Goal: Task Accomplishment & Management: Use online tool/utility

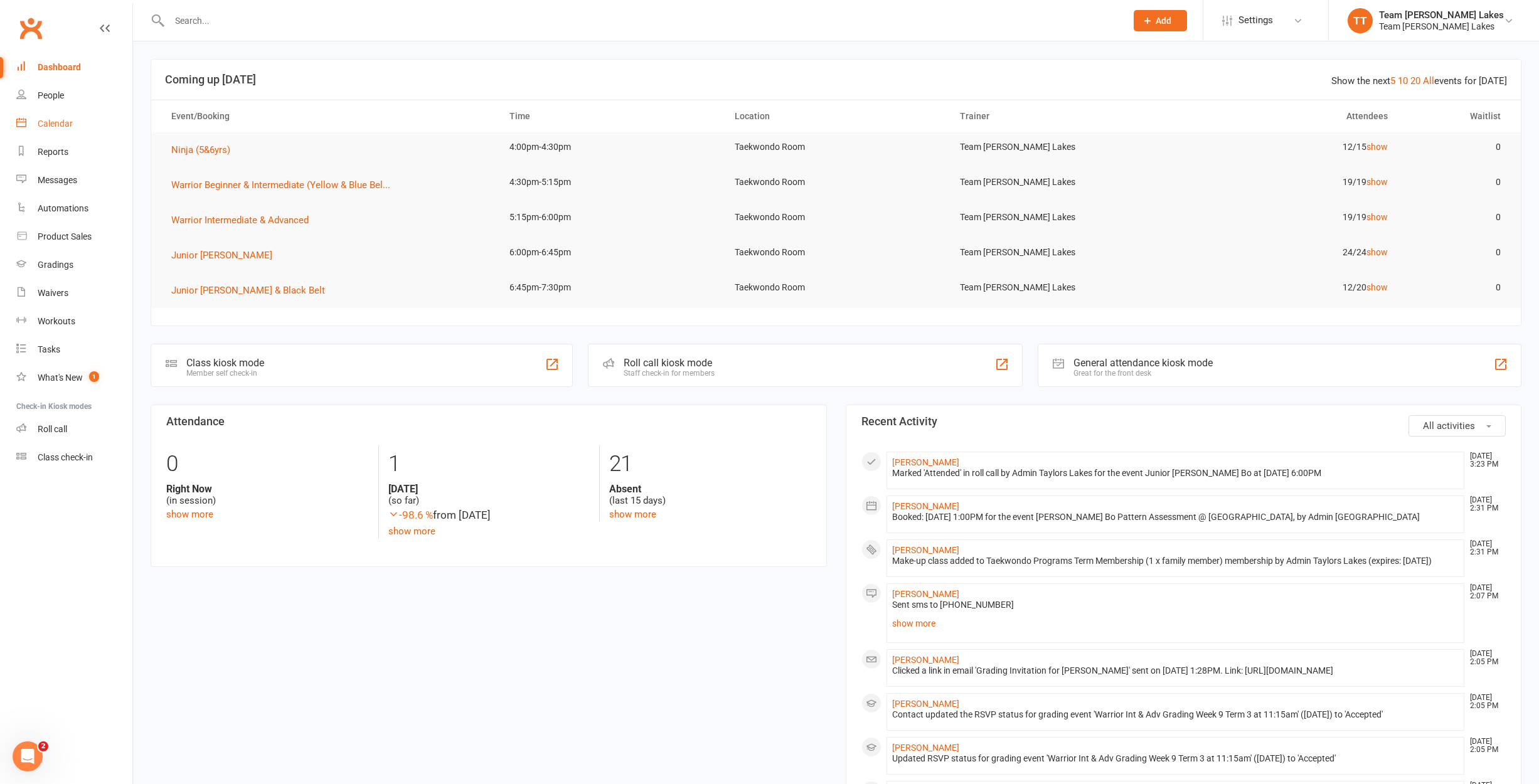
click at [56, 123] on div "Calendar" at bounding box center [55, 123] width 35 height 10
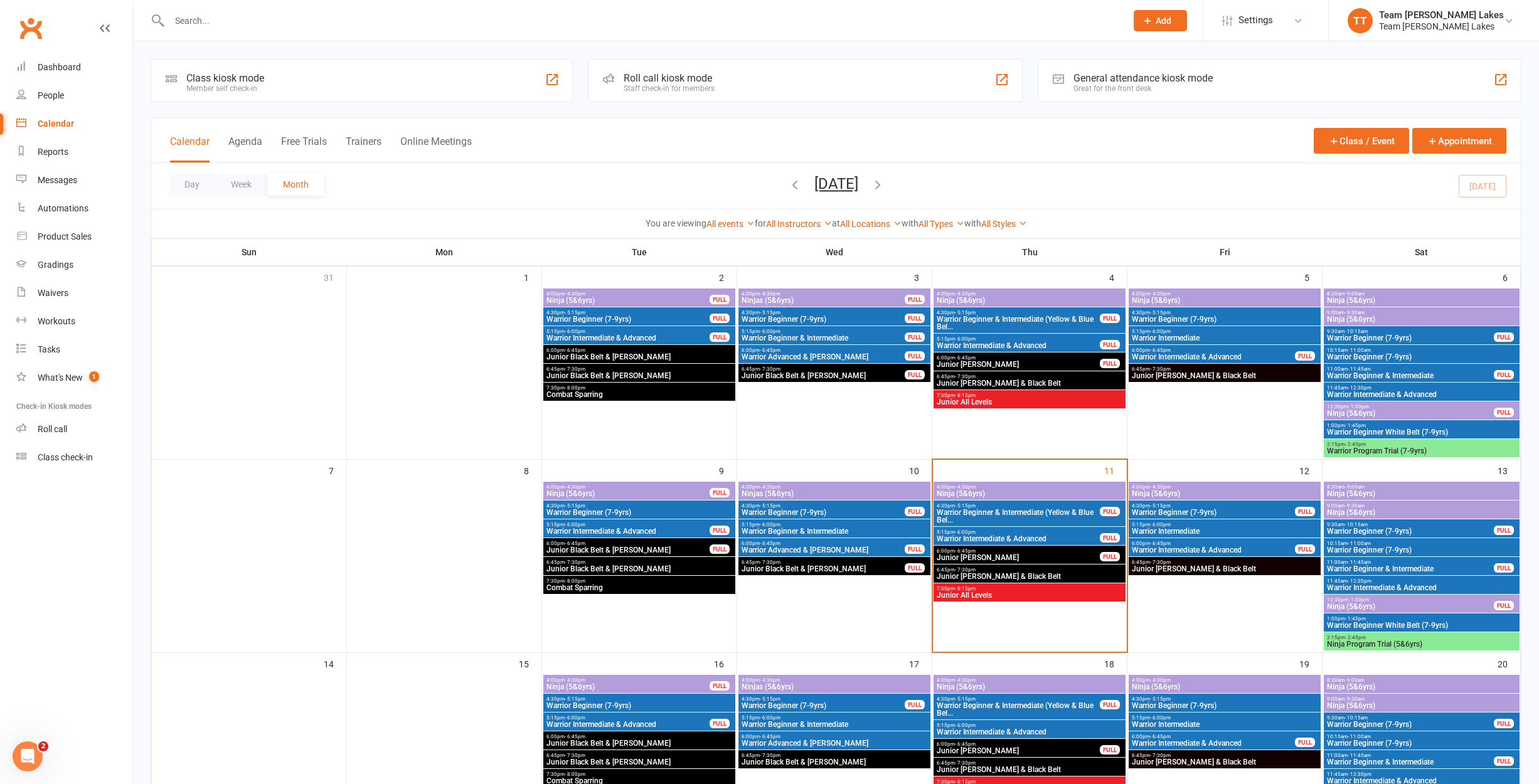
click at [1006, 492] on span "Ninja (5&6yrs)" at bounding box center [1029, 494] width 187 height 7
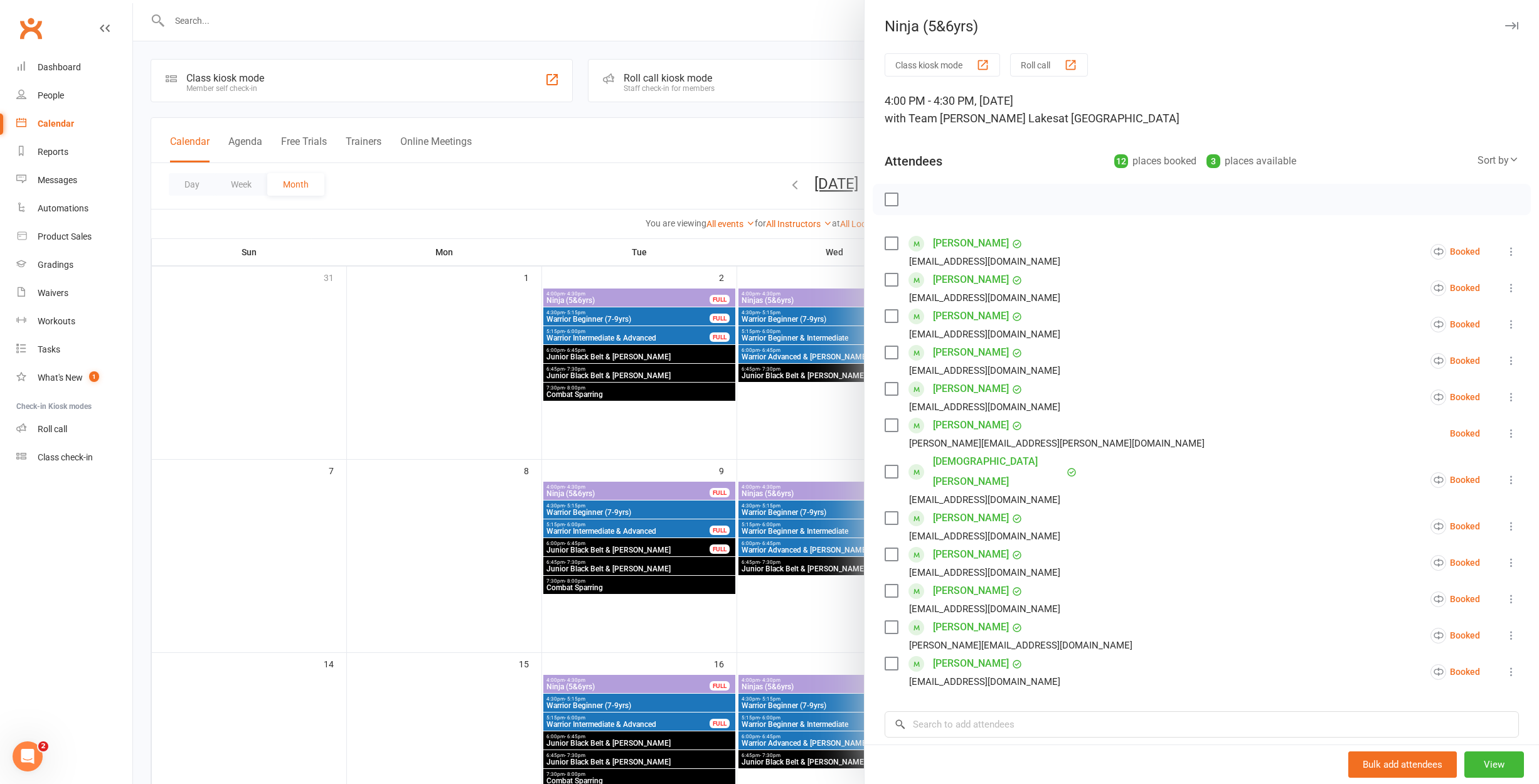
click at [1044, 61] on button "Roll call" at bounding box center [1048, 64] width 78 height 23
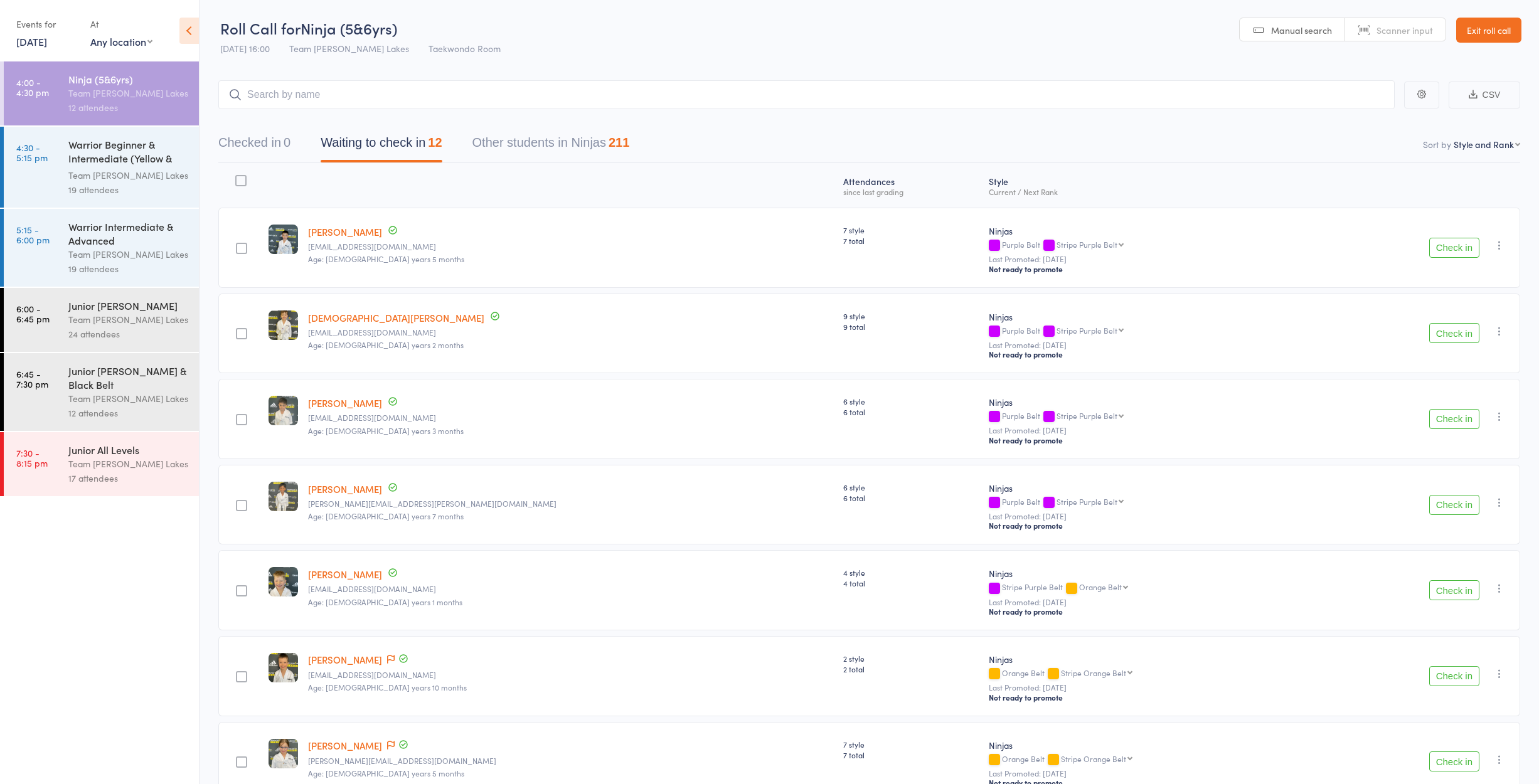
click at [1437, 254] on button "Check in" at bounding box center [1454, 247] width 50 height 20
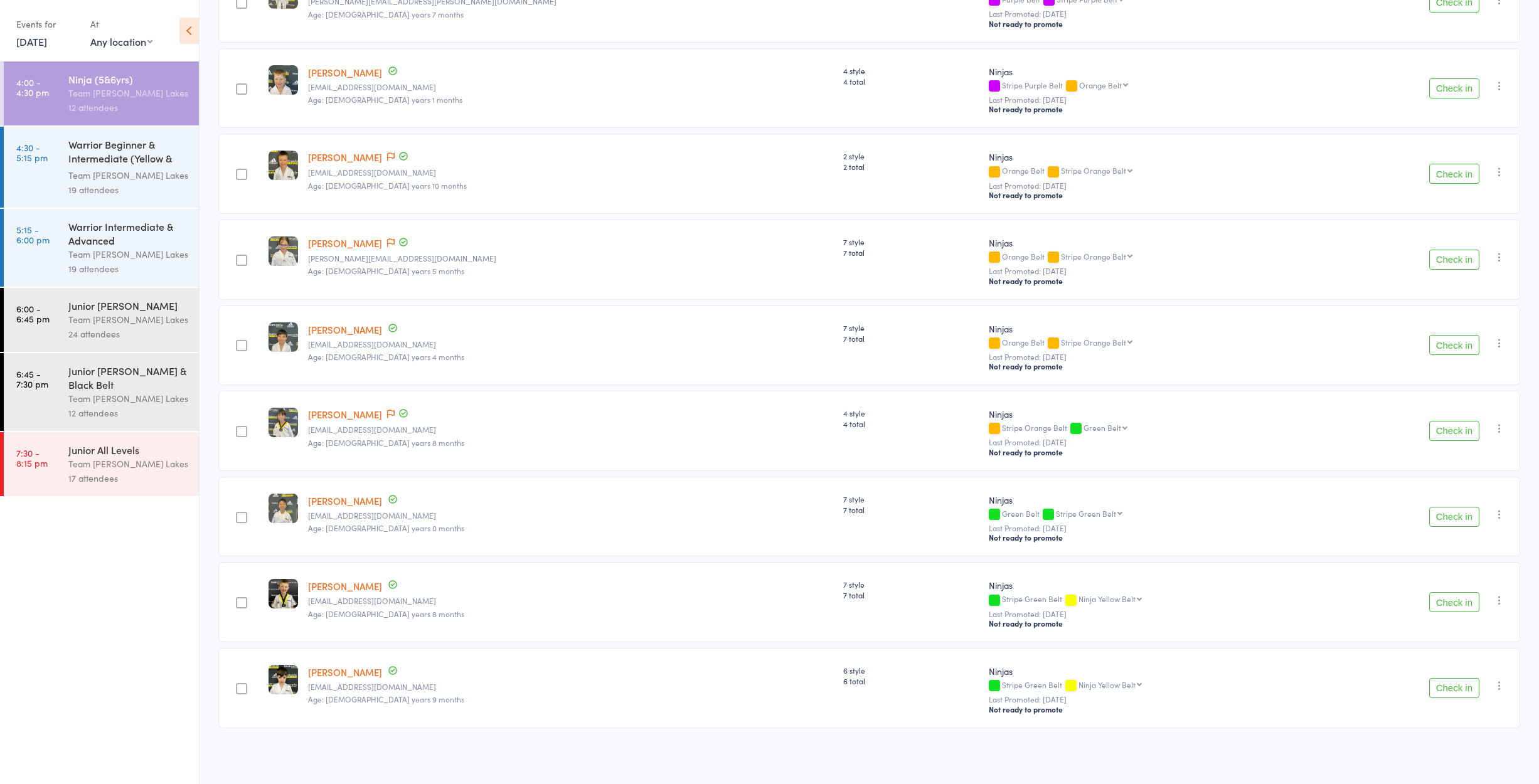
scroll to position [420, 0]
click at [1448, 434] on button "Check in" at bounding box center [1454, 430] width 50 height 20
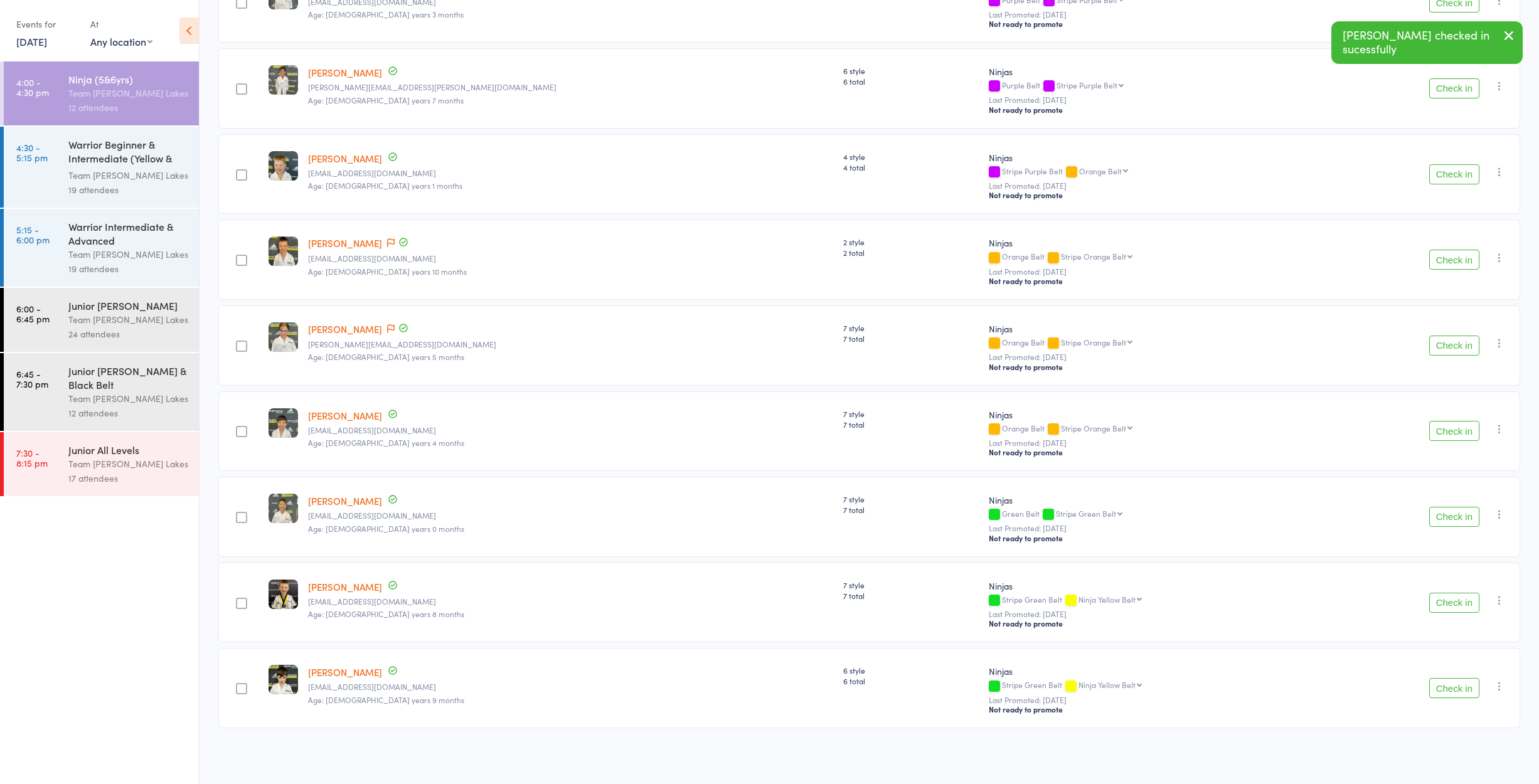
scroll to position [334, 0]
click at [1463, 691] on button "Check in" at bounding box center [1454, 687] width 50 height 20
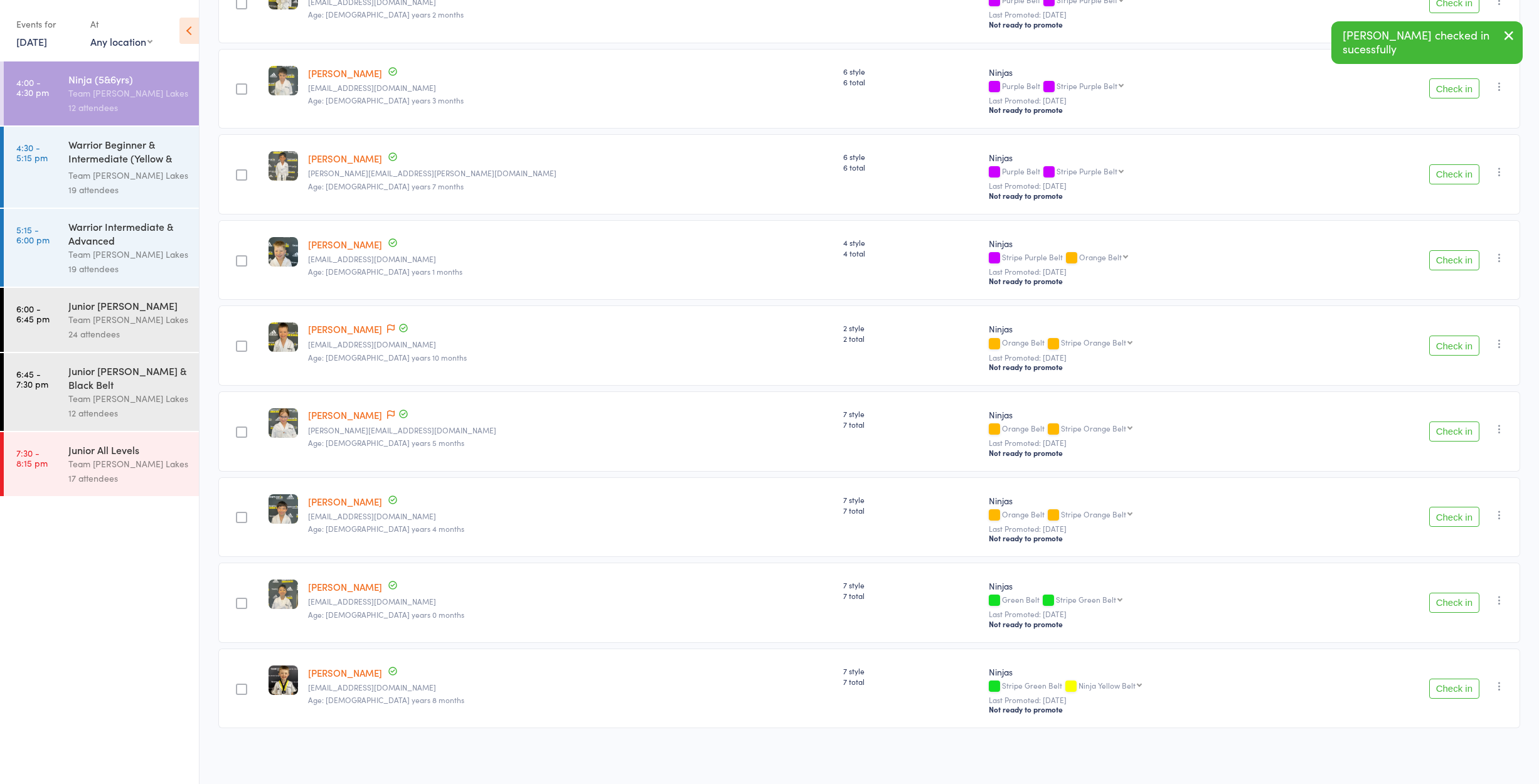
scroll to position [248, 0]
drag, startPoint x: 1457, startPoint y: 689, endPoint x: 1430, endPoint y: 690, distance: 27.0
click at [1457, 689] on button "Check in" at bounding box center [1454, 688] width 50 height 20
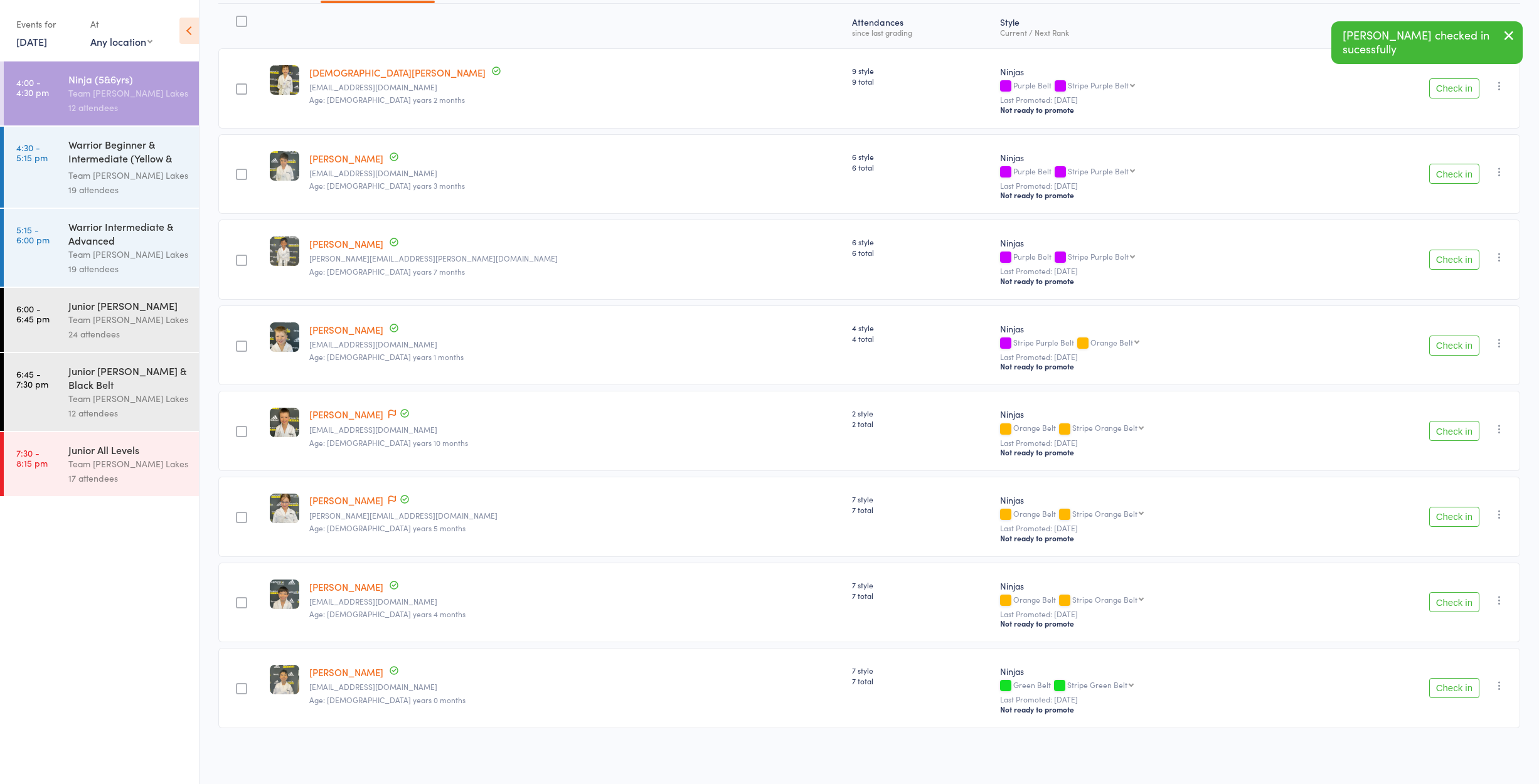
scroll to position [140, 0]
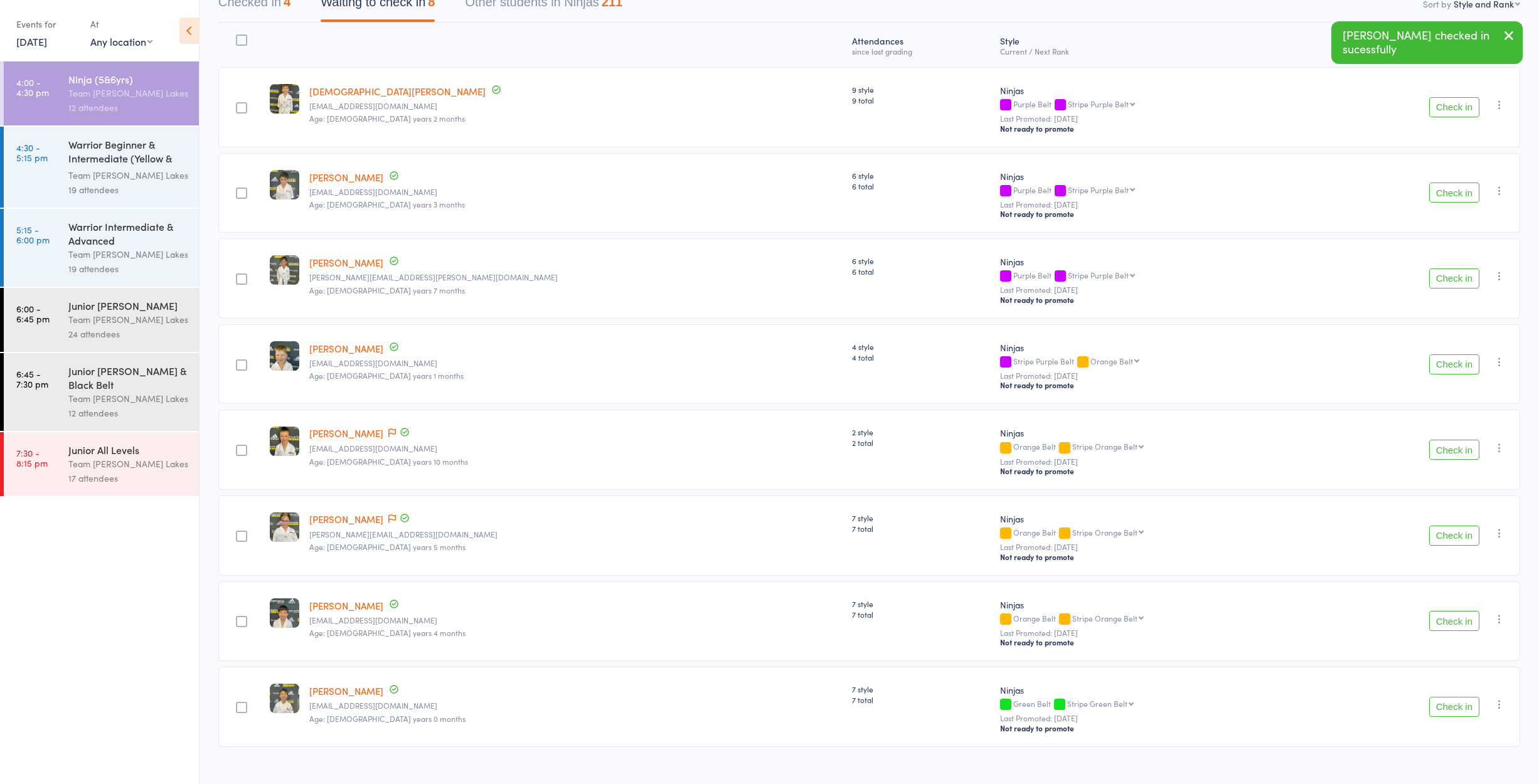
click at [1440, 538] on button "Check in" at bounding box center [1454, 535] width 50 height 20
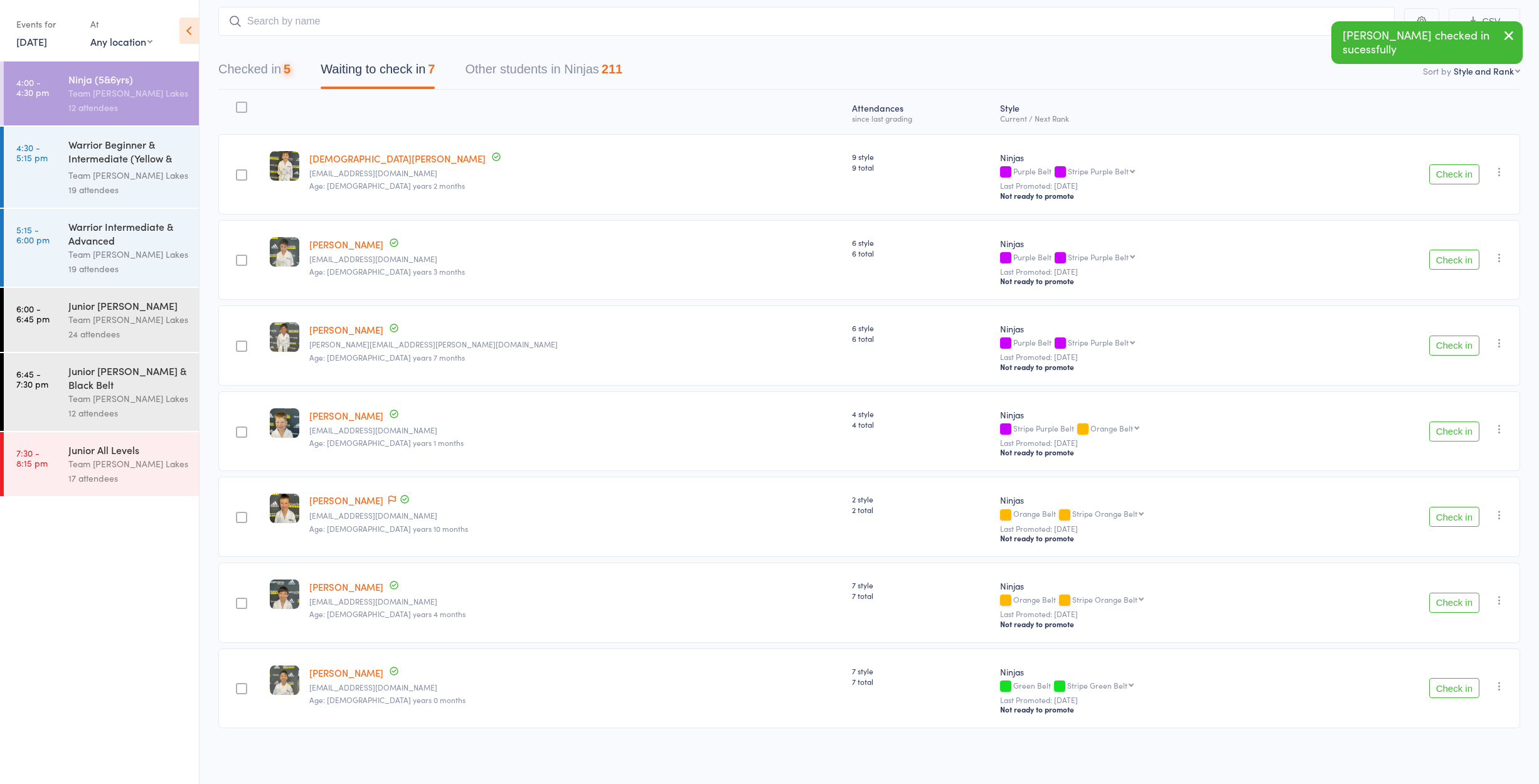
scroll to position [76, 0]
click at [1438, 520] on button "Check in" at bounding box center [1454, 516] width 50 height 20
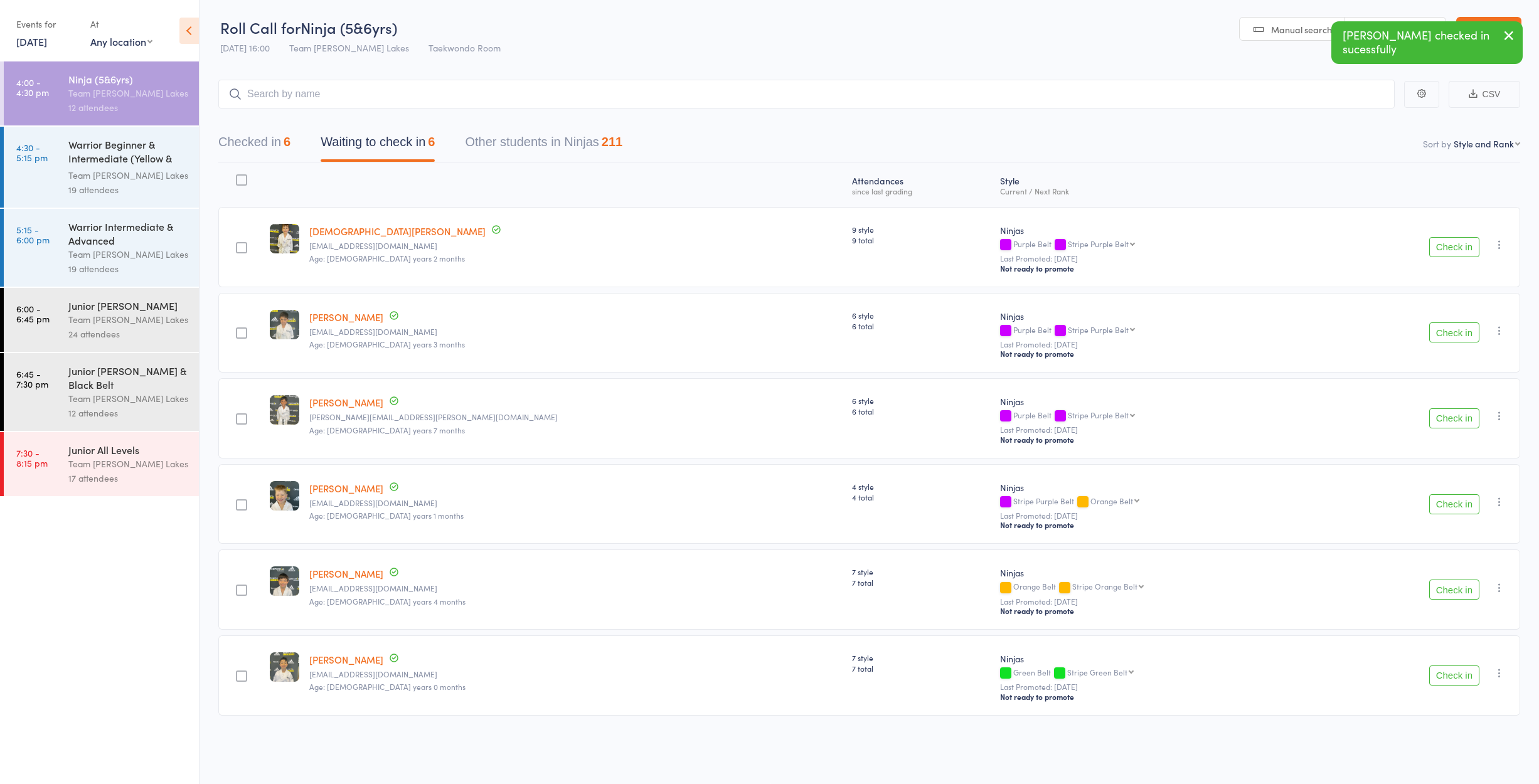
scroll to position [8, 0]
click at [127, 158] on div "Warrior Beginner & Intermediate (Yellow & Blue Bel..." at bounding box center [128, 152] width 120 height 31
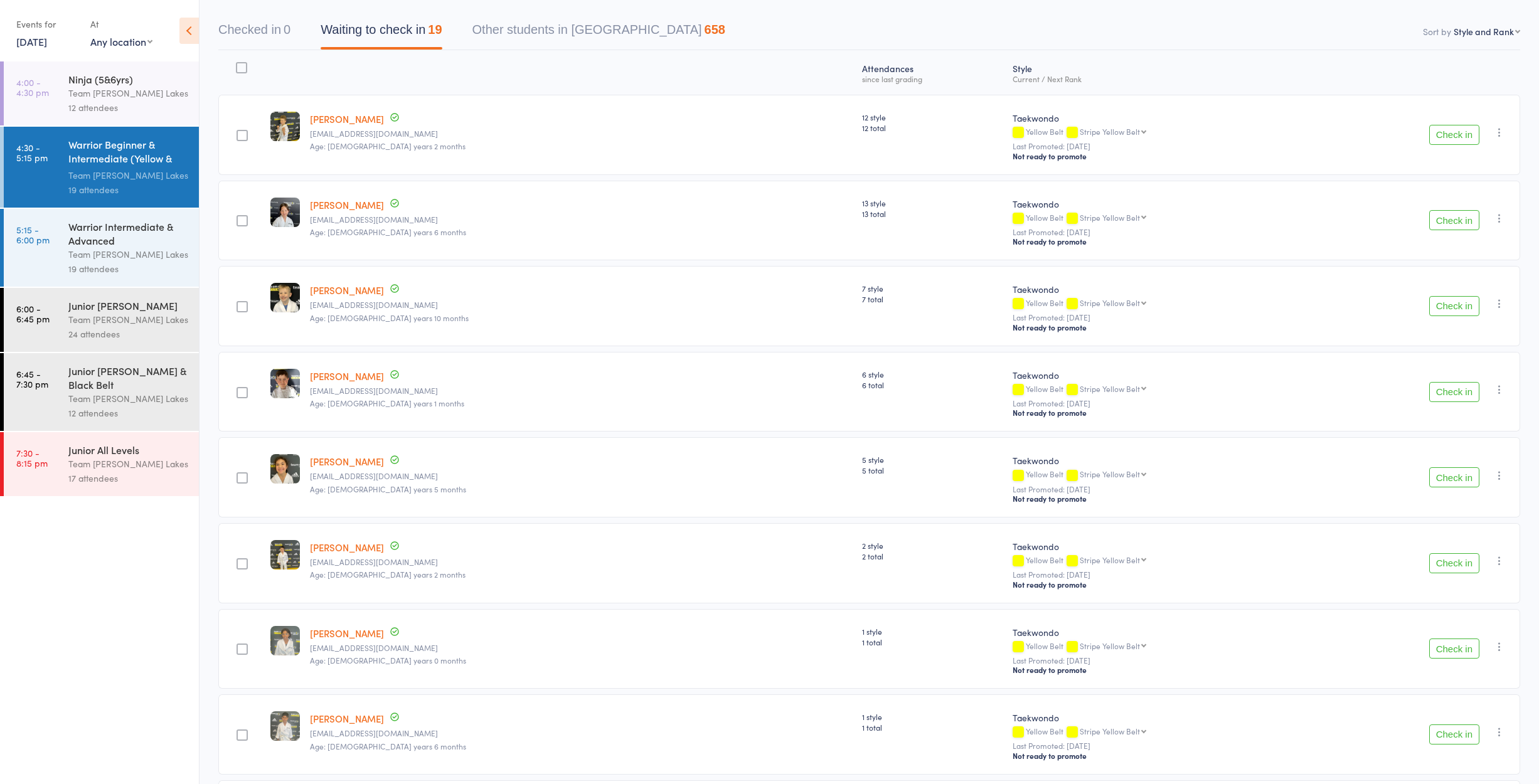
scroll to position [116, 0]
click at [369, 285] on link "[PERSON_NAME]" at bounding box center [346, 287] width 74 height 13
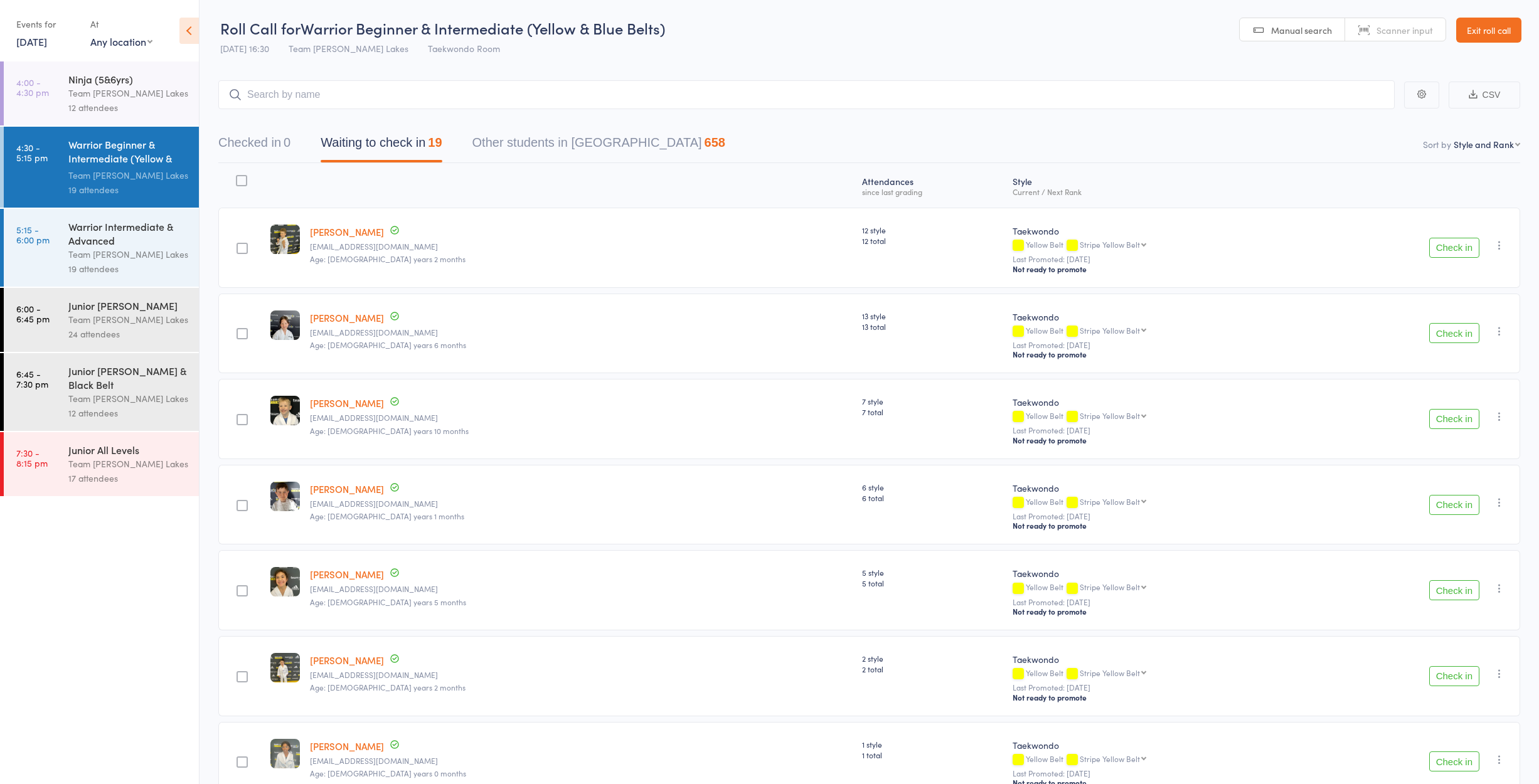
scroll to position [0, 0]
click at [1478, 30] on link "Exit roll call" at bounding box center [1489, 30] width 65 height 25
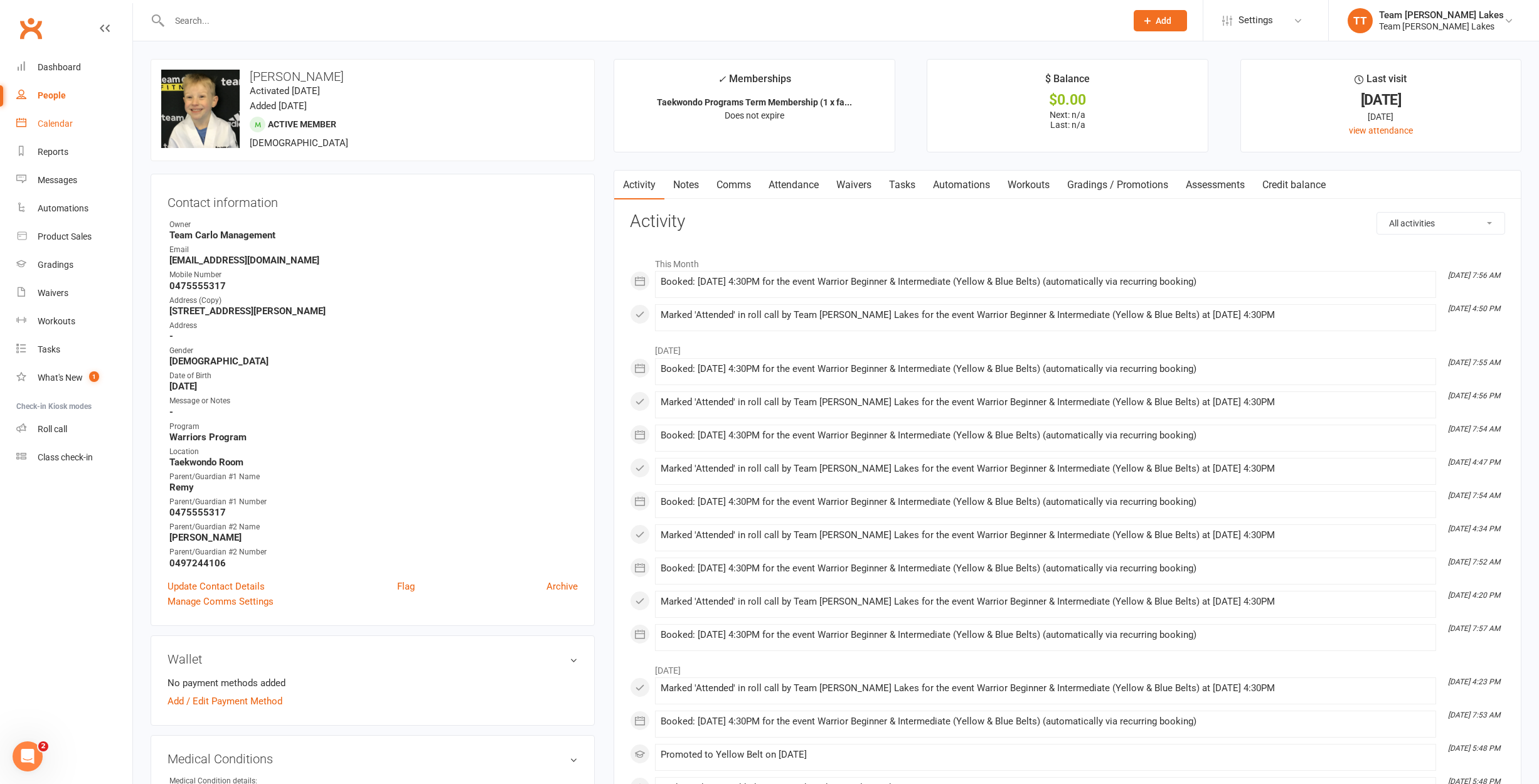
click at [65, 122] on div "Calendar" at bounding box center [55, 123] width 35 height 10
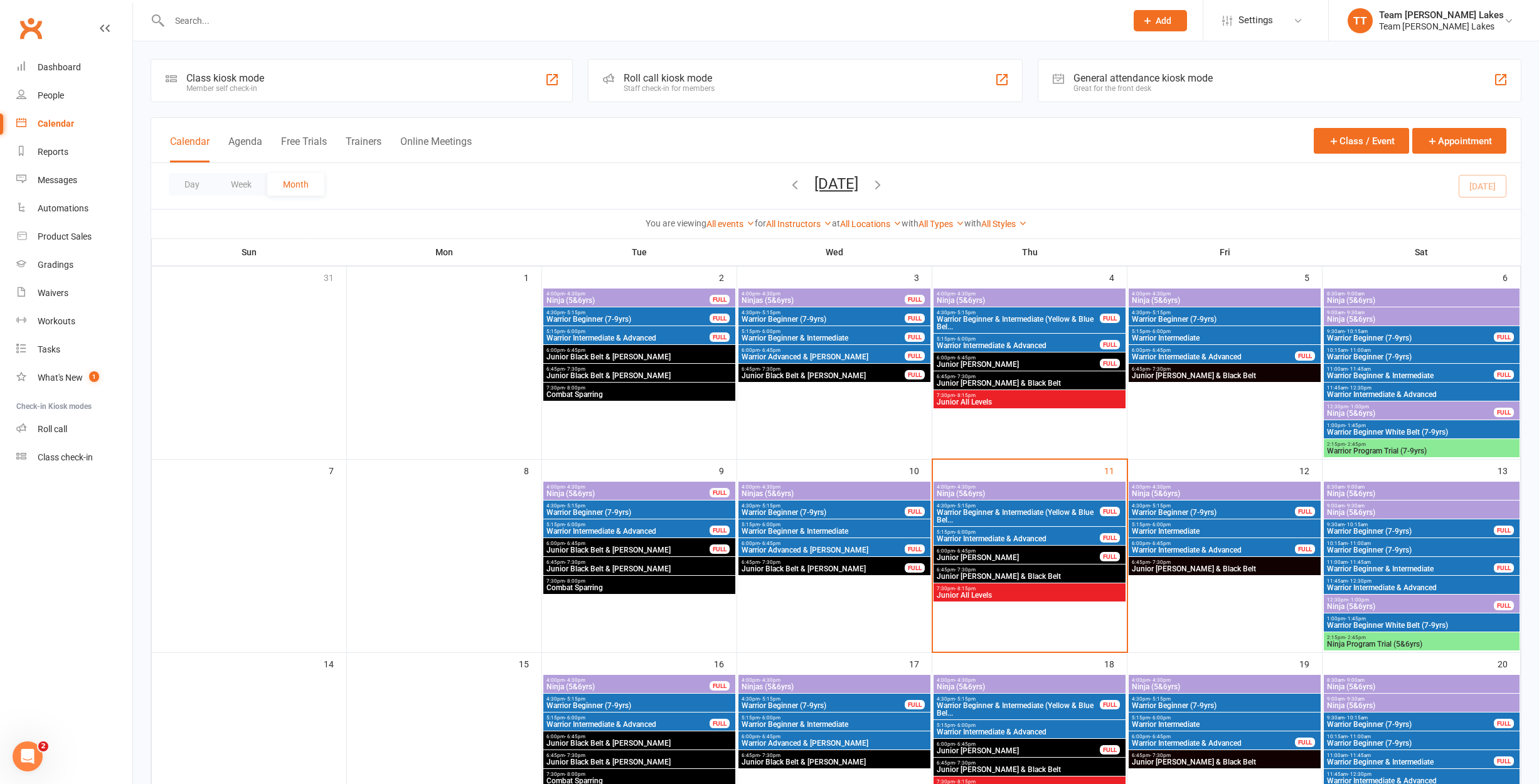
click at [946, 495] on span "Ninja (5&6yrs)" at bounding box center [1029, 494] width 187 height 7
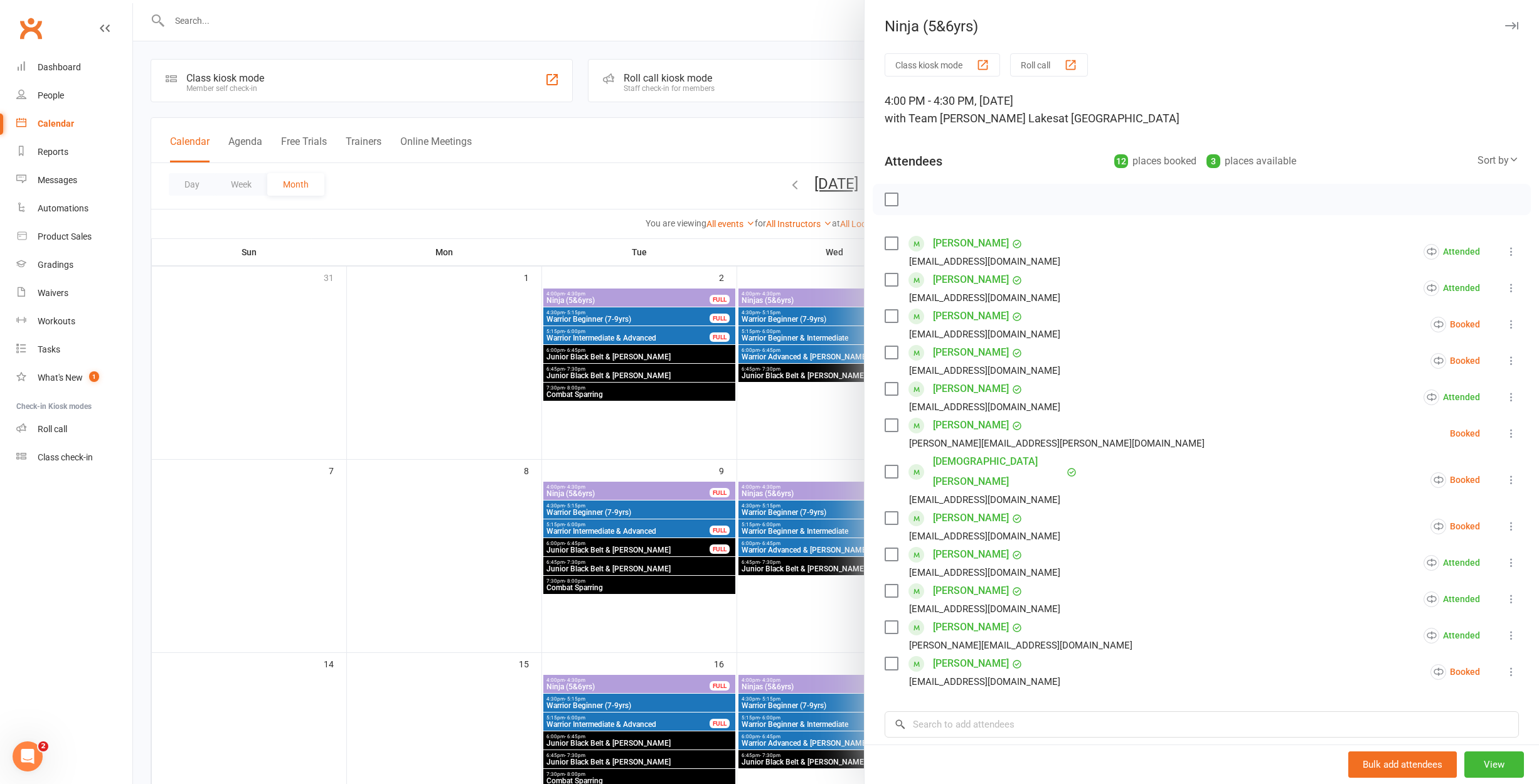
click at [1022, 69] on button "Roll call" at bounding box center [1048, 64] width 78 height 23
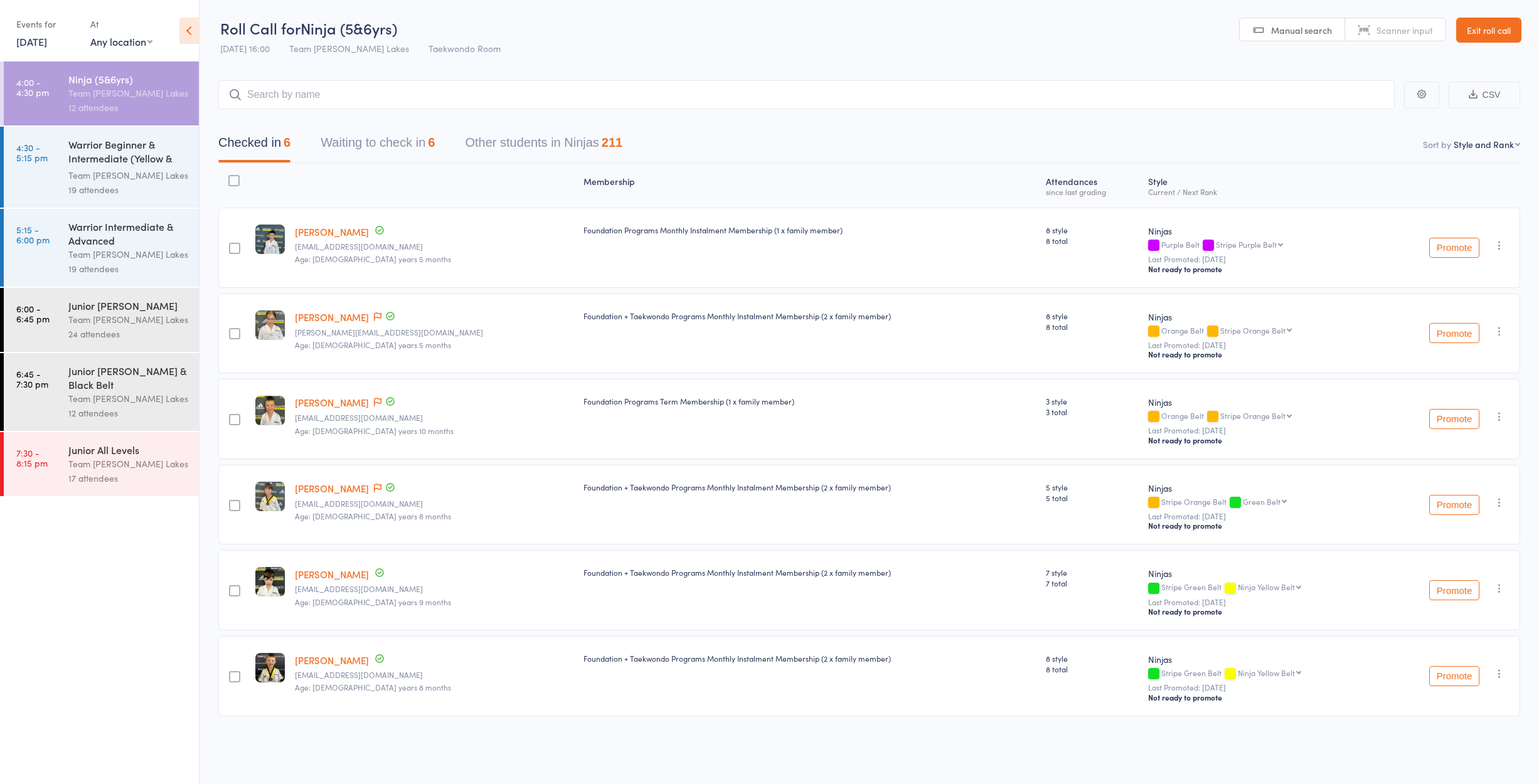
click at [100, 326] on div "Team [PERSON_NAME] Lakes" at bounding box center [128, 318] width 120 height 14
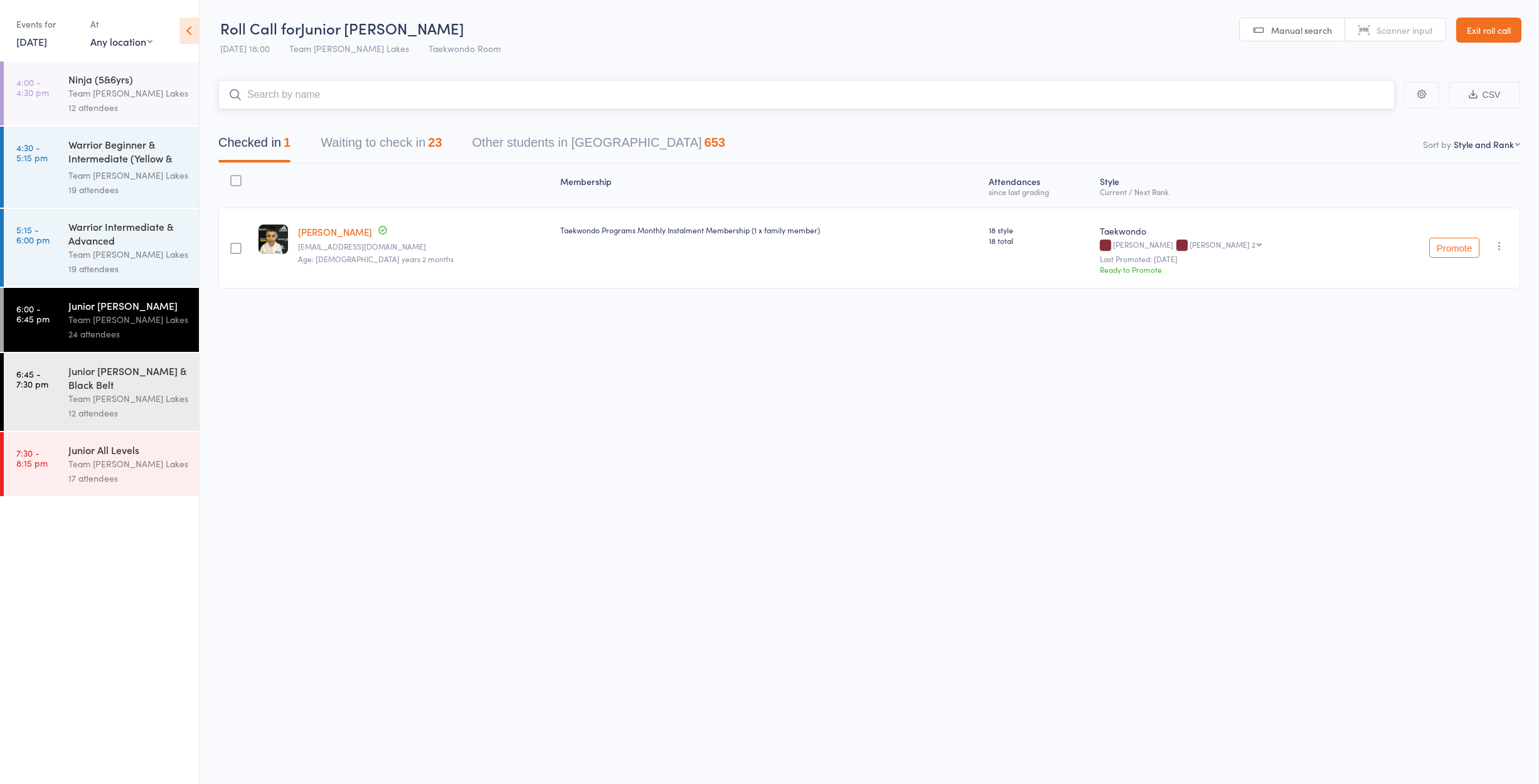
click at [371, 144] on button "Waiting to check in 23" at bounding box center [381, 146] width 121 height 34
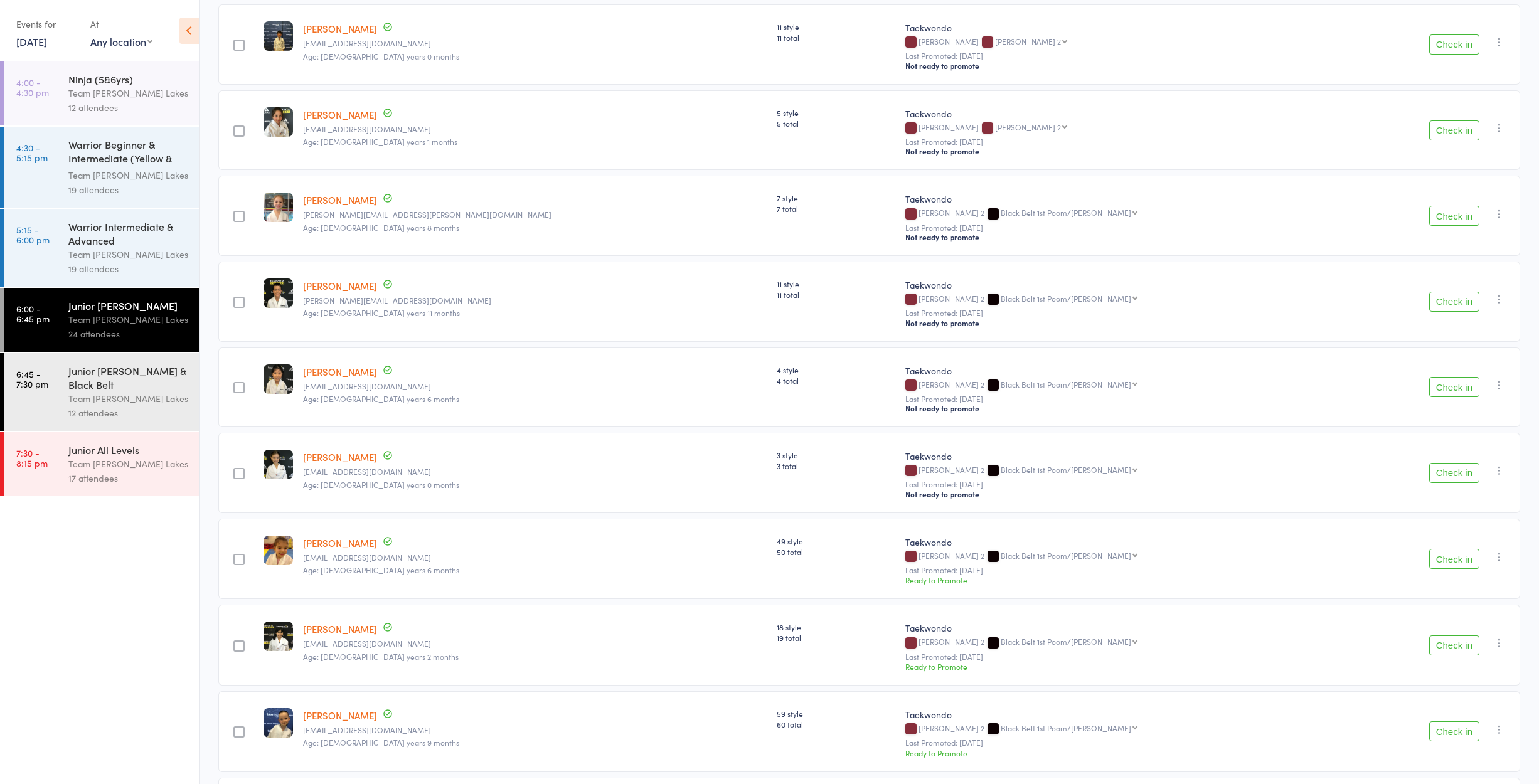
scroll to position [805, 0]
click at [1501, 472] on icon "button" at bounding box center [1499, 469] width 12 height 12
click at [1464, 614] on li "Mark absent" at bounding box center [1454, 611] width 104 height 17
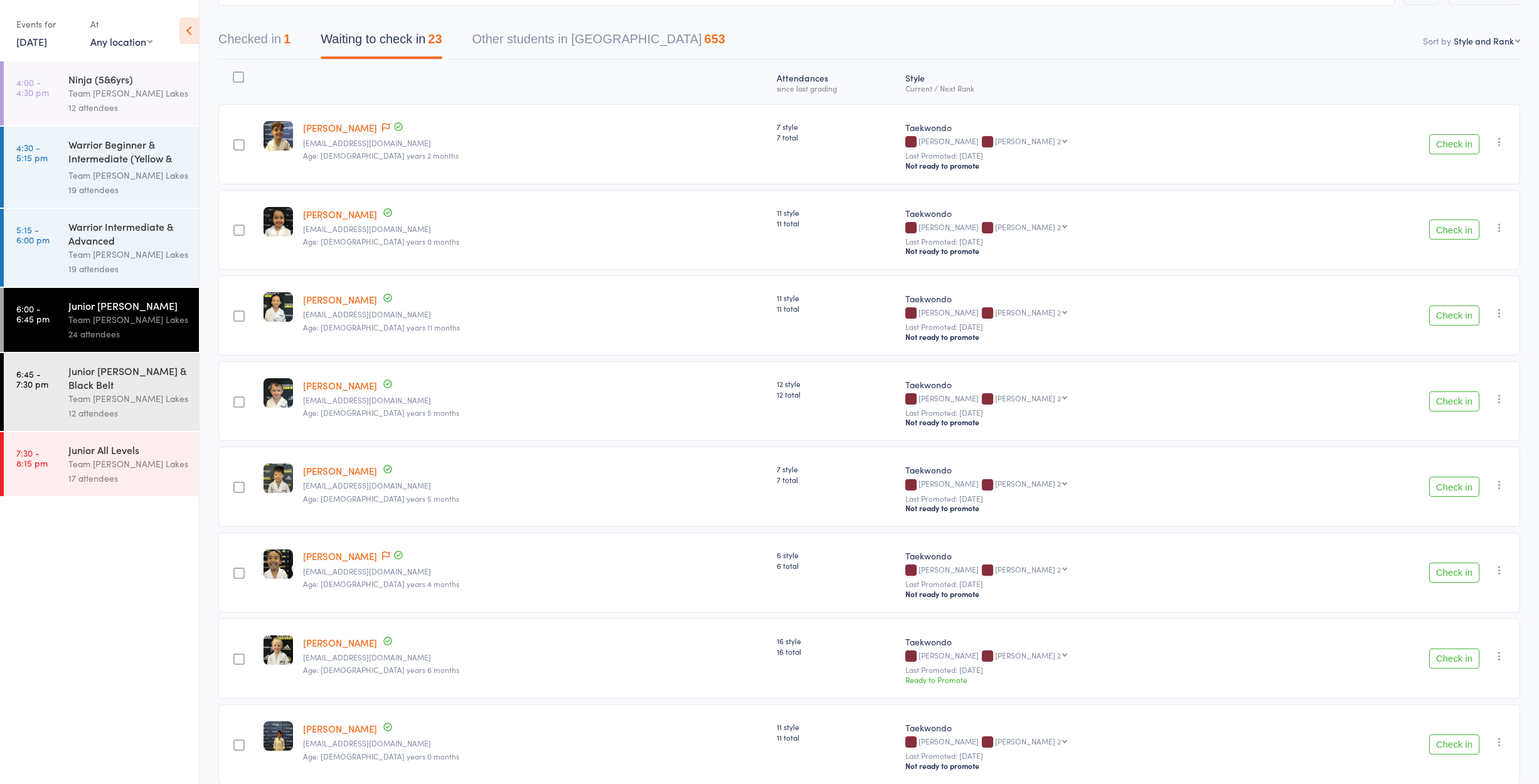
scroll to position [75, 0]
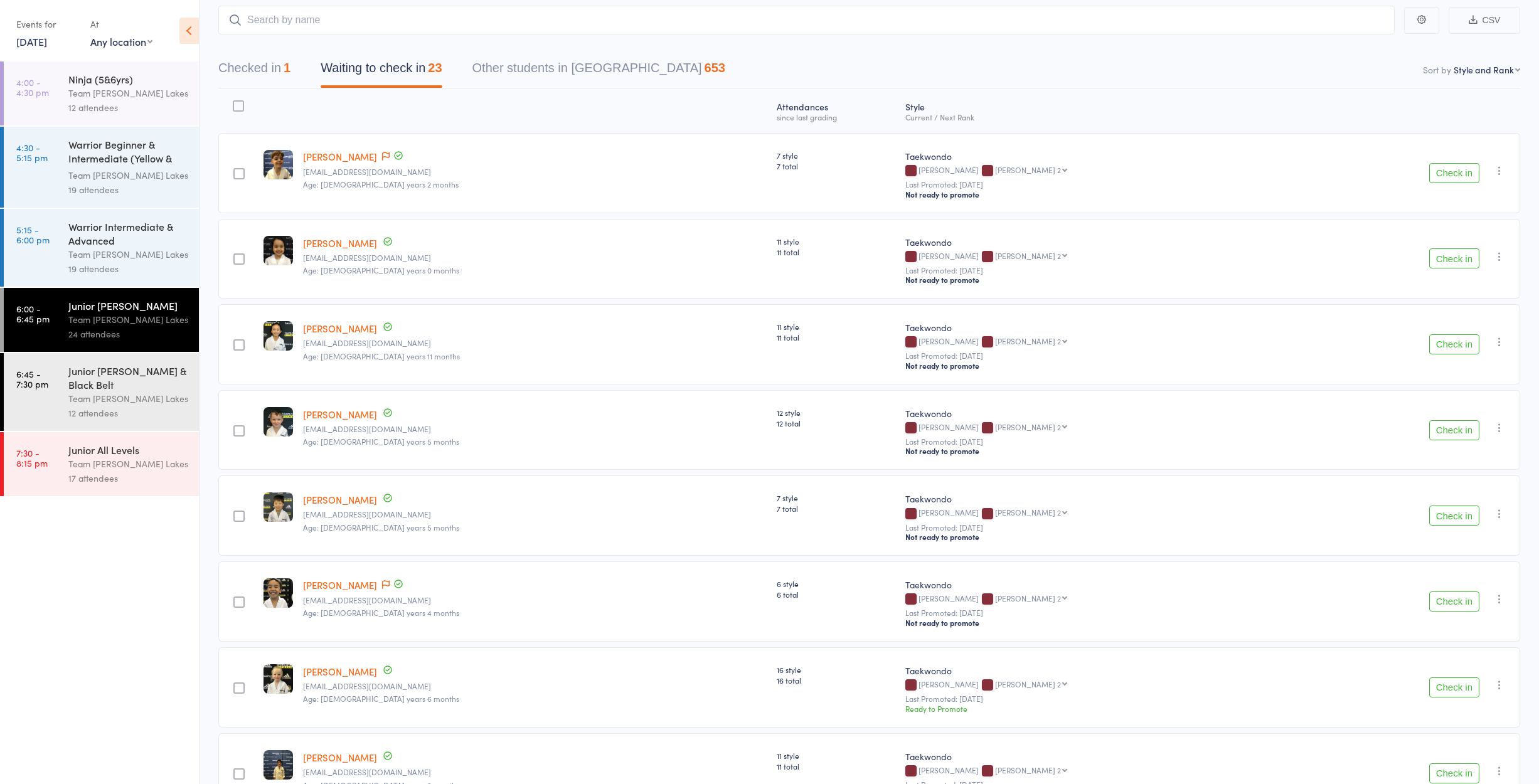
click at [270, 74] on button "Checked in 1" at bounding box center [254, 71] width 72 height 34
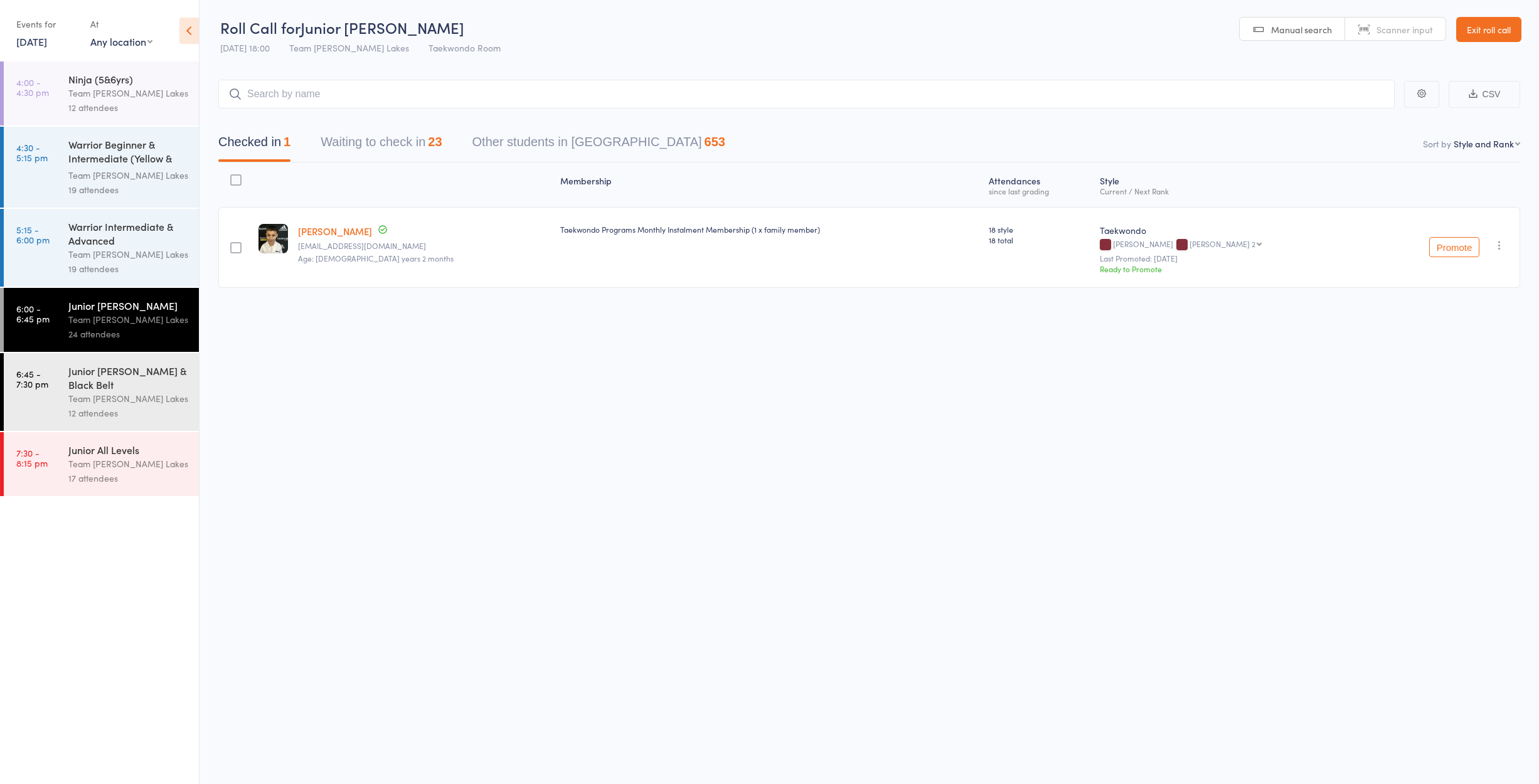
scroll to position [8, 0]
click at [1503, 239] on icon "button" at bounding box center [1499, 245] width 12 height 12
drag, startPoint x: 1480, startPoint y: 260, endPoint x: 1375, endPoint y: 259, distance: 105.0
click at [1479, 262] on li "Undo check-in" at bounding box center [1454, 270] width 104 height 16
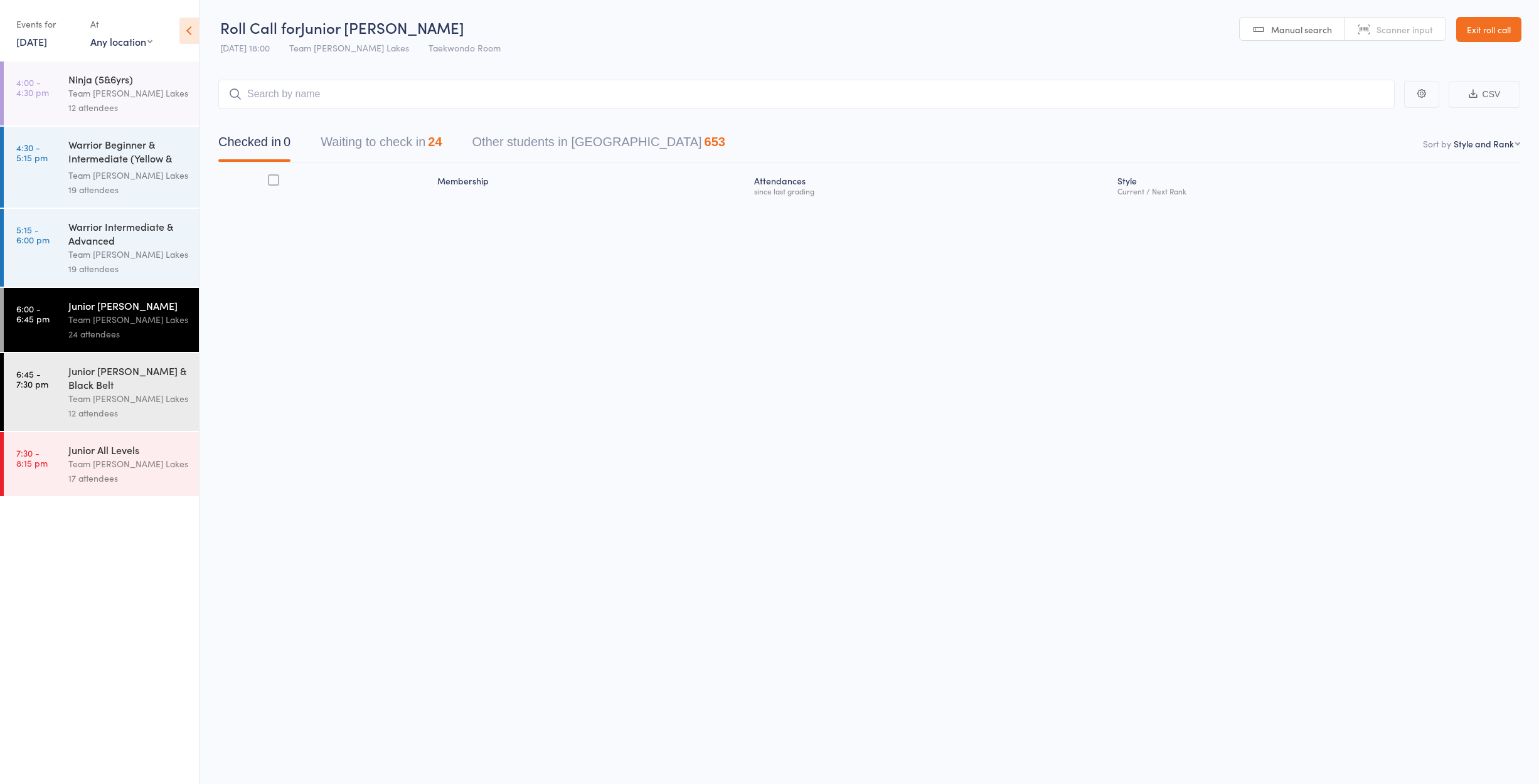
click at [96, 248] on div "Team [PERSON_NAME] Lakes" at bounding box center [128, 254] width 120 height 14
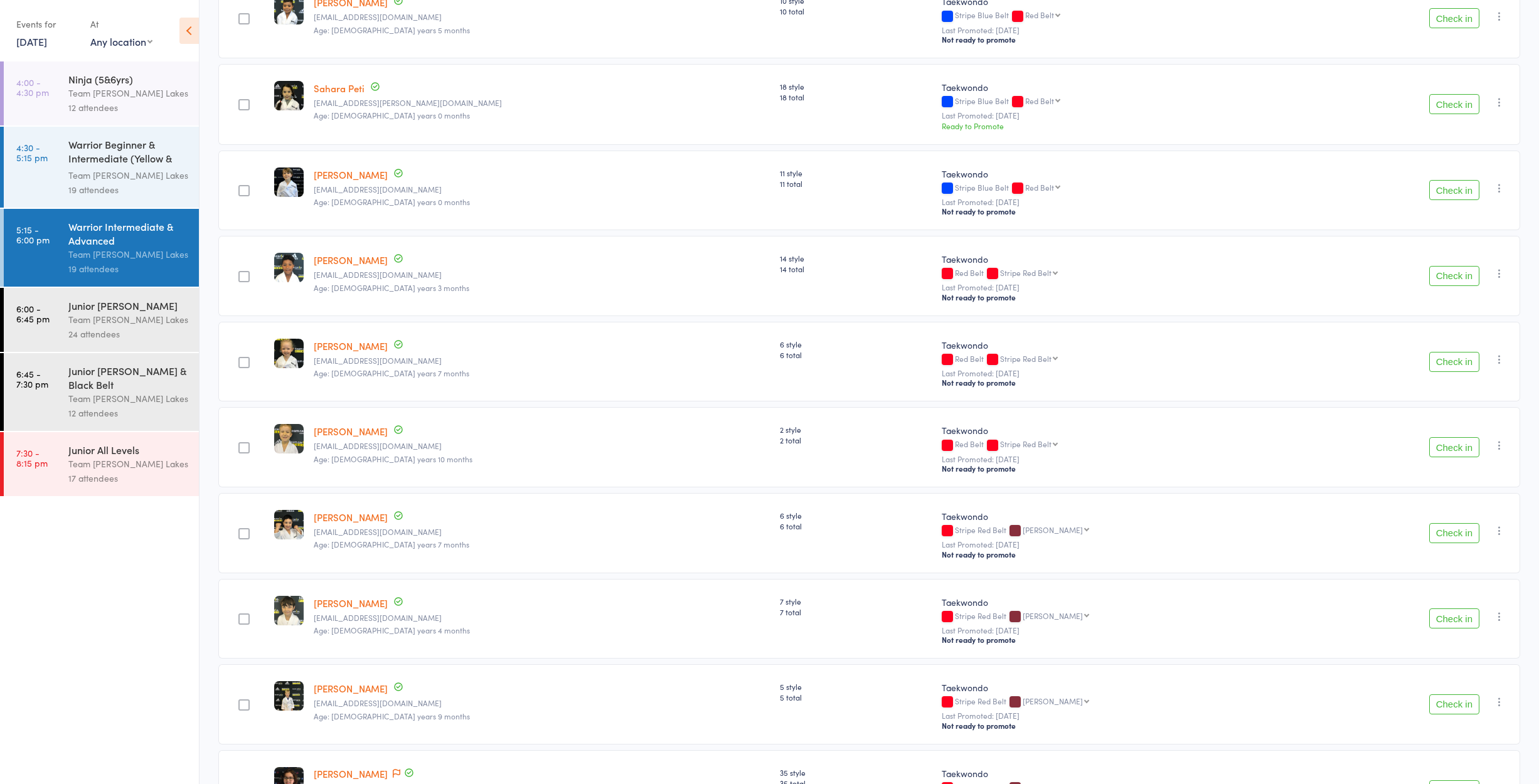
scroll to position [558, 0]
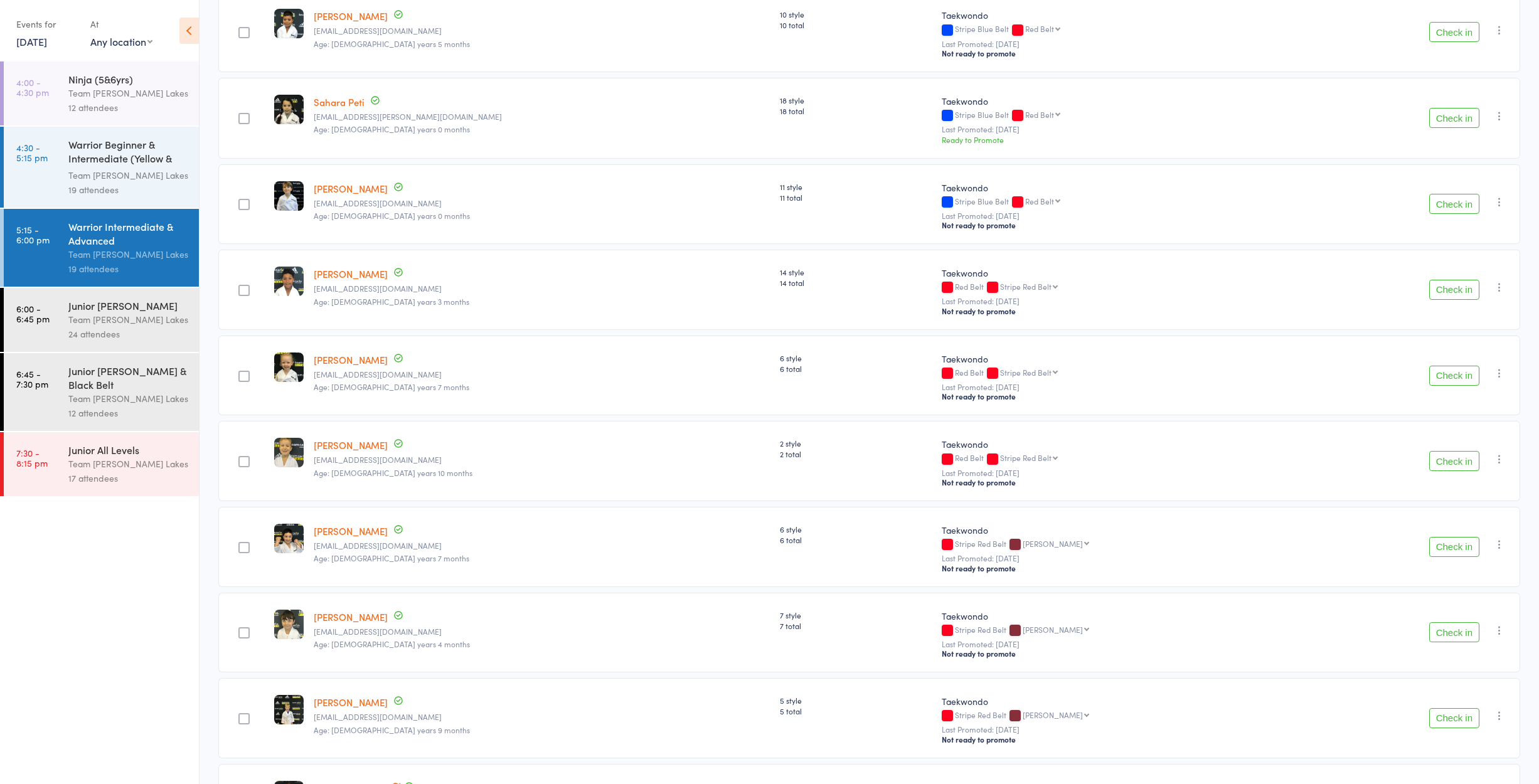
click at [110, 105] on div "12 attendees" at bounding box center [128, 106] width 120 height 14
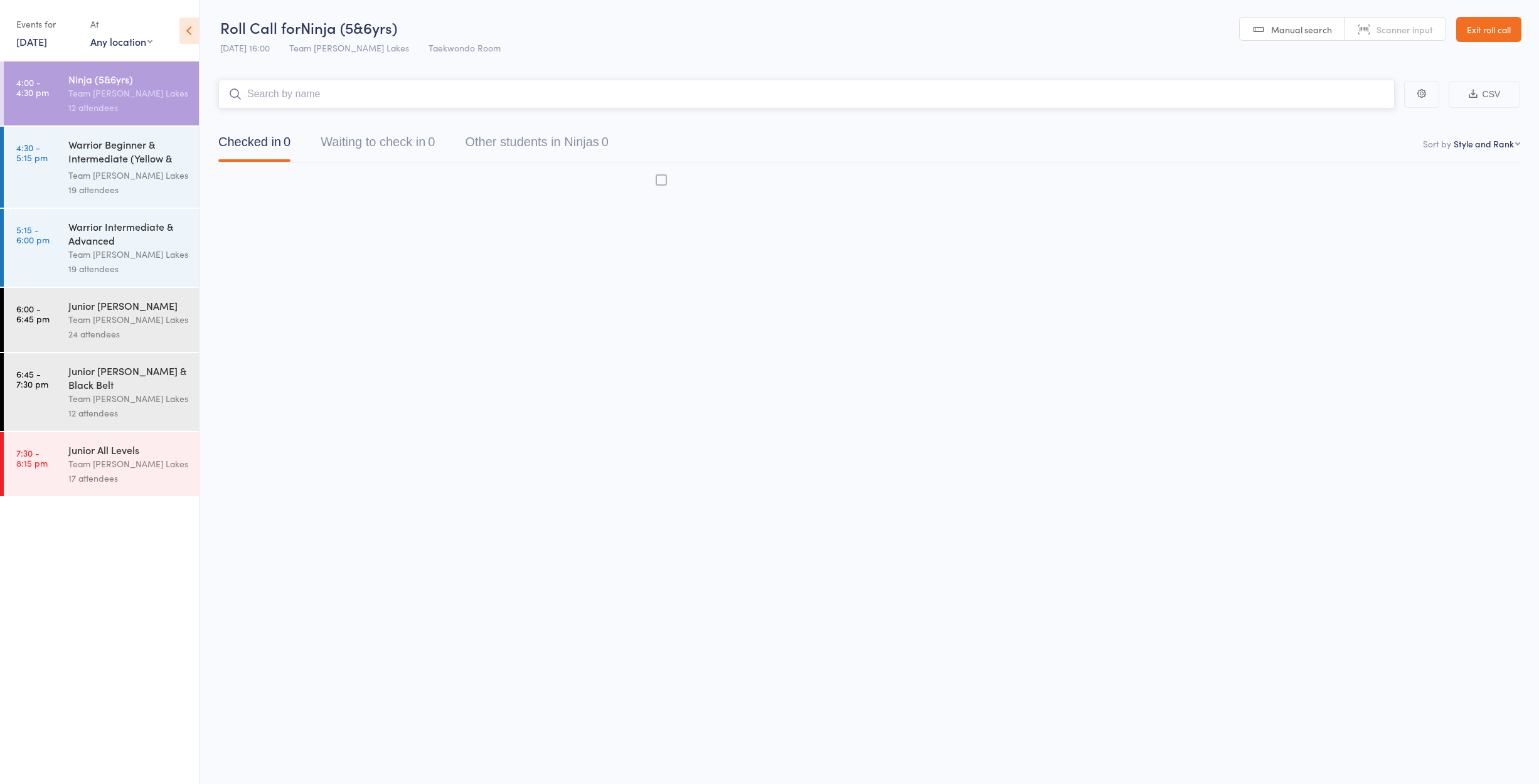
scroll to position [8, 0]
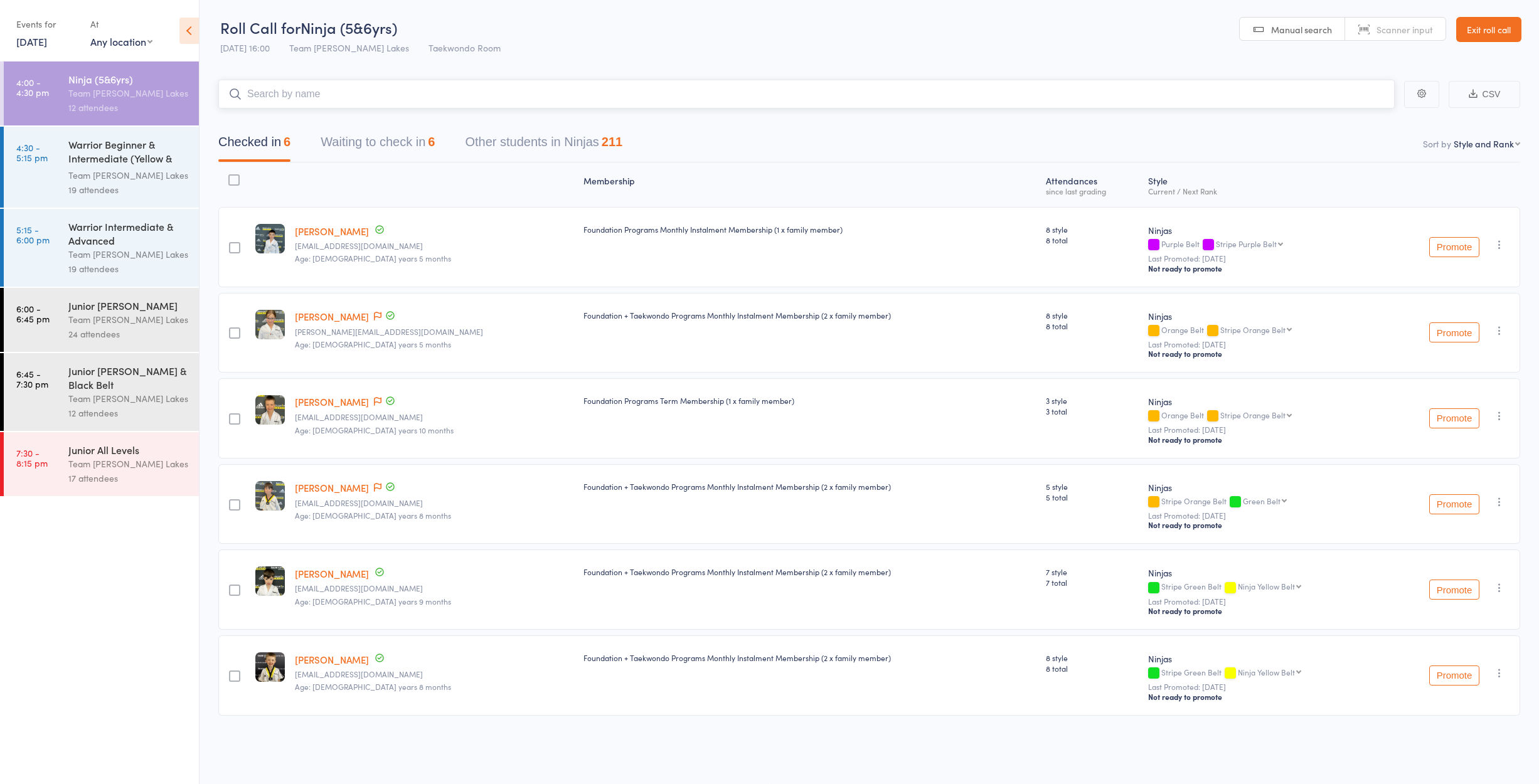
click at [381, 132] on button "Waiting to check in 6" at bounding box center [377, 146] width 114 height 34
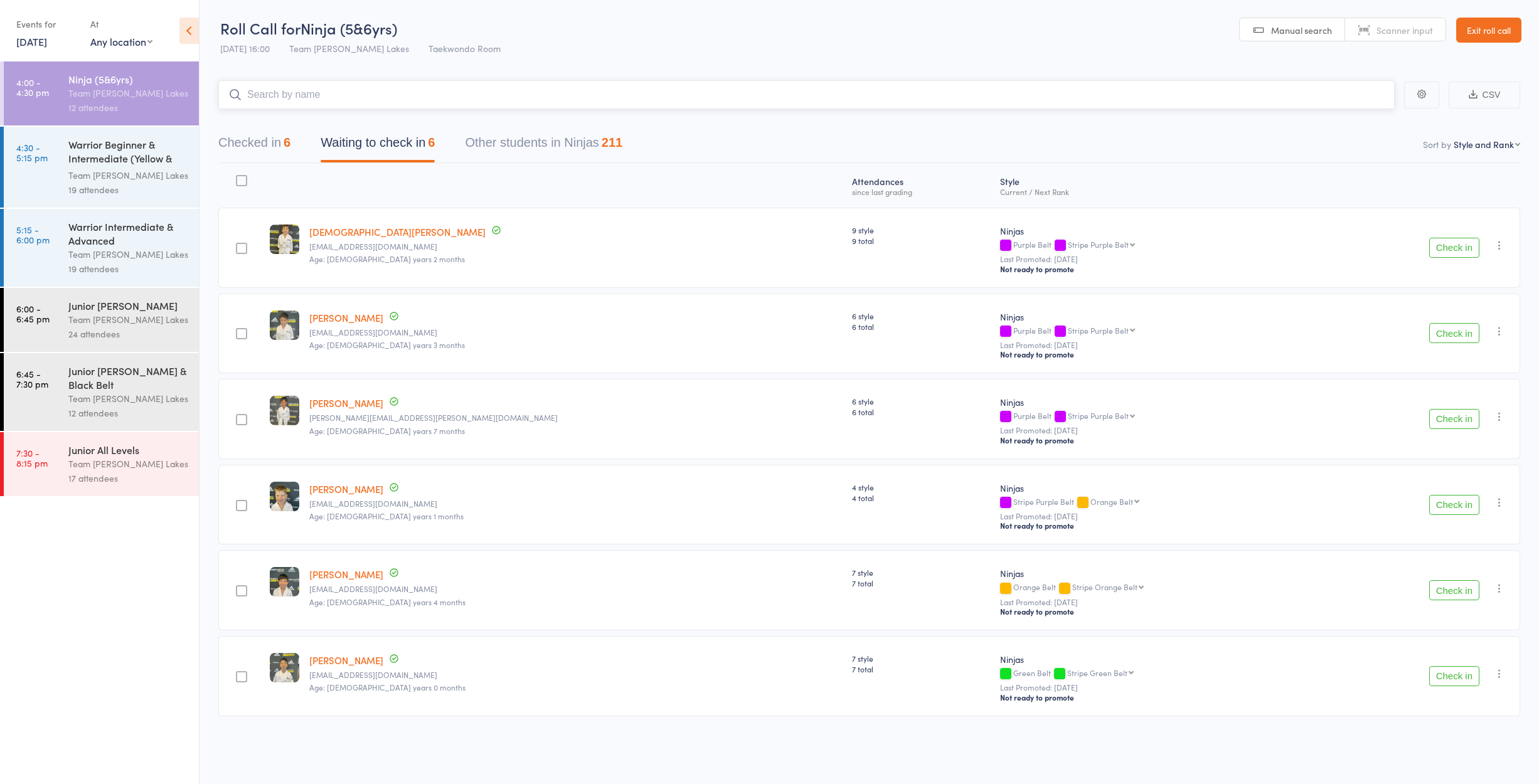
scroll to position [0, 0]
click at [395, 141] on button "Waiting to check in 6" at bounding box center [377, 146] width 114 height 34
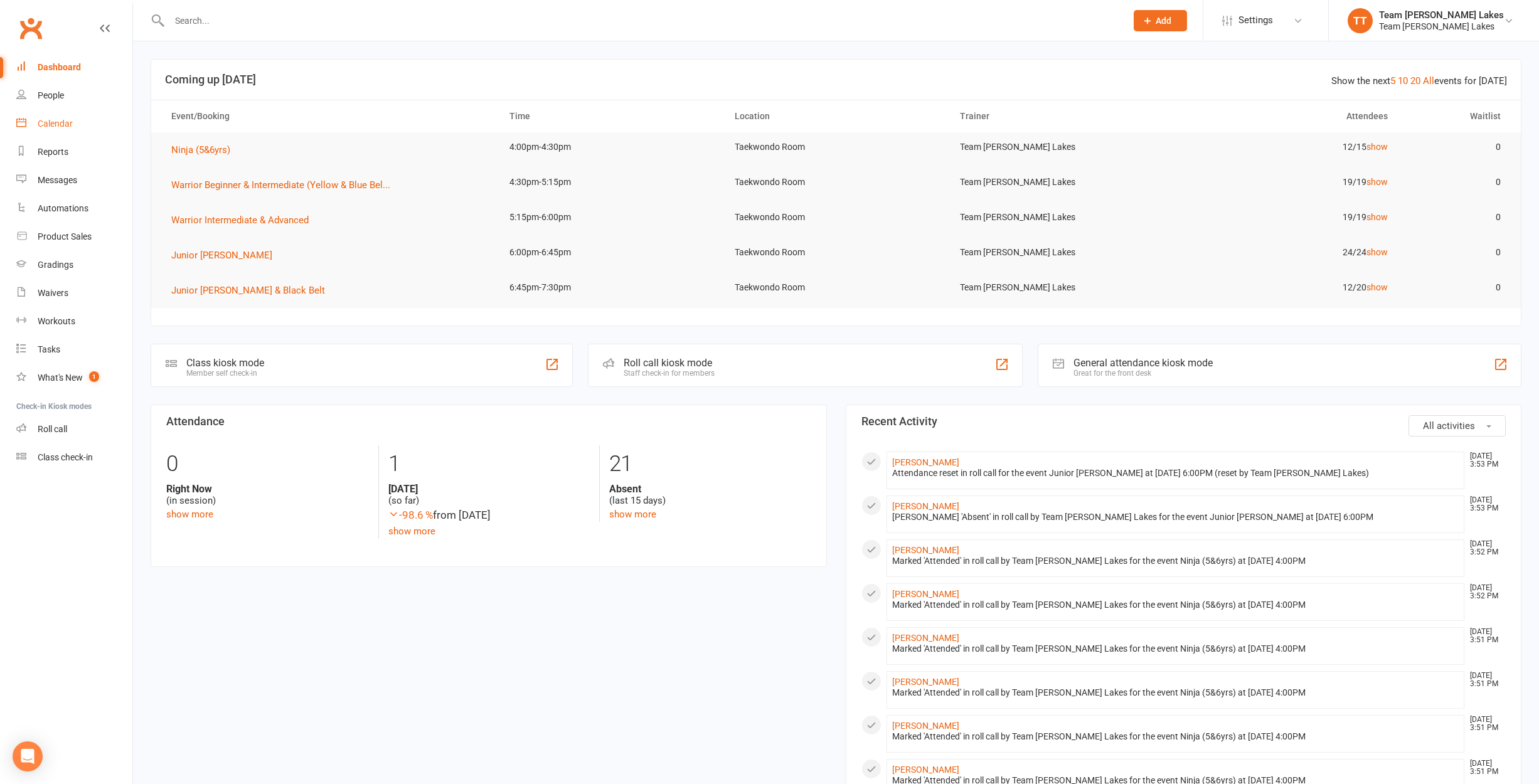
click at [52, 118] on link "Calendar" at bounding box center [74, 124] width 116 height 28
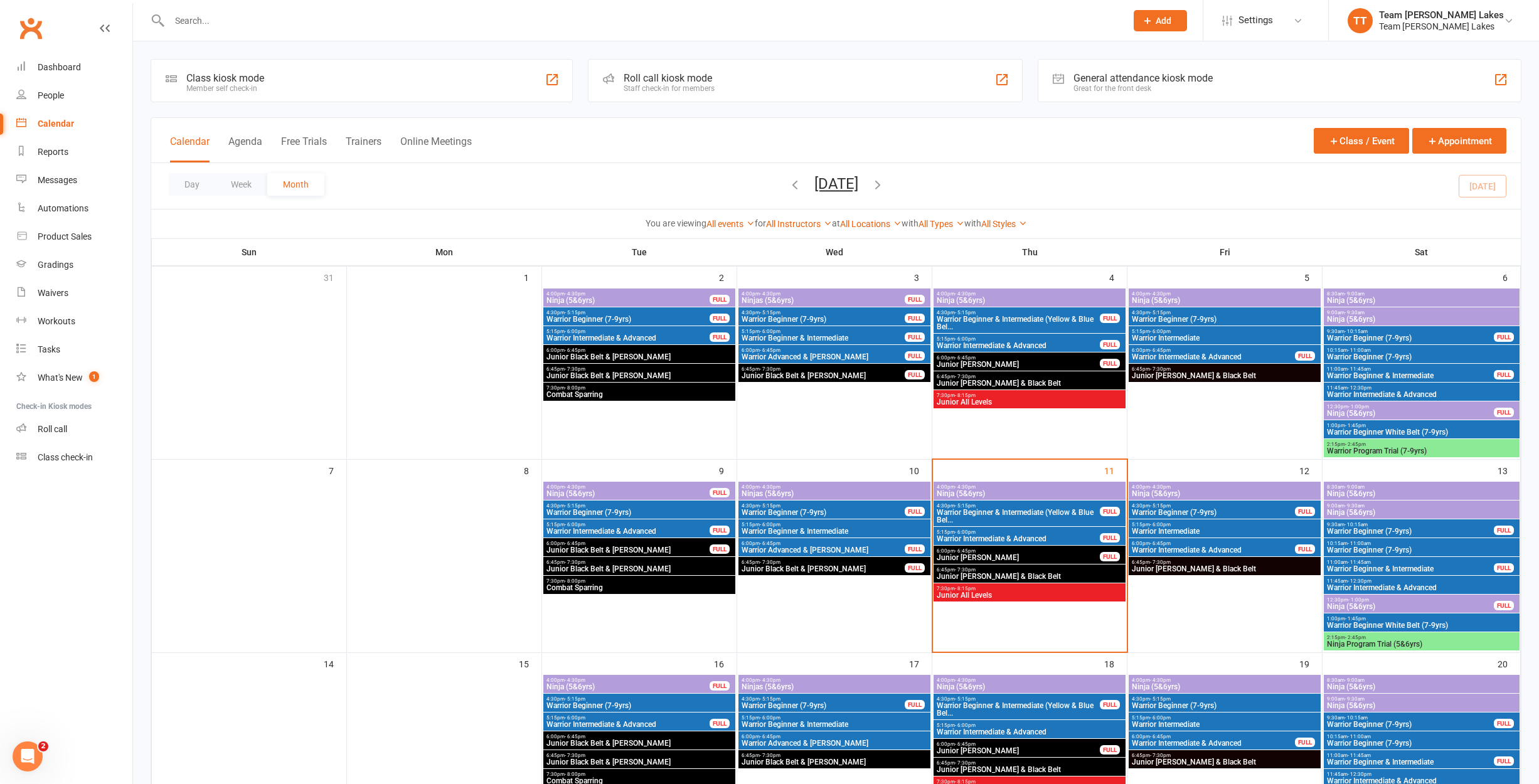
click at [1050, 535] on span "Warrior Intermediate & Advanced" at bounding box center [1018, 539] width 164 height 7
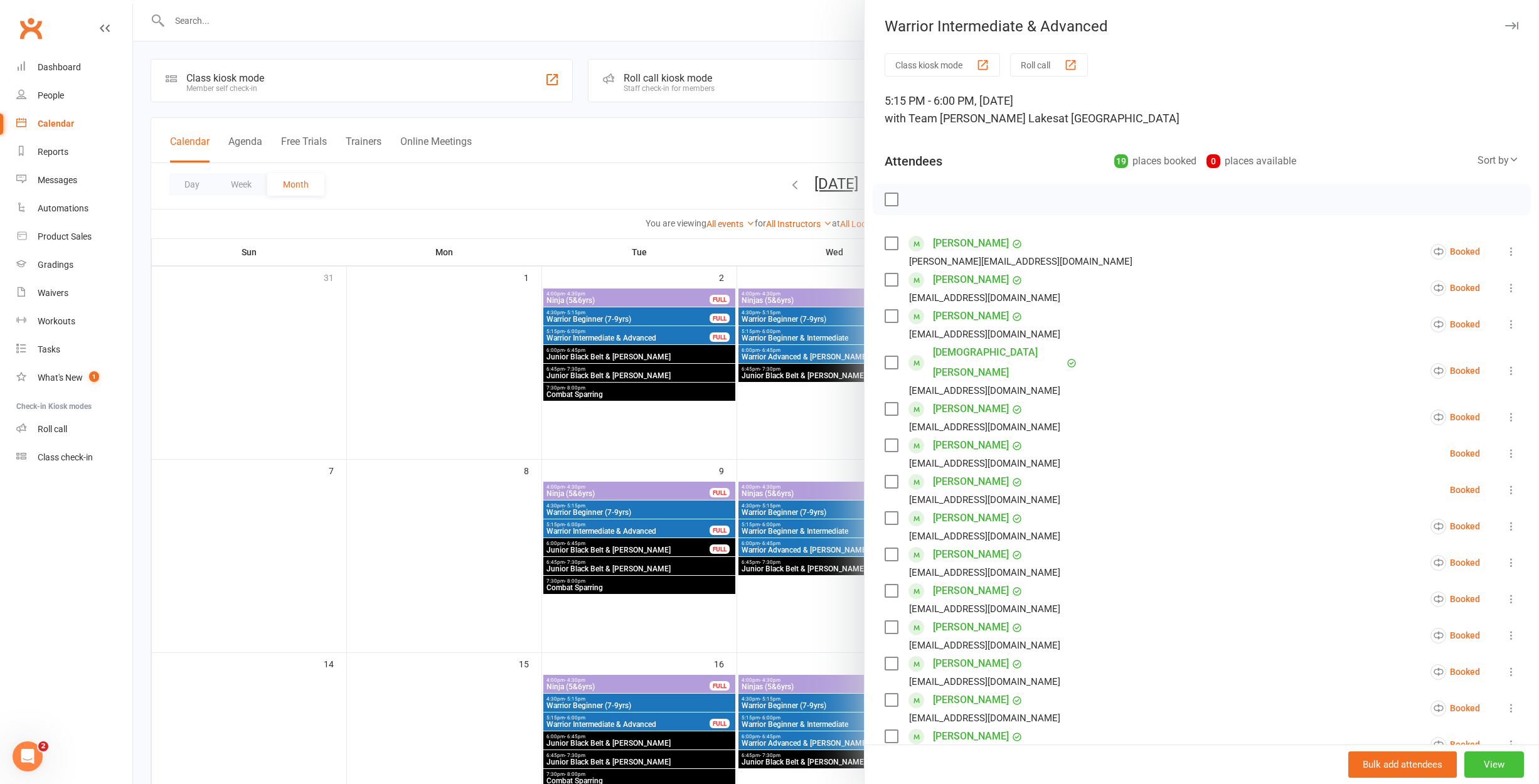
click at [1490, 763] on button "View" at bounding box center [1494, 764] width 60 height 26
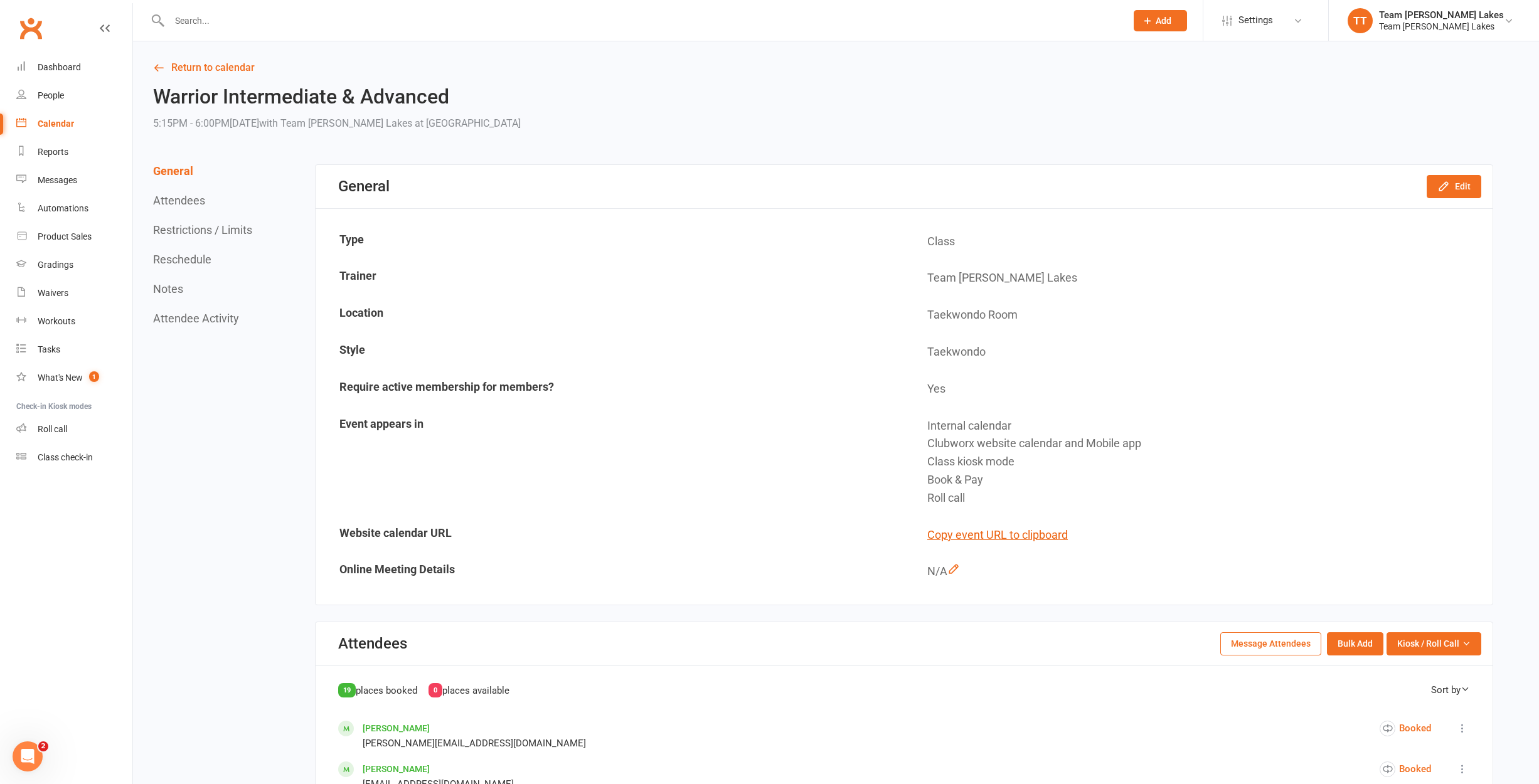
click at [205, 225] on button "Restrictions / Limits" at bounding box center [203, 230] width 99 height 13
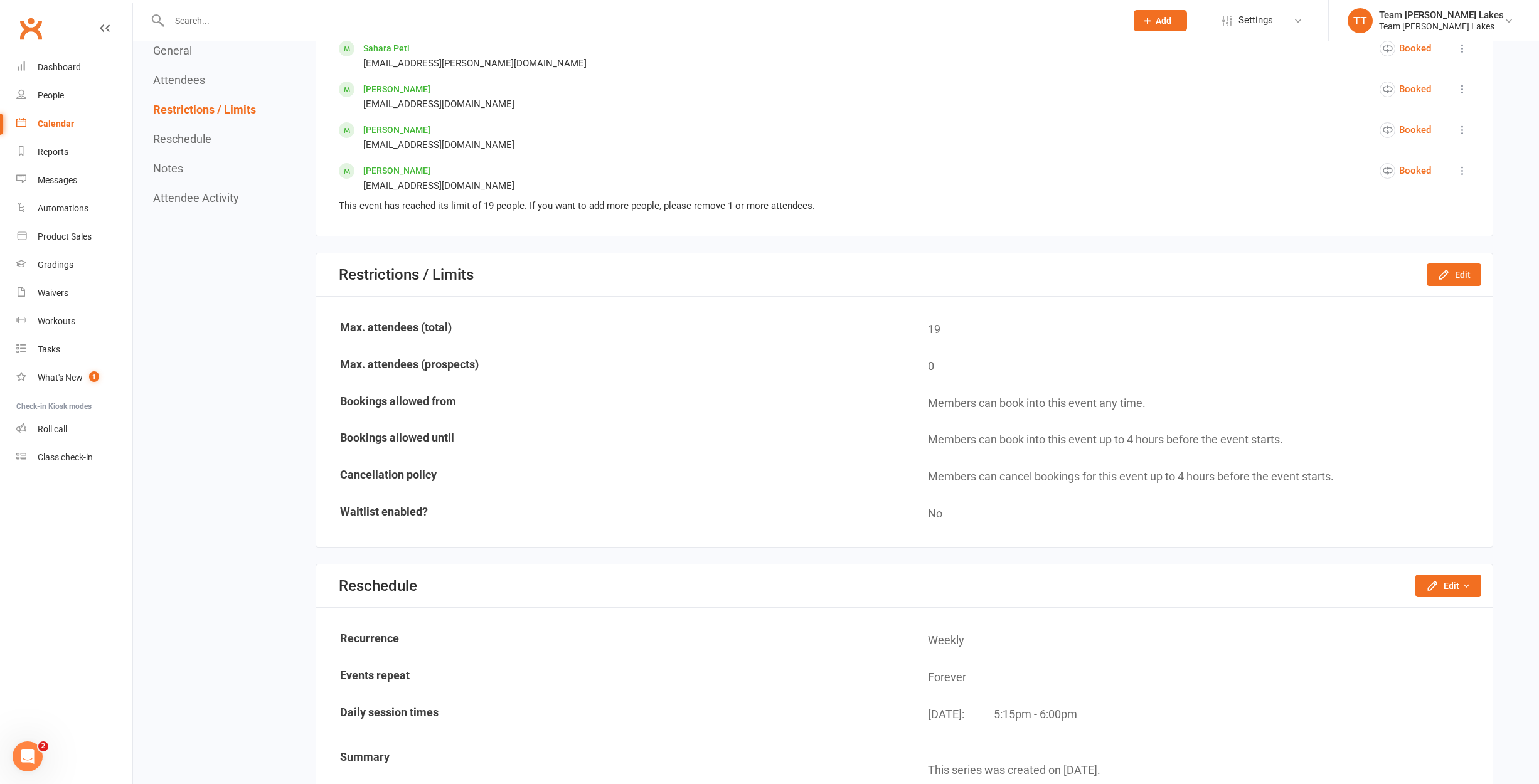
scroll to position [1299, 0]
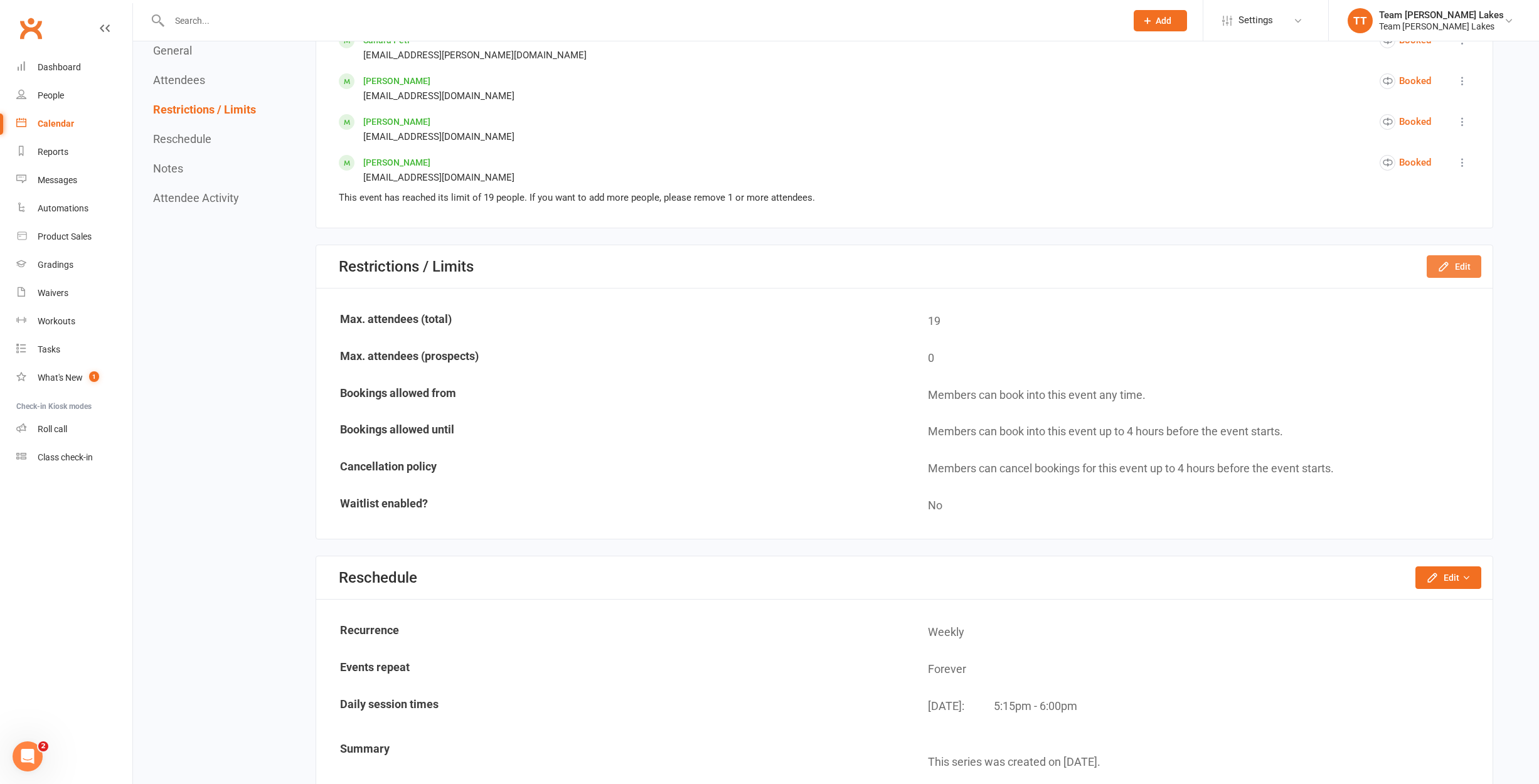
click at [1445, 260] on icon "button" at bounding box center [1443, 266] width 12 height 12
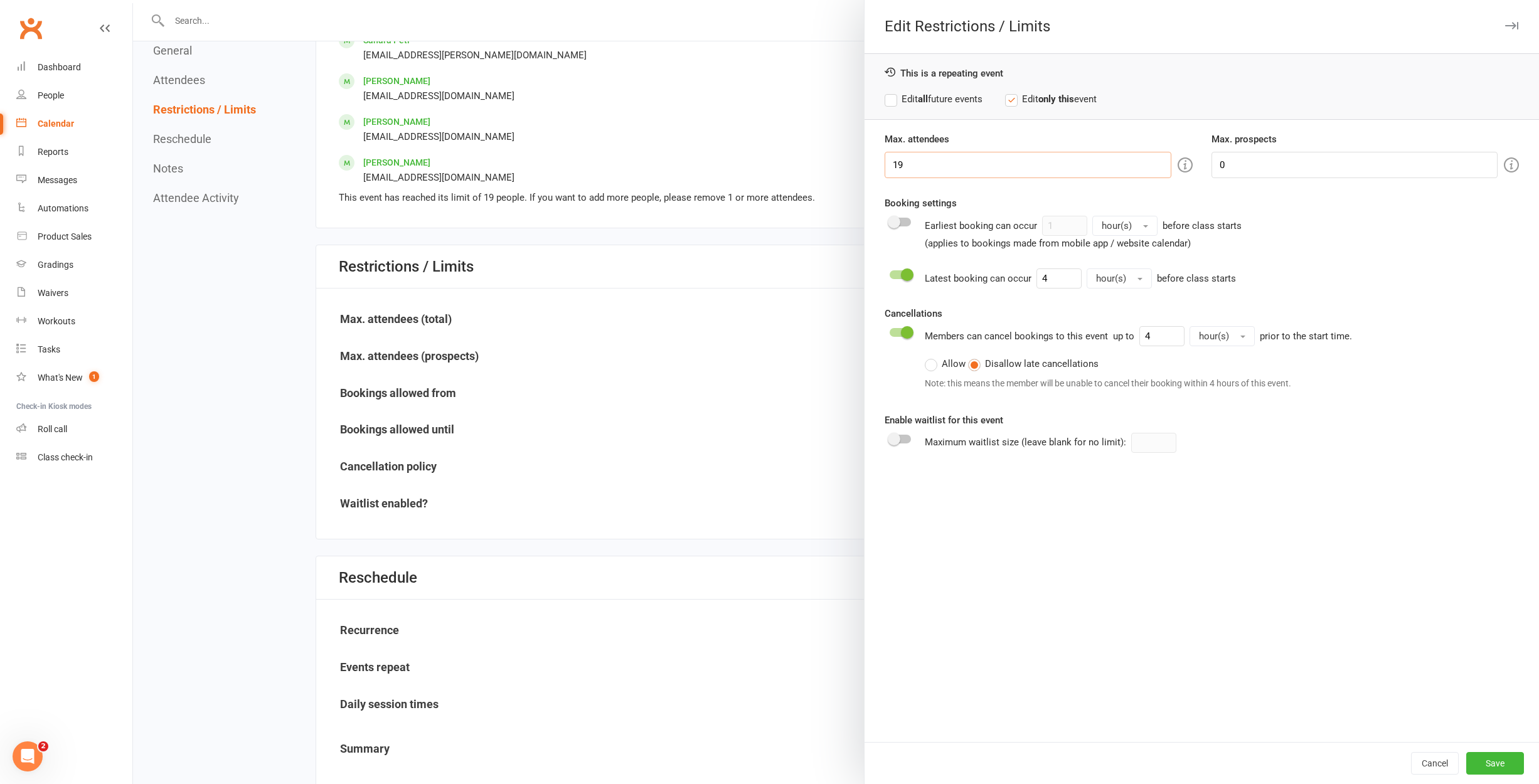
click at [934, 167] on input "19" at bounding box center [1027, 165] width 286 height 26
type input "1"
type input "20"
click at [1510, 763] on button "Save" at bounding box center [1495, 763] width 58 height 22
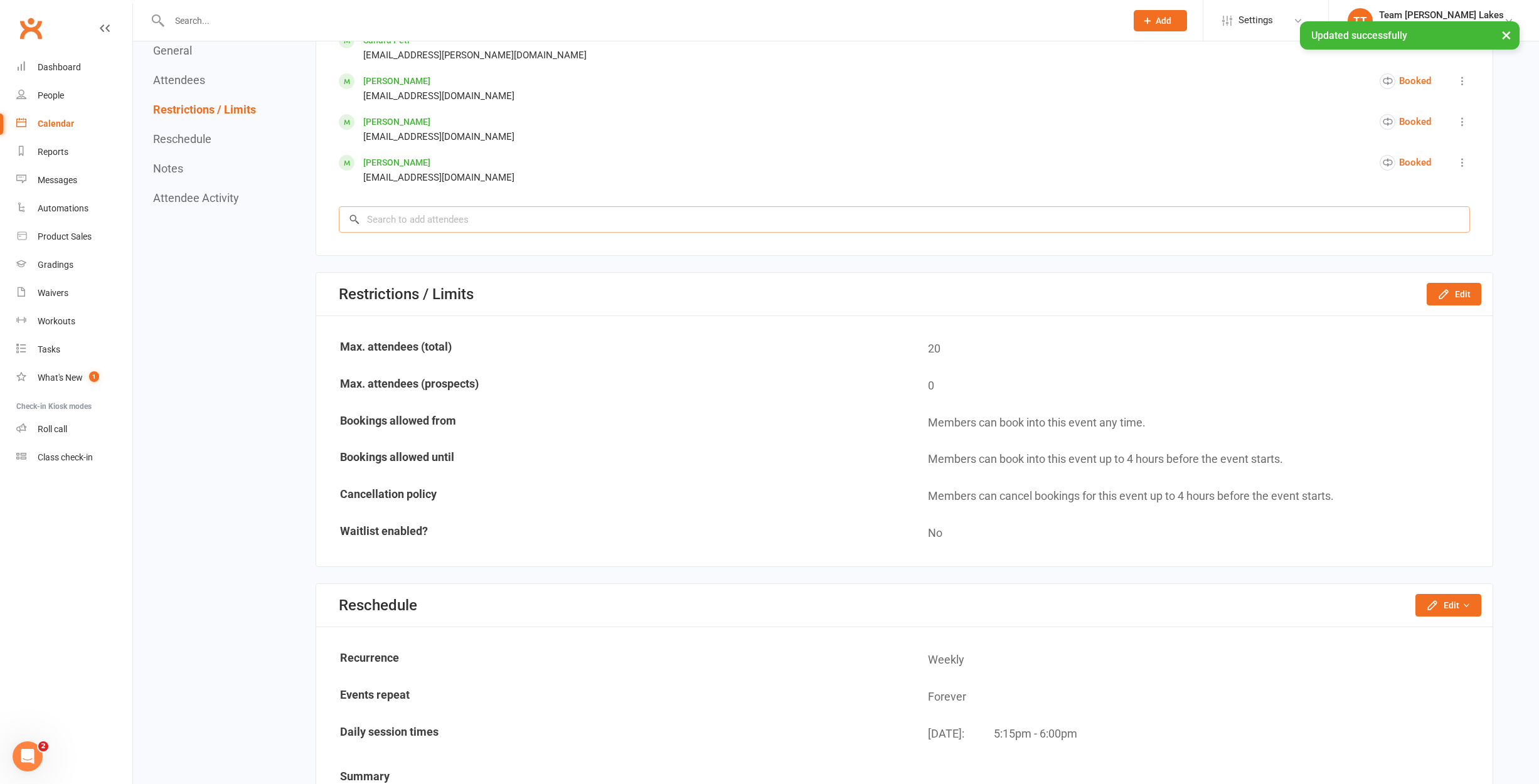
click at [467, 222] on input "search" at bounding box center [904, 219] width 1131 height 26
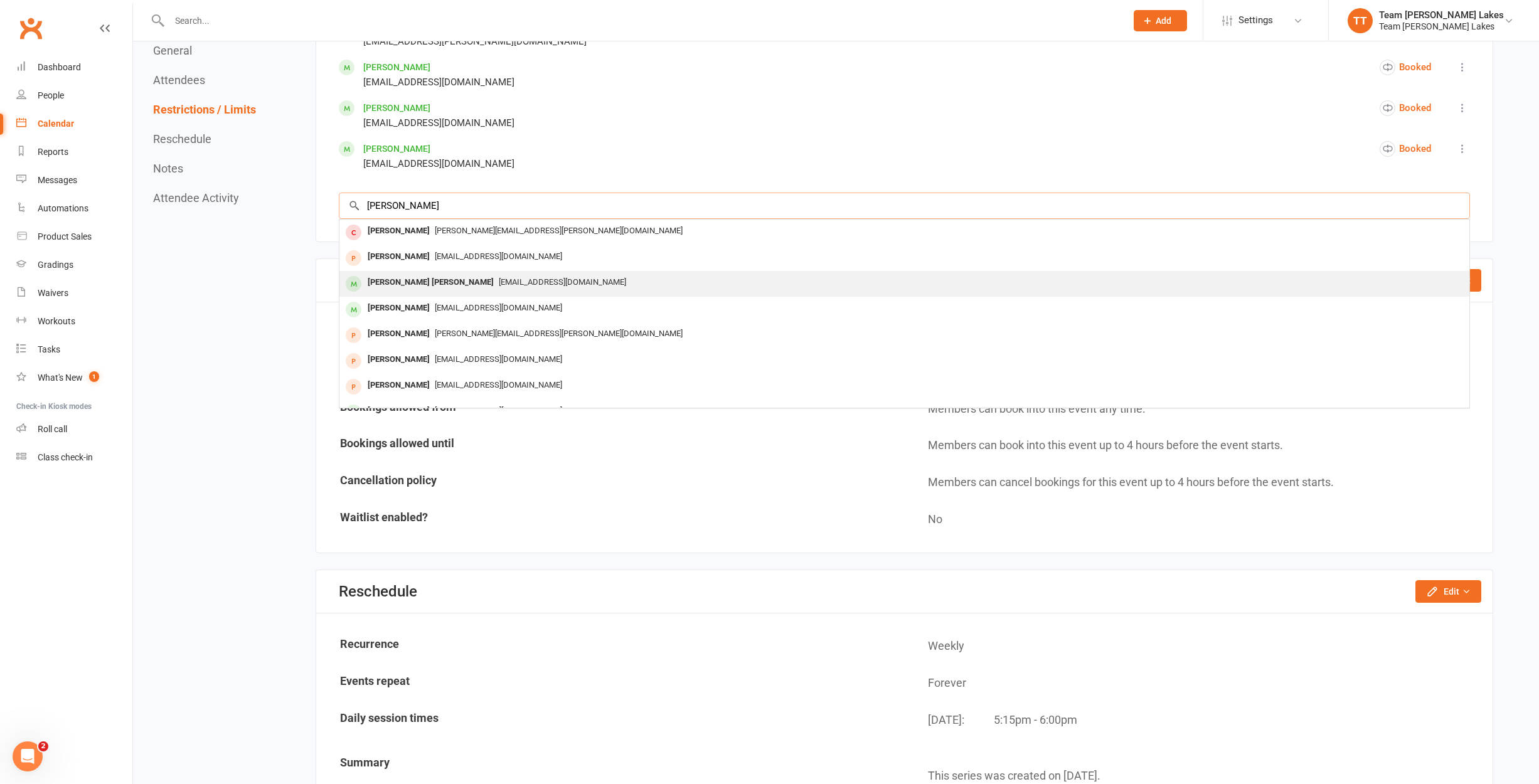
scroll to position [1, 0]
type input "Julian"
click at [423, 274] on div "[PERSON_NAME] [PERSON_NAME]" at bounding box center [431, 281] width 136 height 18
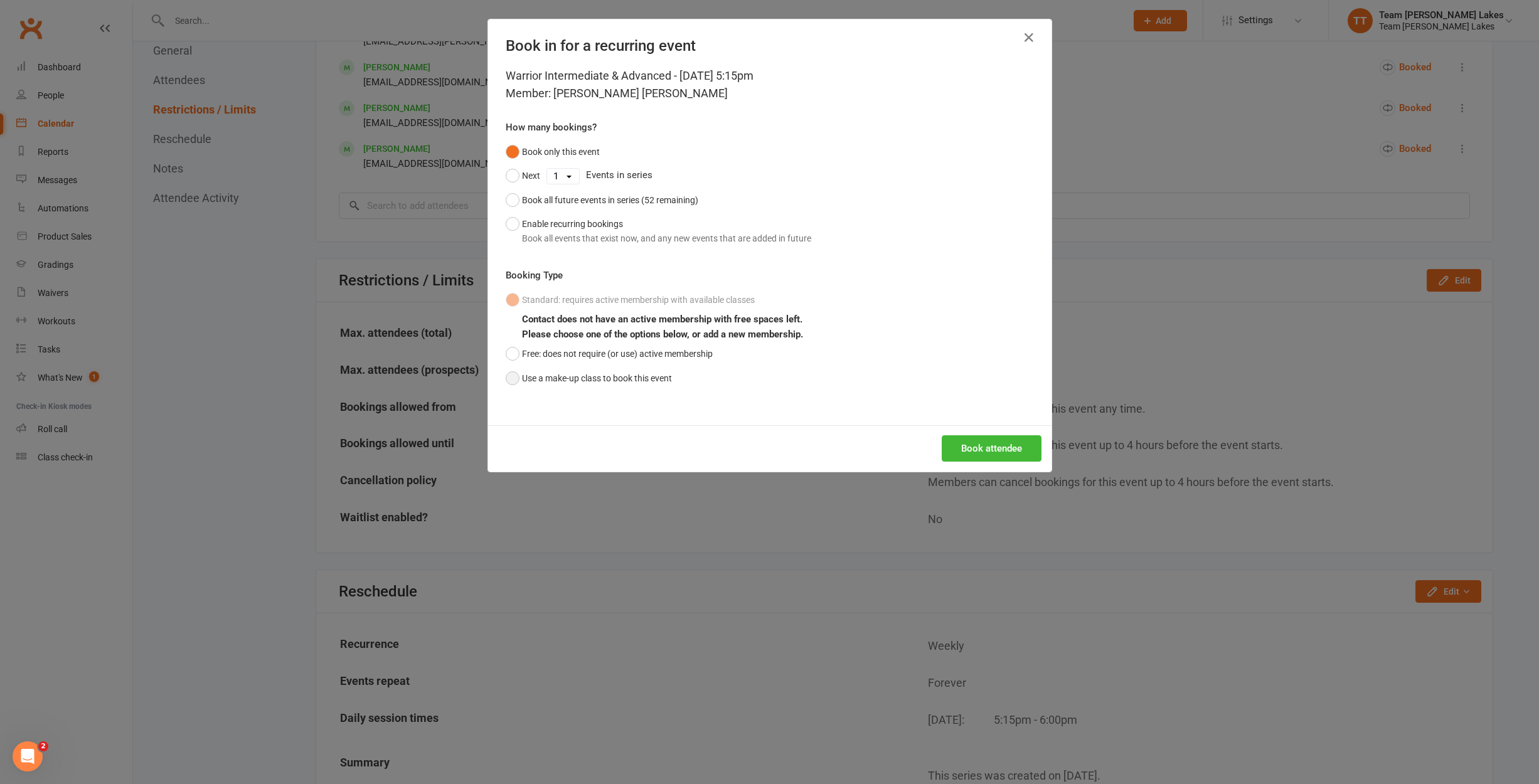
click at [564, 381] on button "Use a make-up class to book this event" at bounding box center [588, 378] width 166 height 24
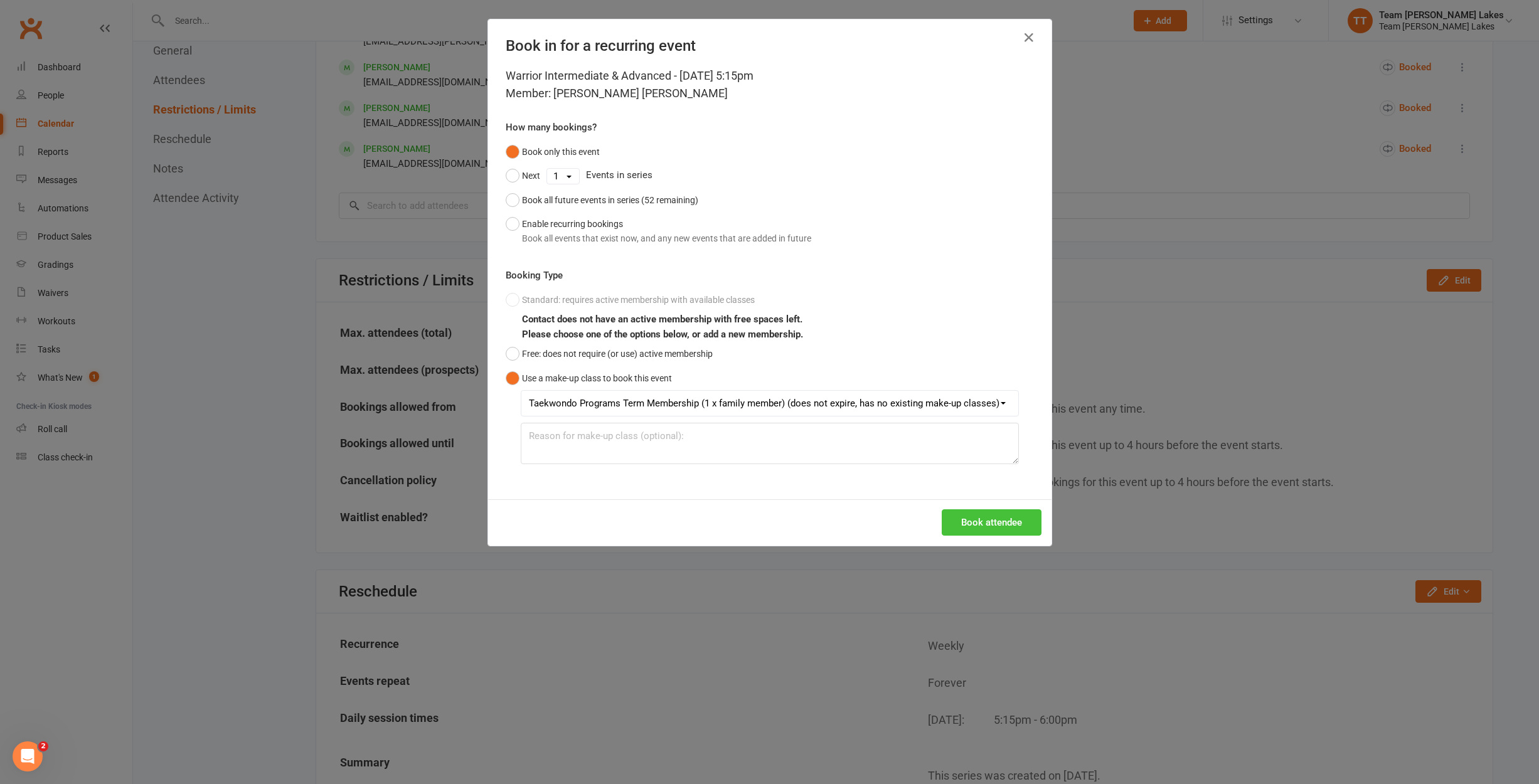
click at [959, 524] on button "Book attendee" at bounding box center [991, 522] width 100 height 26
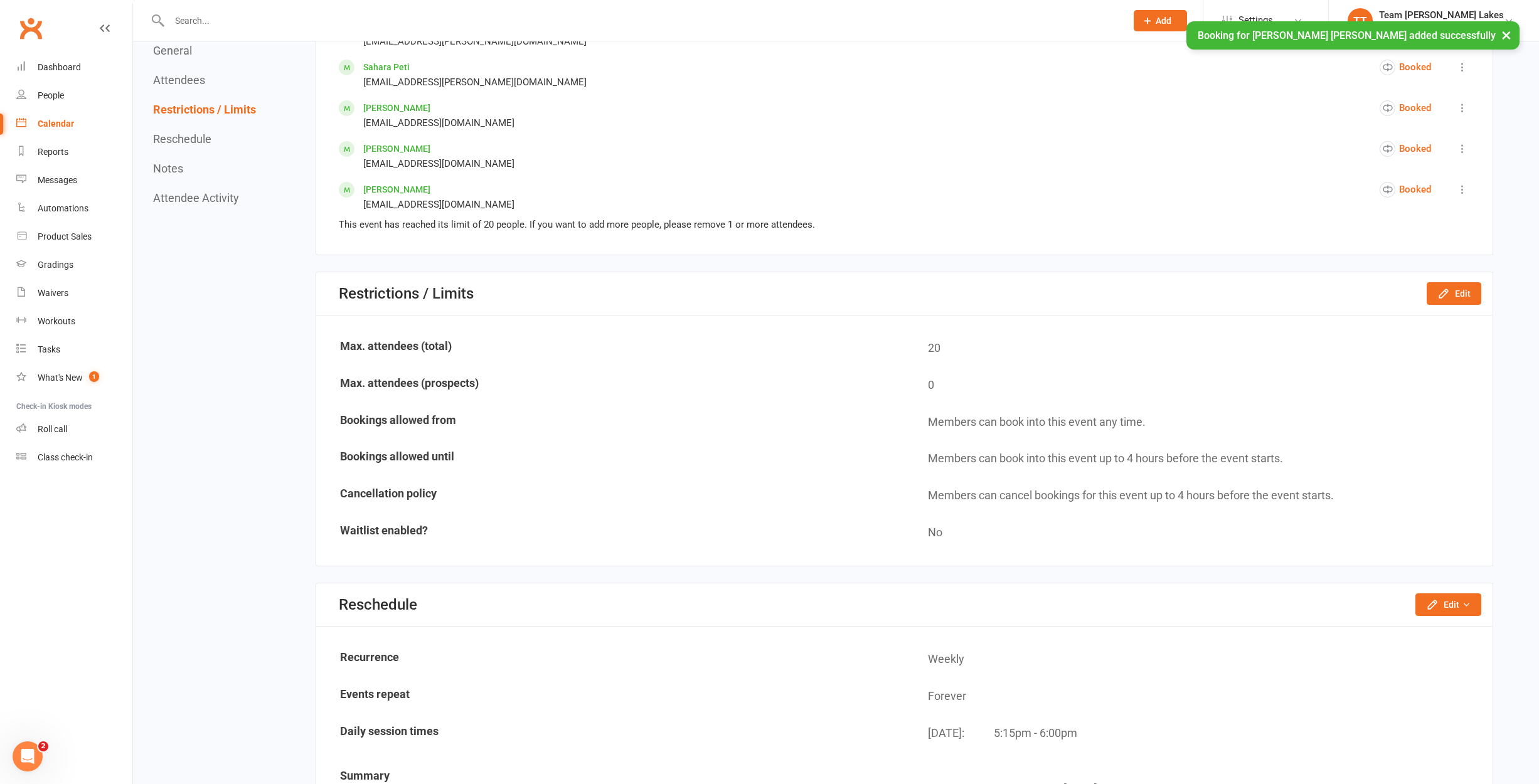
click at [60, 126] on div "Calendar" at bounding box center [55, 123] width 36 height 10
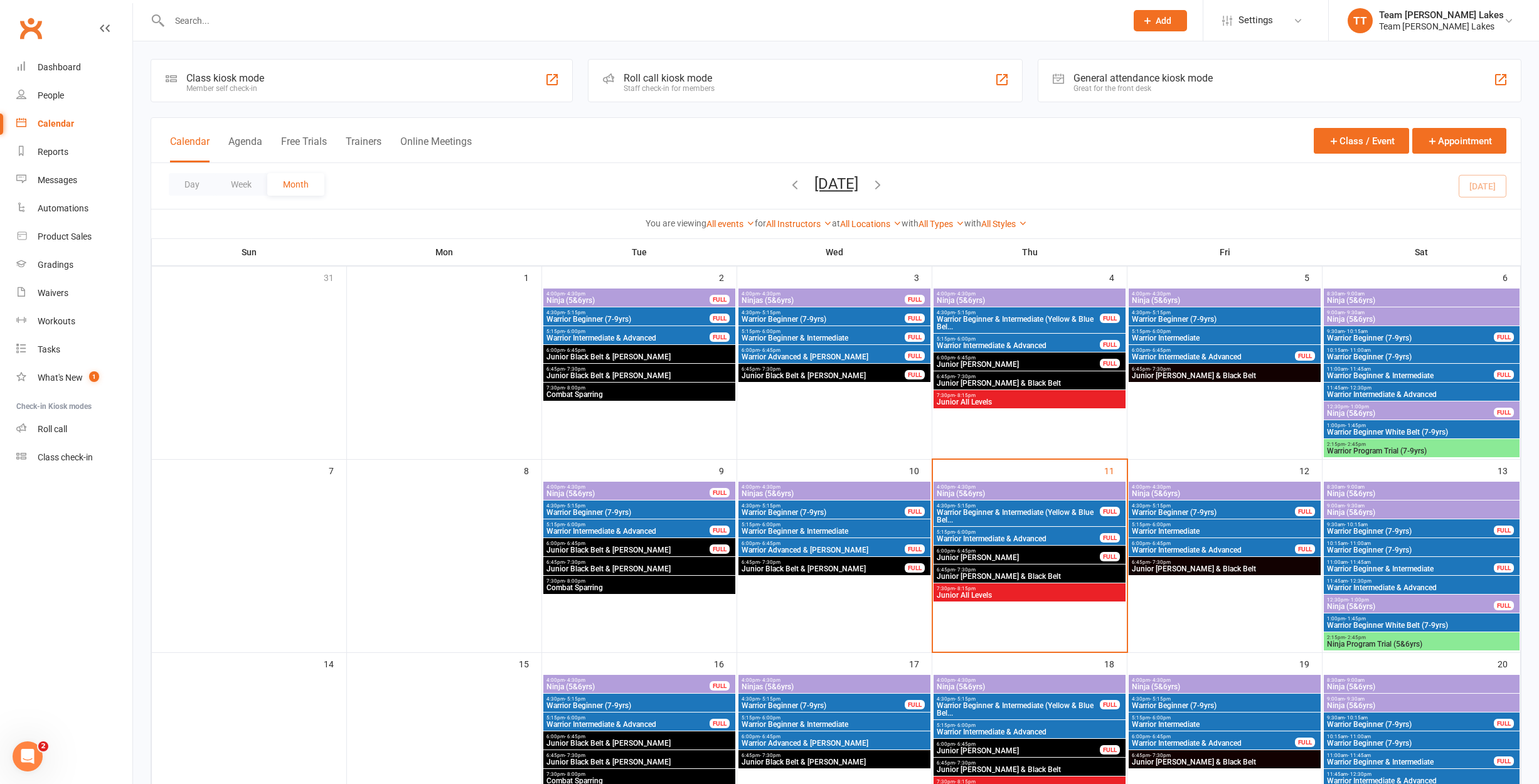
click at [1169, 491] on span "Ninja (5&6yrs)" at bounding box center [1224, 494] width 187 height 7
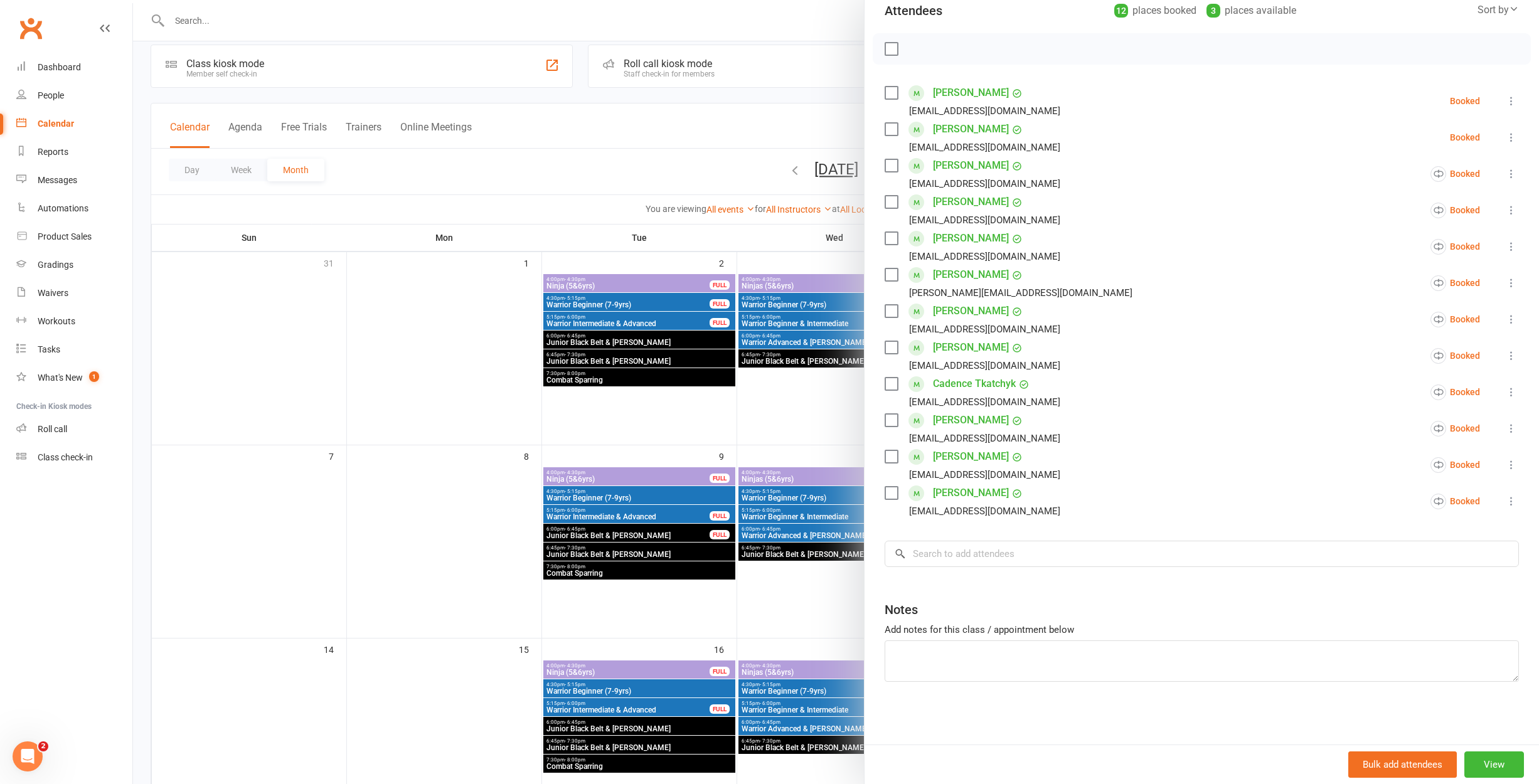
scroll to position [117, 0]
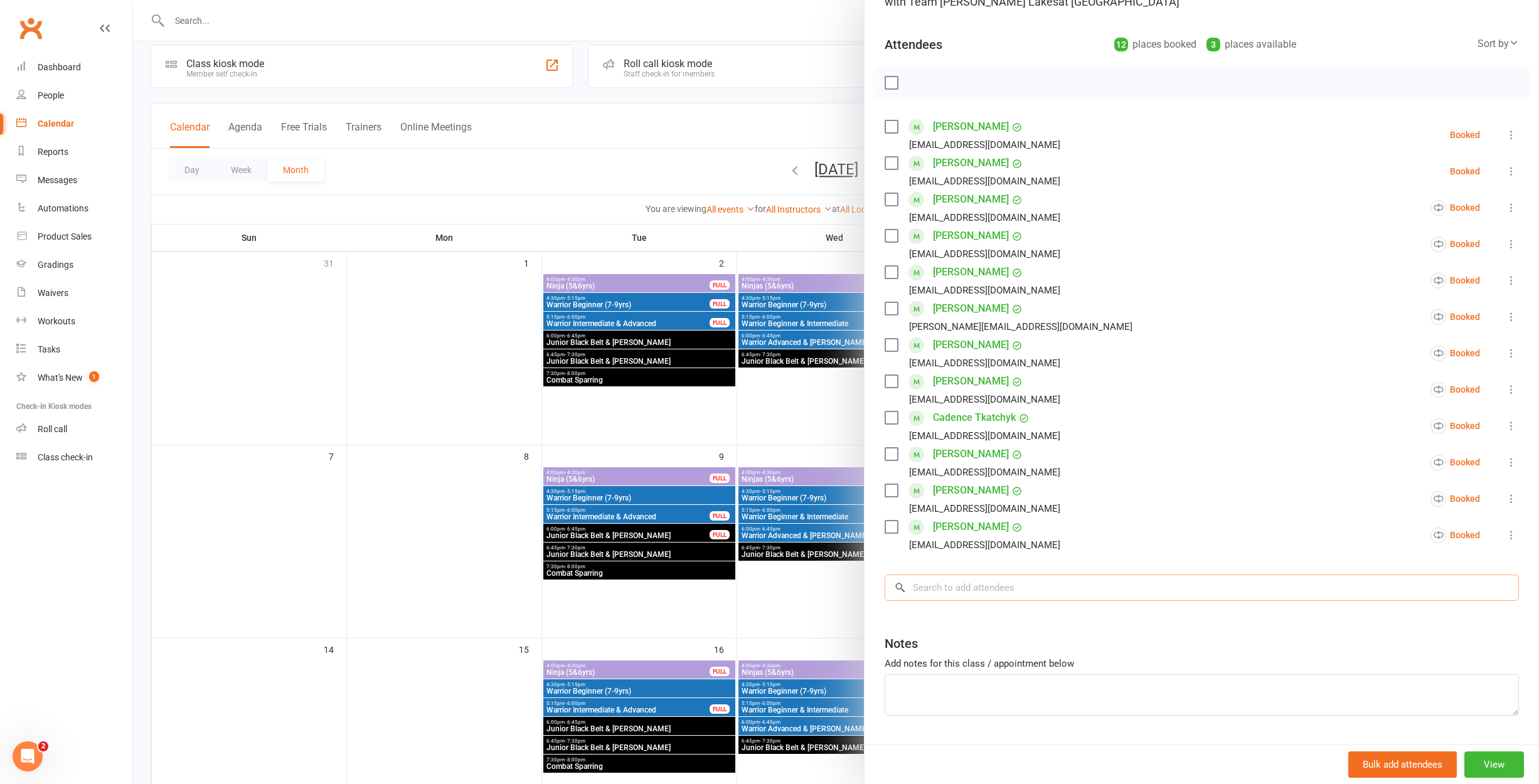
click at [1011, 582] on input "search" at bounding box center [1201, 587] width 634 height 26
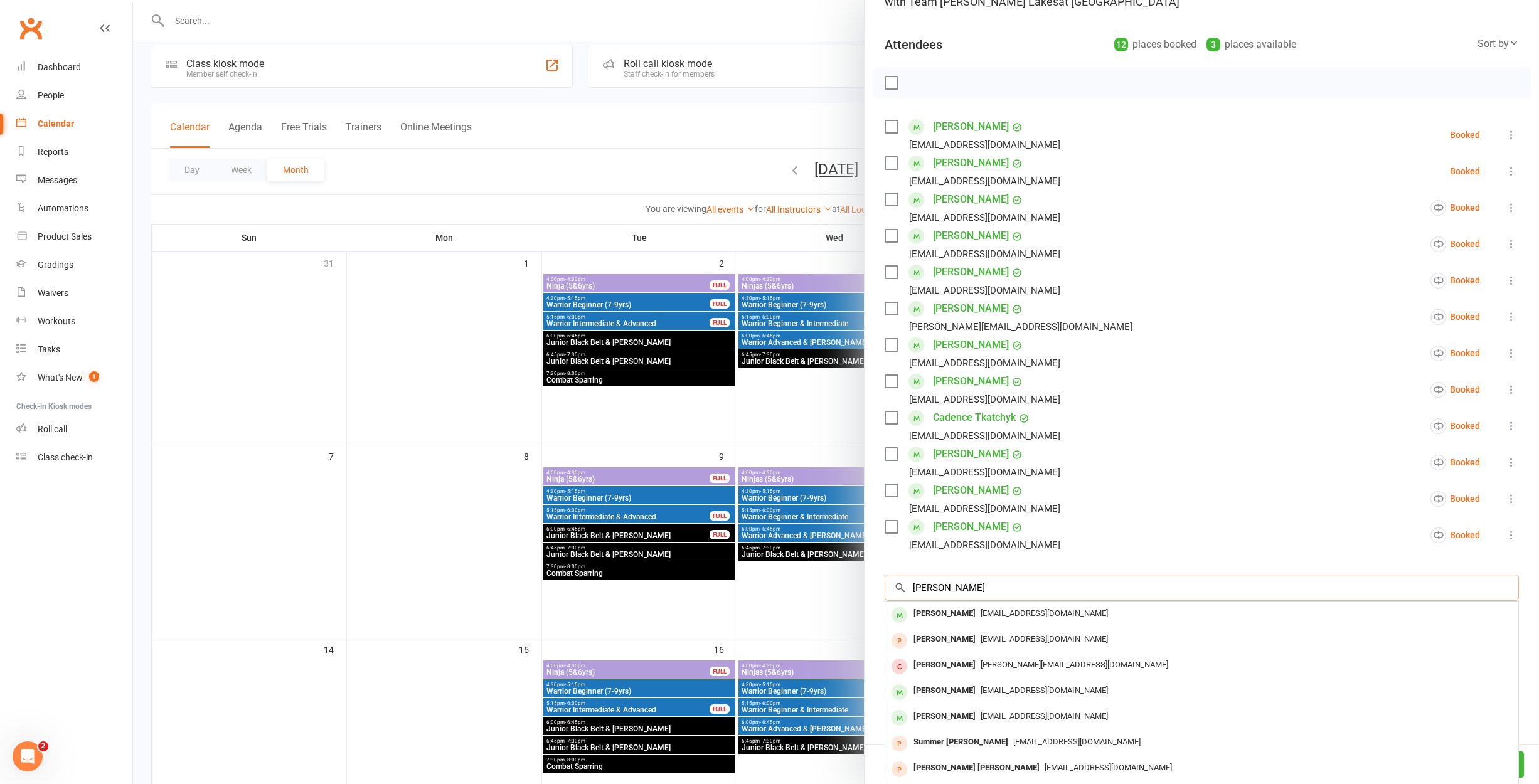
scroll to position [14, 1]
type input "Archie Grech"
click at [920, 614] on div "Archie Grech" at bounding box center [944, 613] width 72 height 18
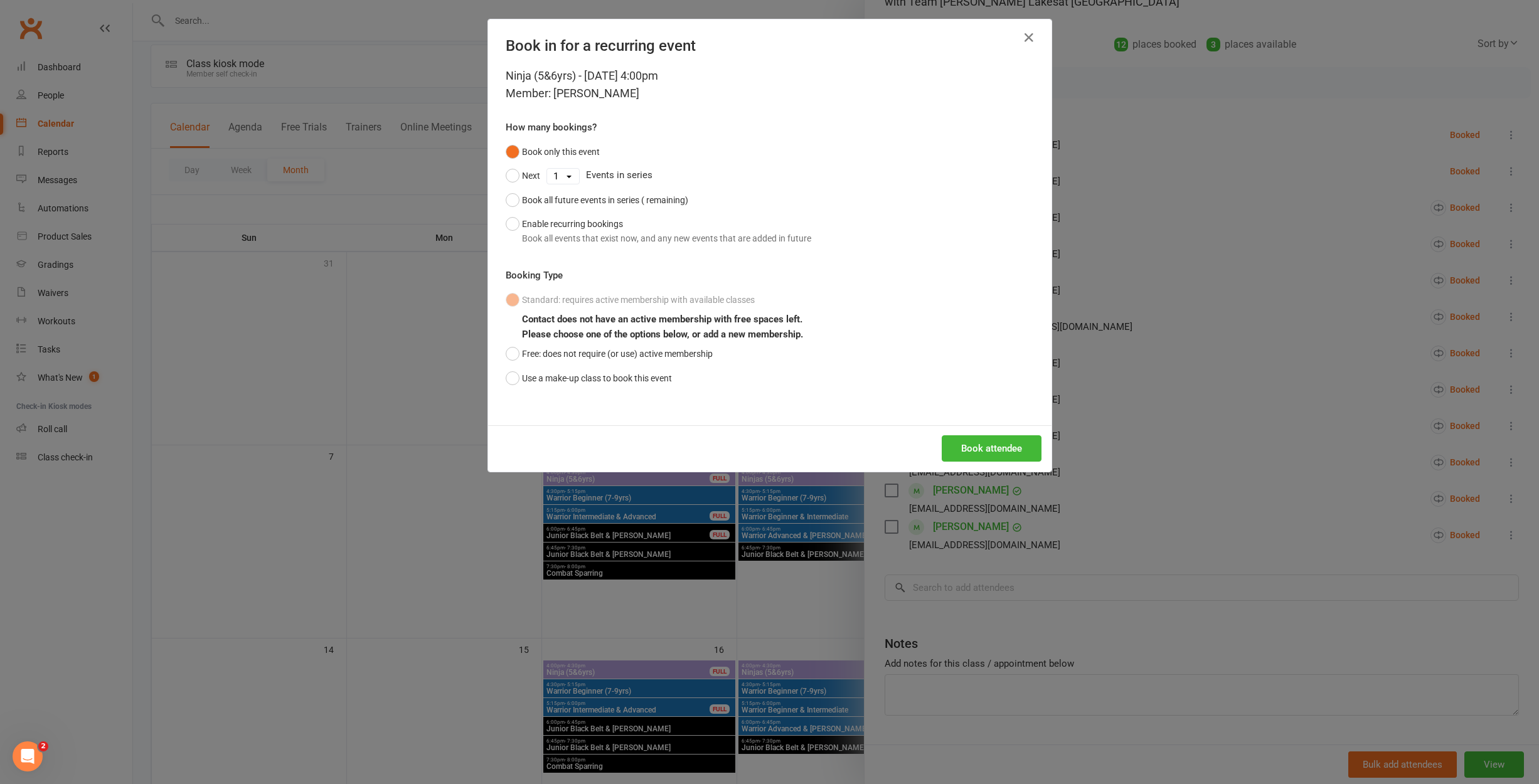
scroll to position [14, 0]
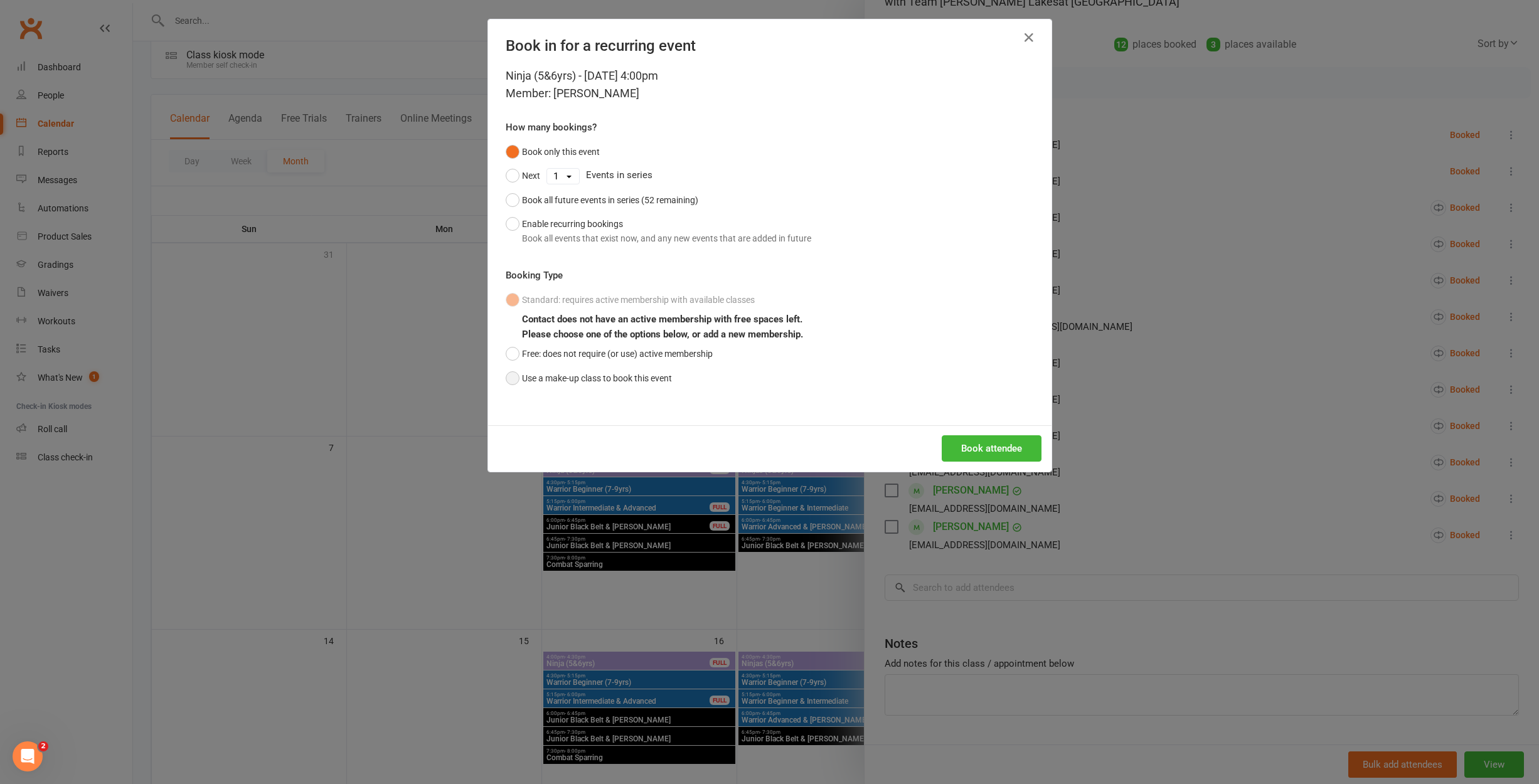
click at [605, 379] on button "Use a make-up class to book this event" at bounding box center [588, 378] width 166 height 24
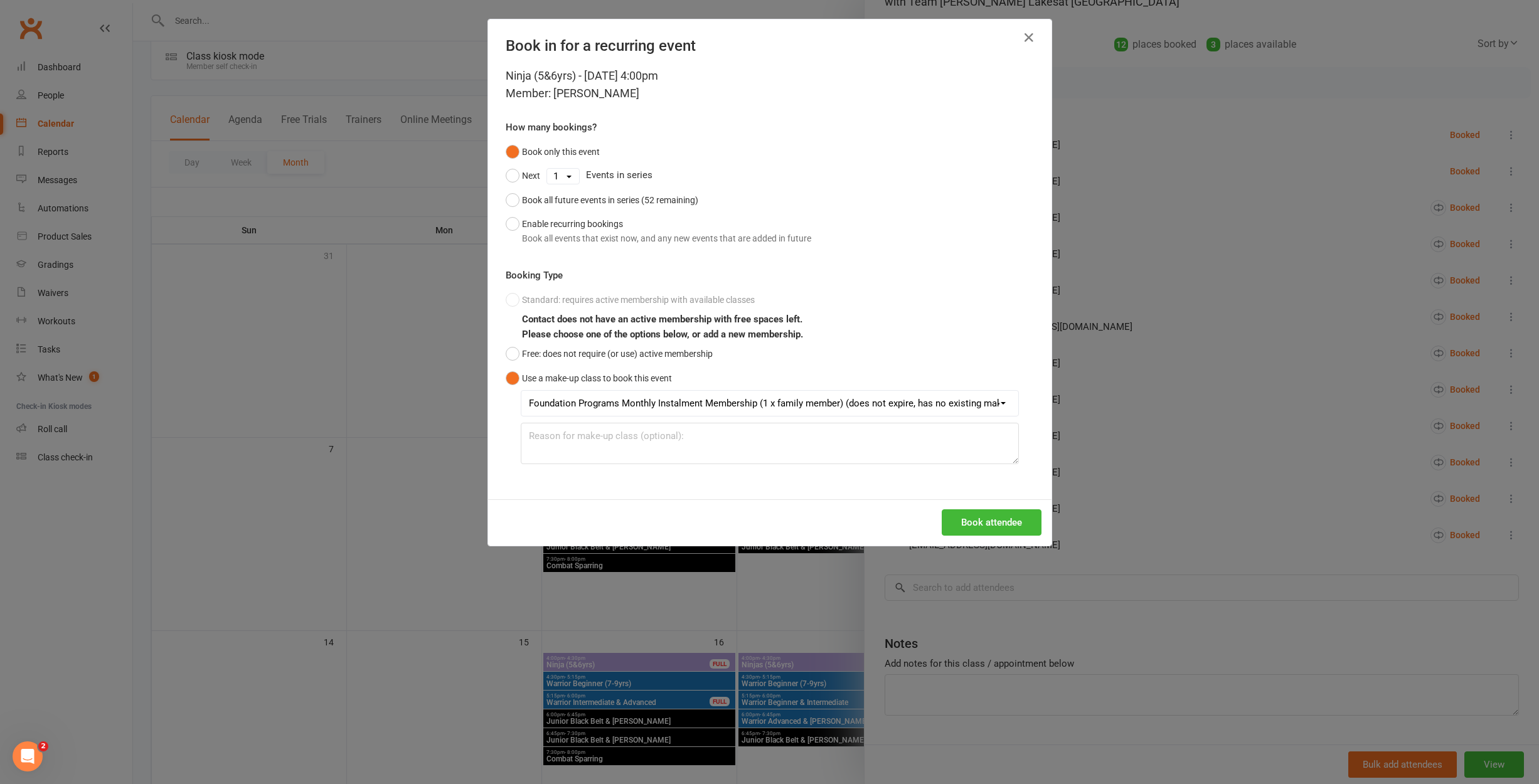
click at [959, 525] on button "Book attendee" at bounding box center [991, 522] width 100 height 26
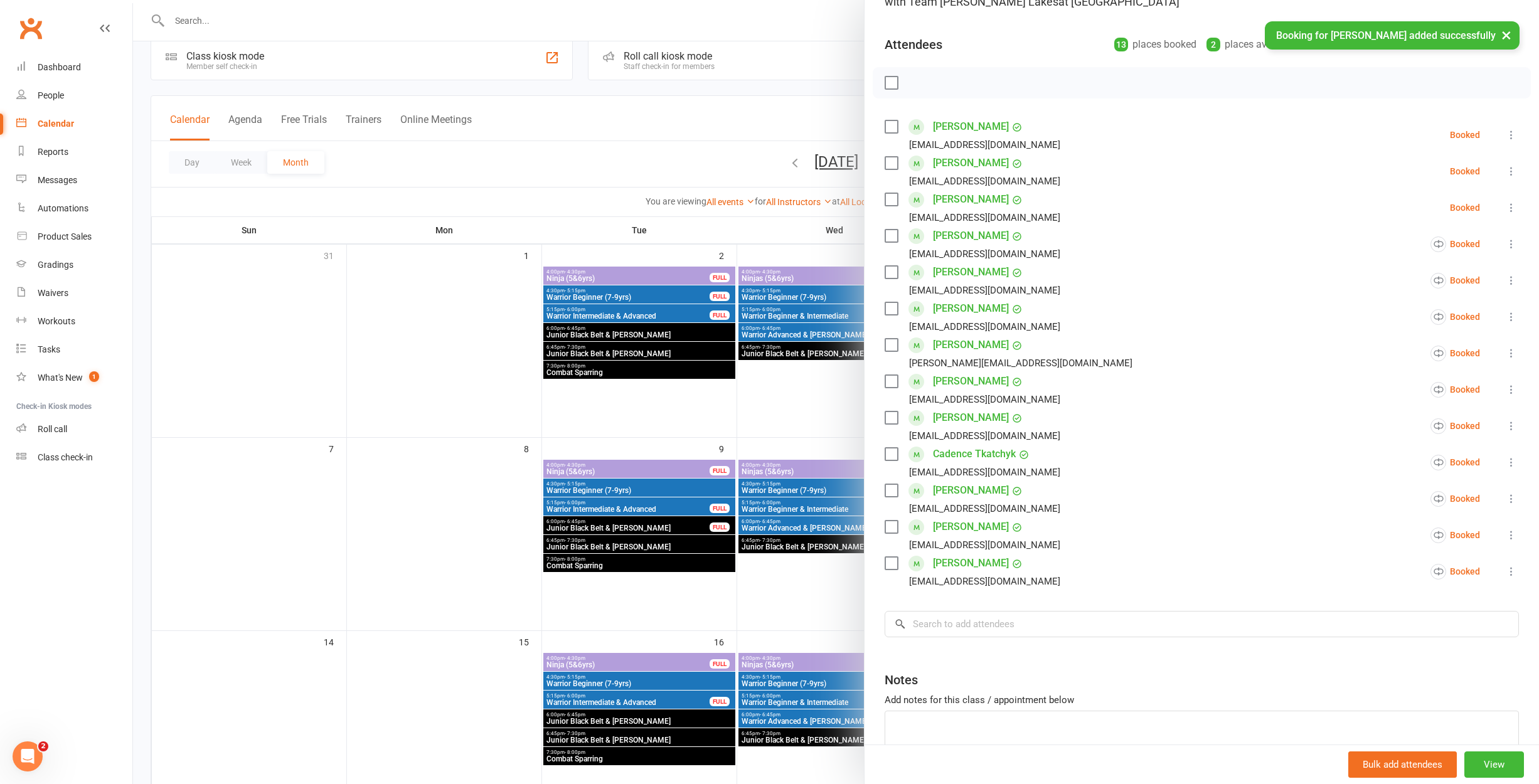
click at [746, 506] on div at bounding box center [835, 392] width 1405 height 784
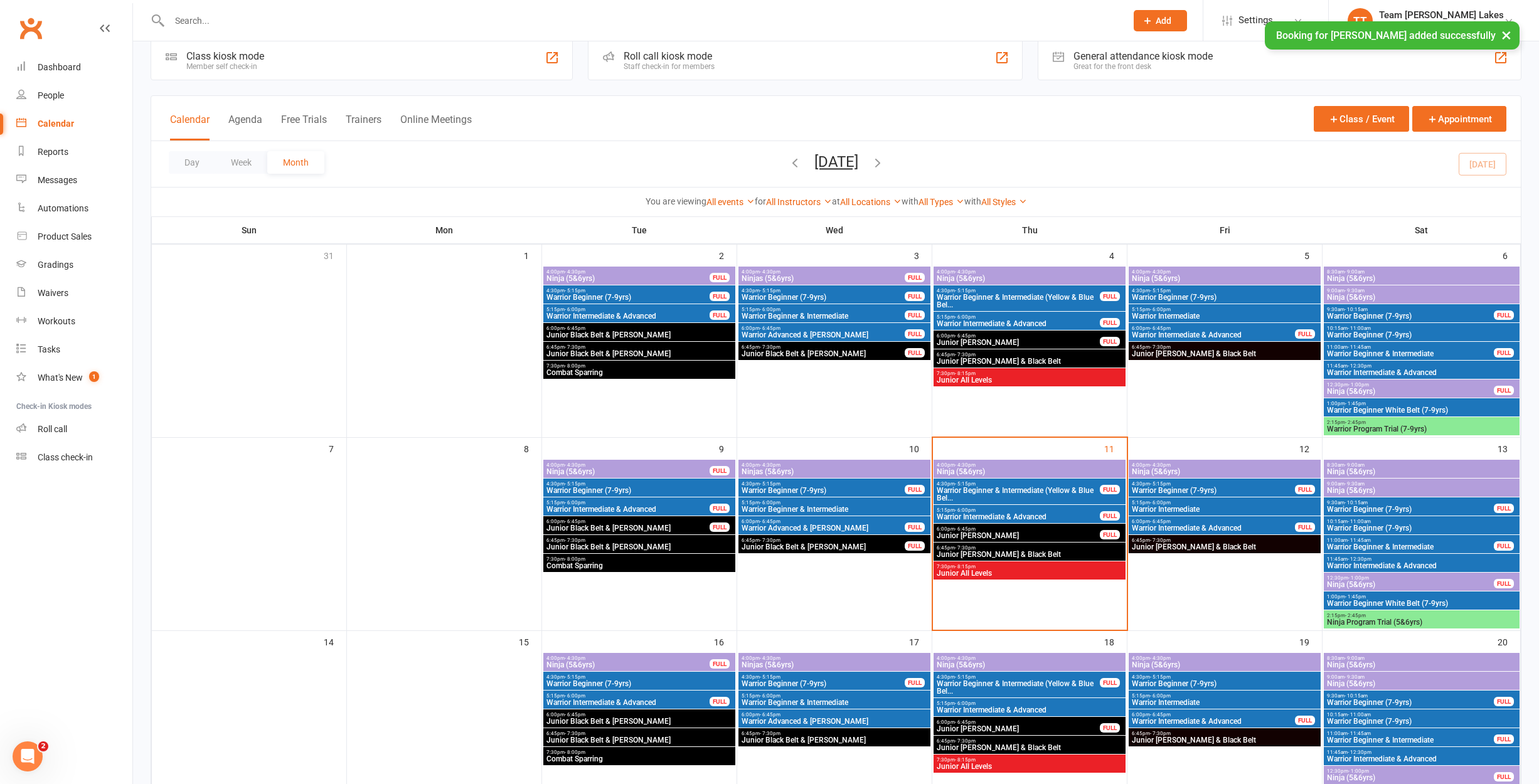
click at [1212, 662] on span "Ninja (5&6yrs)" at bounding box center [1224, 665] width 187 height 7
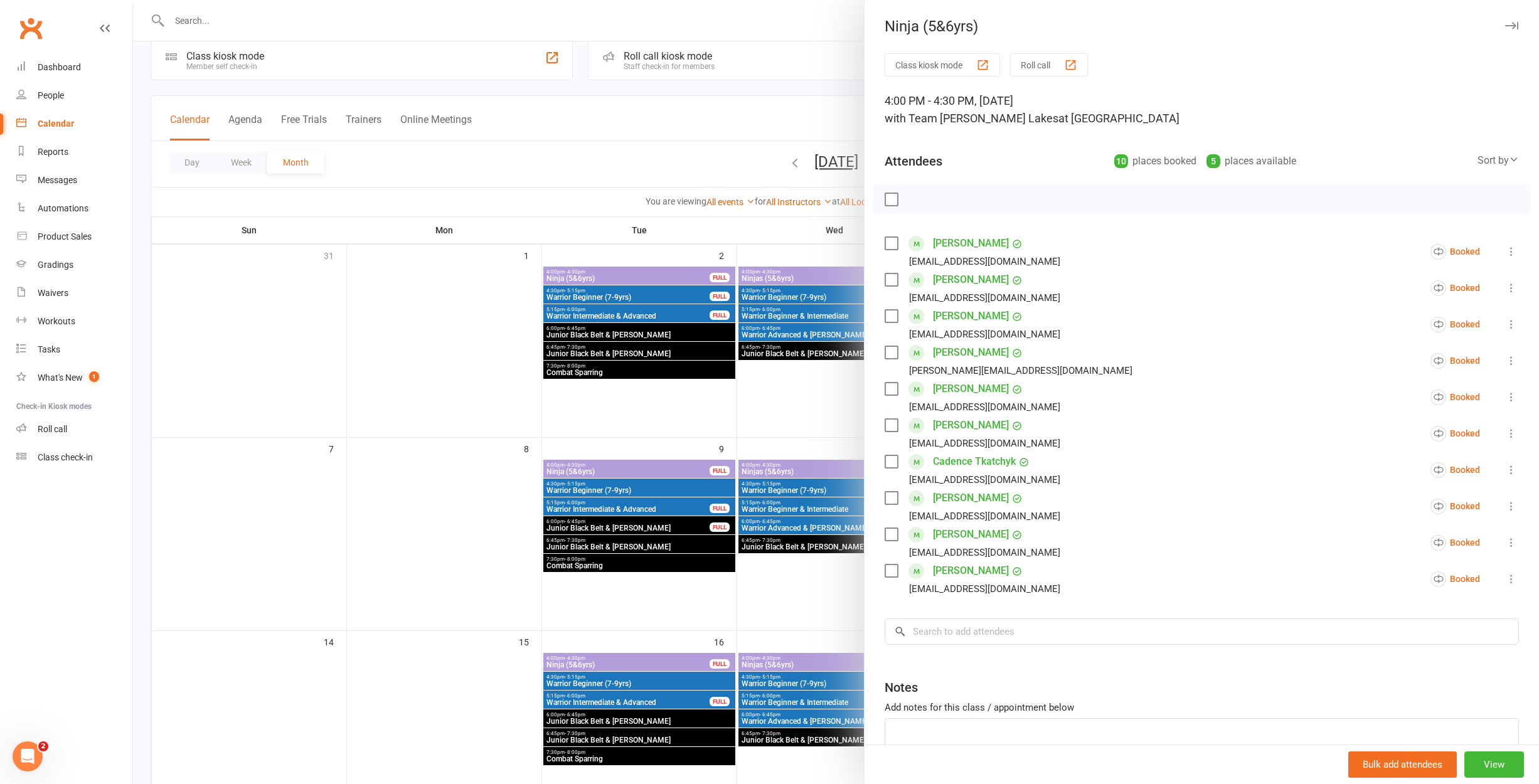
click at [821, 498] on div at bounding box center [835, 392] width 1405 height 784
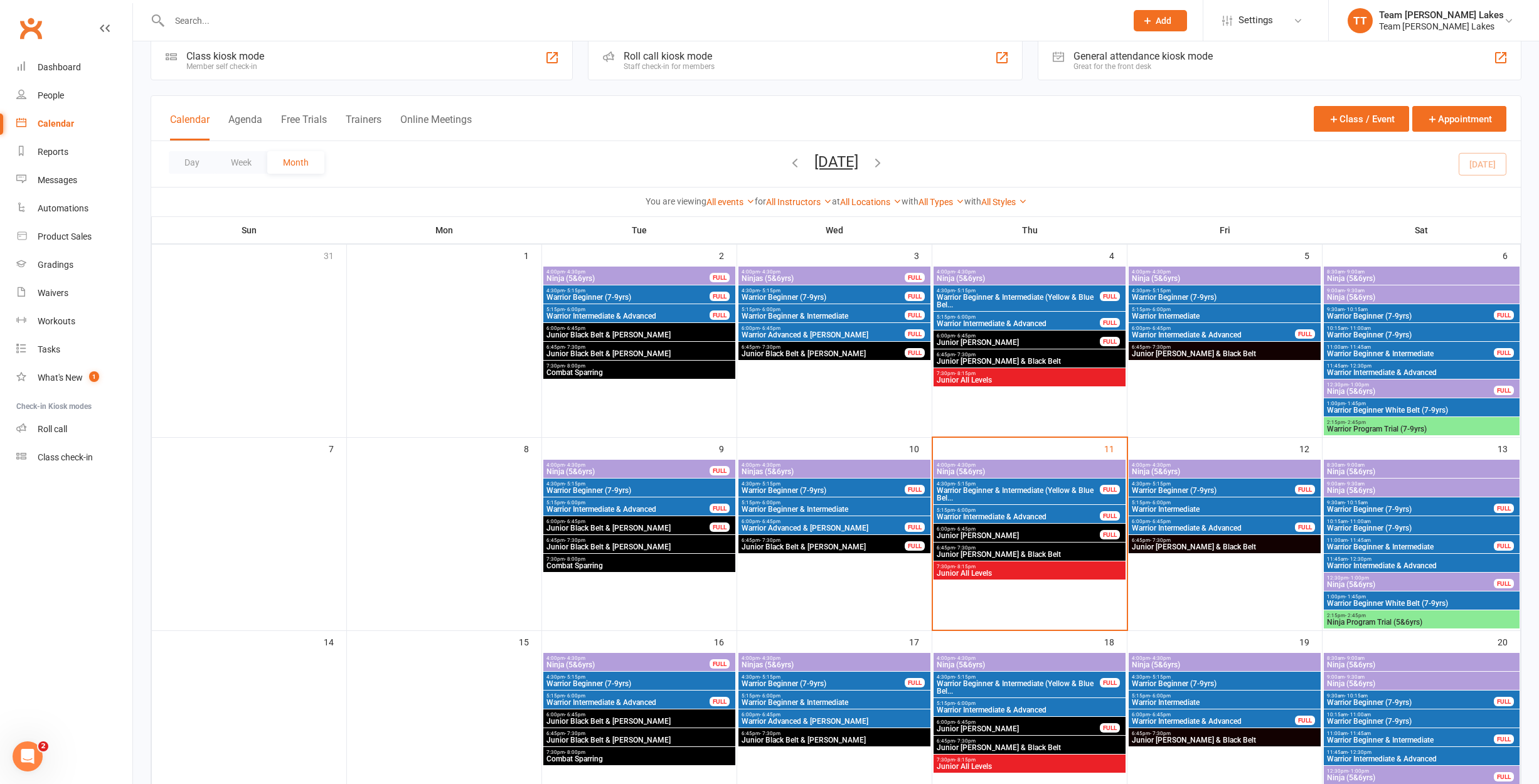
click at [266, 24] on input "text" at bounding box center [641, 21] width 952 height 18
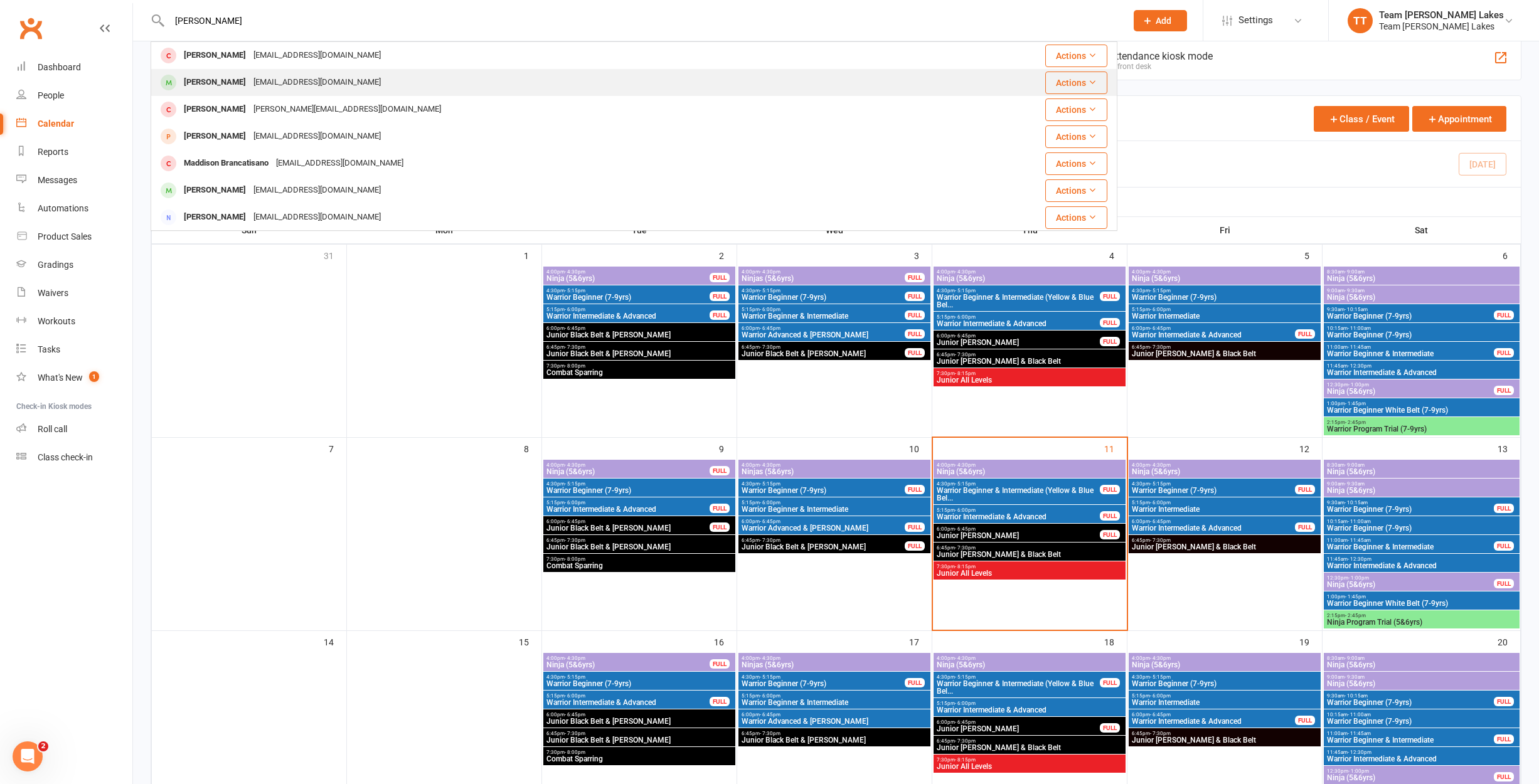
type input "Brandon"
click at [237, 83] on div "[PERSON_NAME]" at bounding box center [215, 82] width 70 height 18
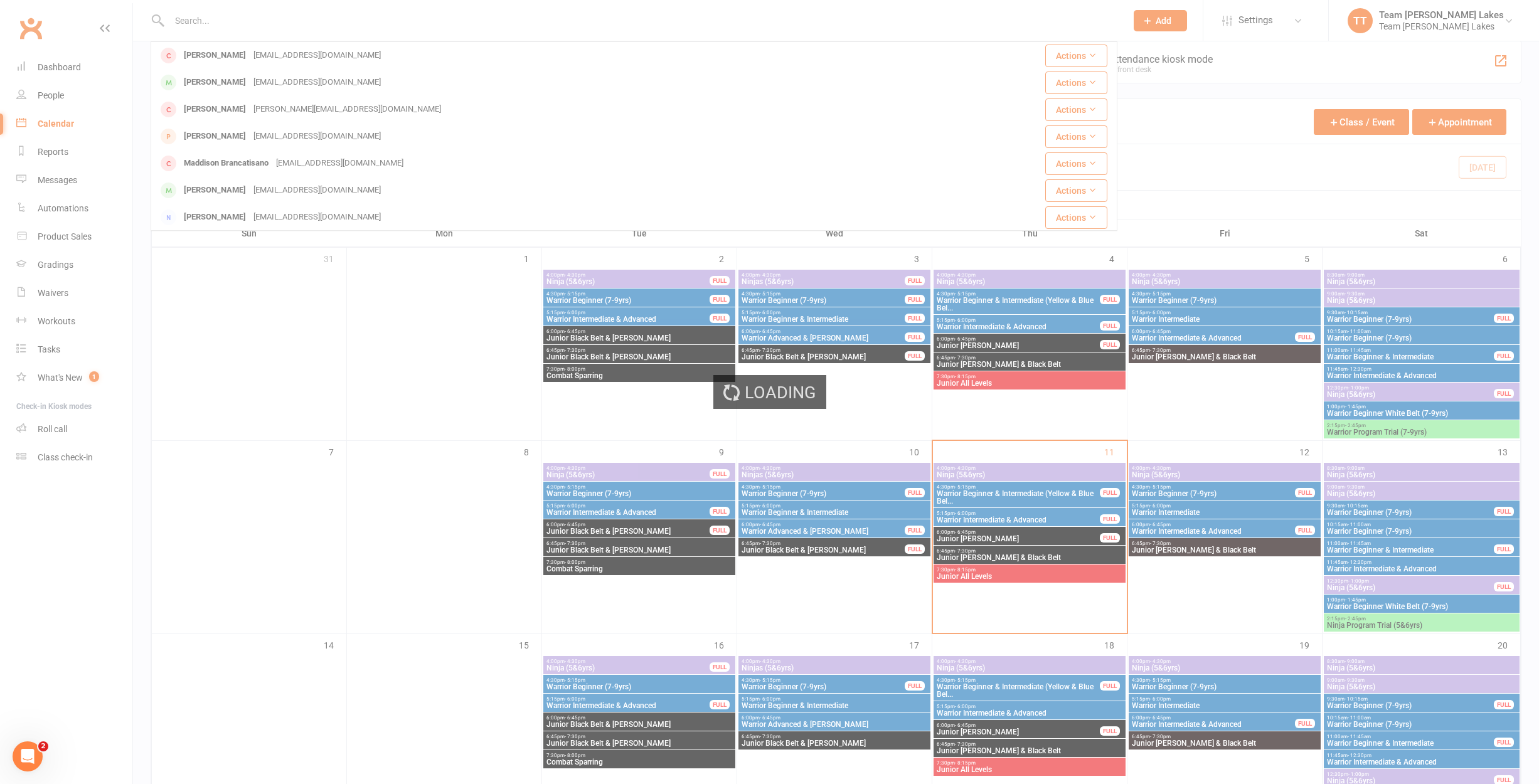
scroll to position [19, 0]
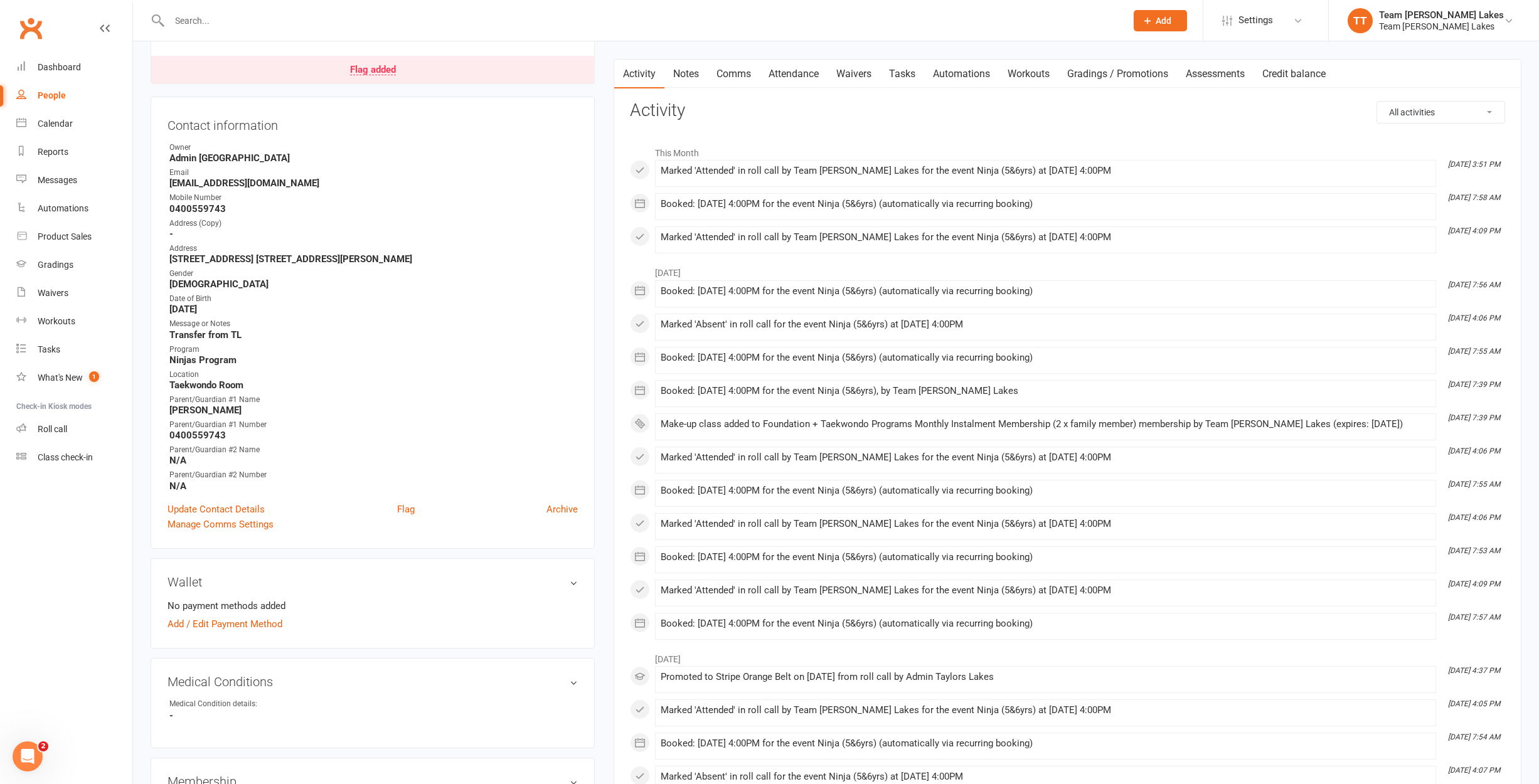
scroll to position [116, 0]
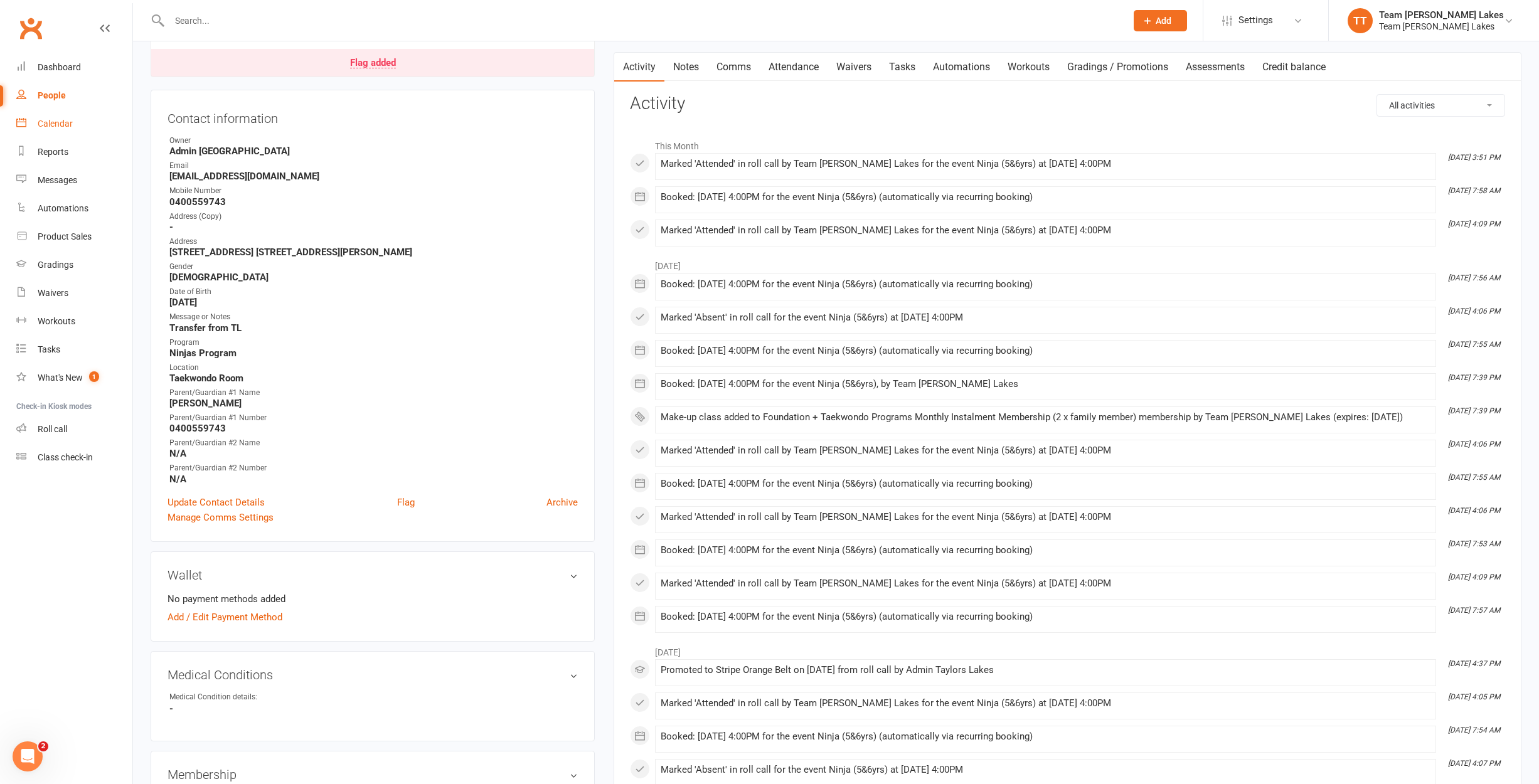
click at [58, 126] on div "Calendar" at bounding box center [55, 123] width 35 height 10
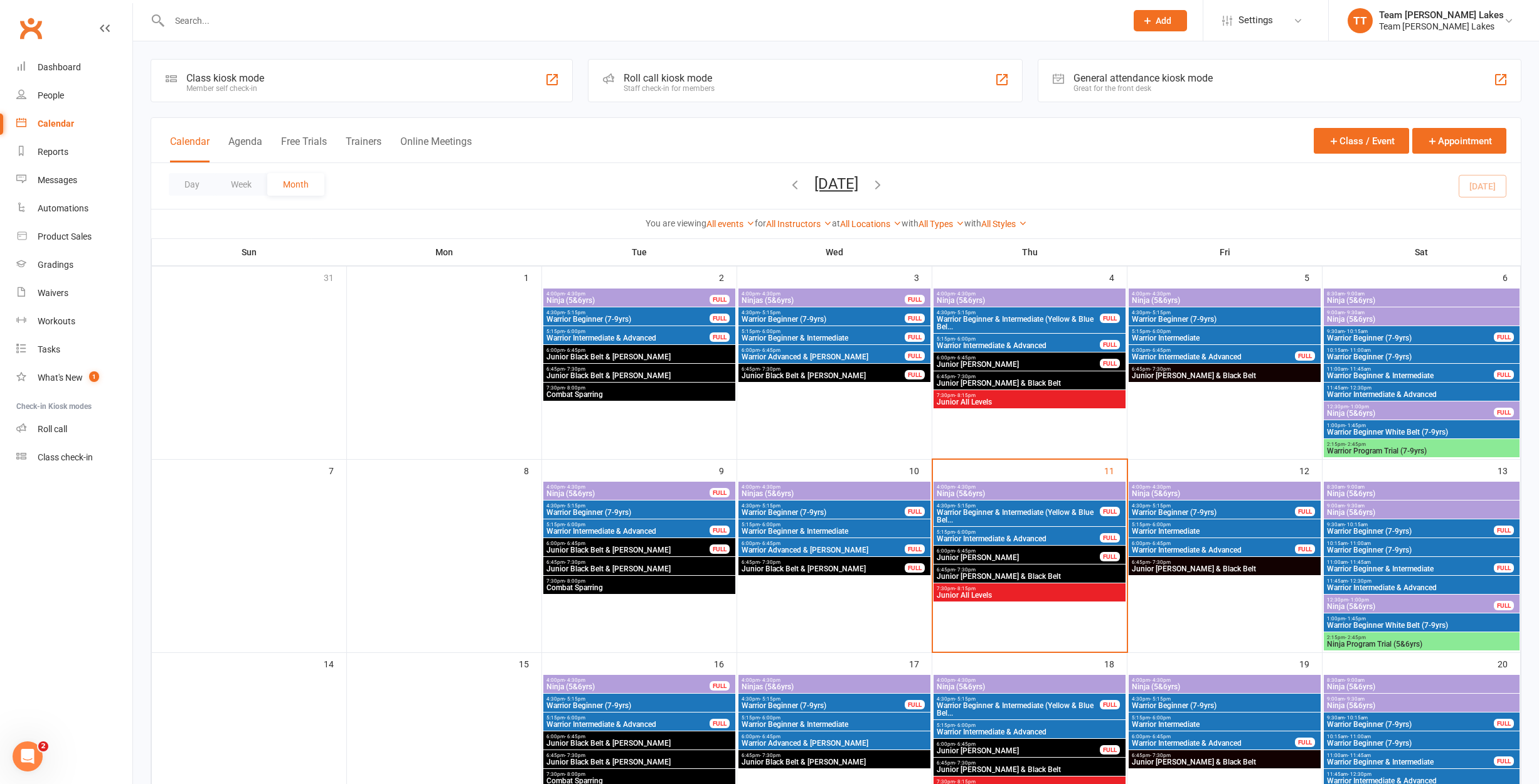
click at [960, 511] on span "Warrior Beginner & Intermediate (Yellow & Blue Bel..." at bounding box center [1018, 516] width 164 height 15
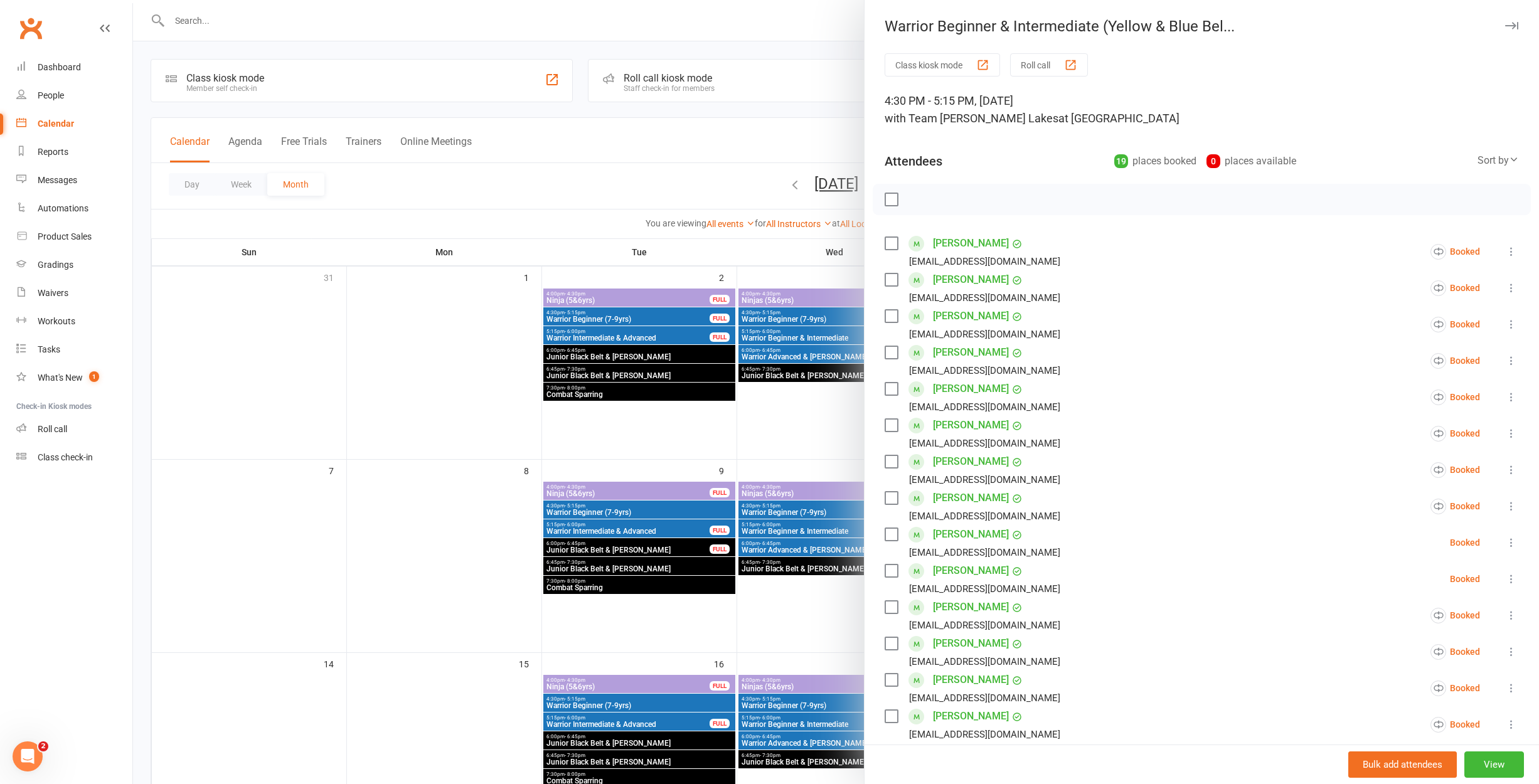
click at [1042, 57] on button "Roll call" at bounding box center [1048, 64] width 78 height 23
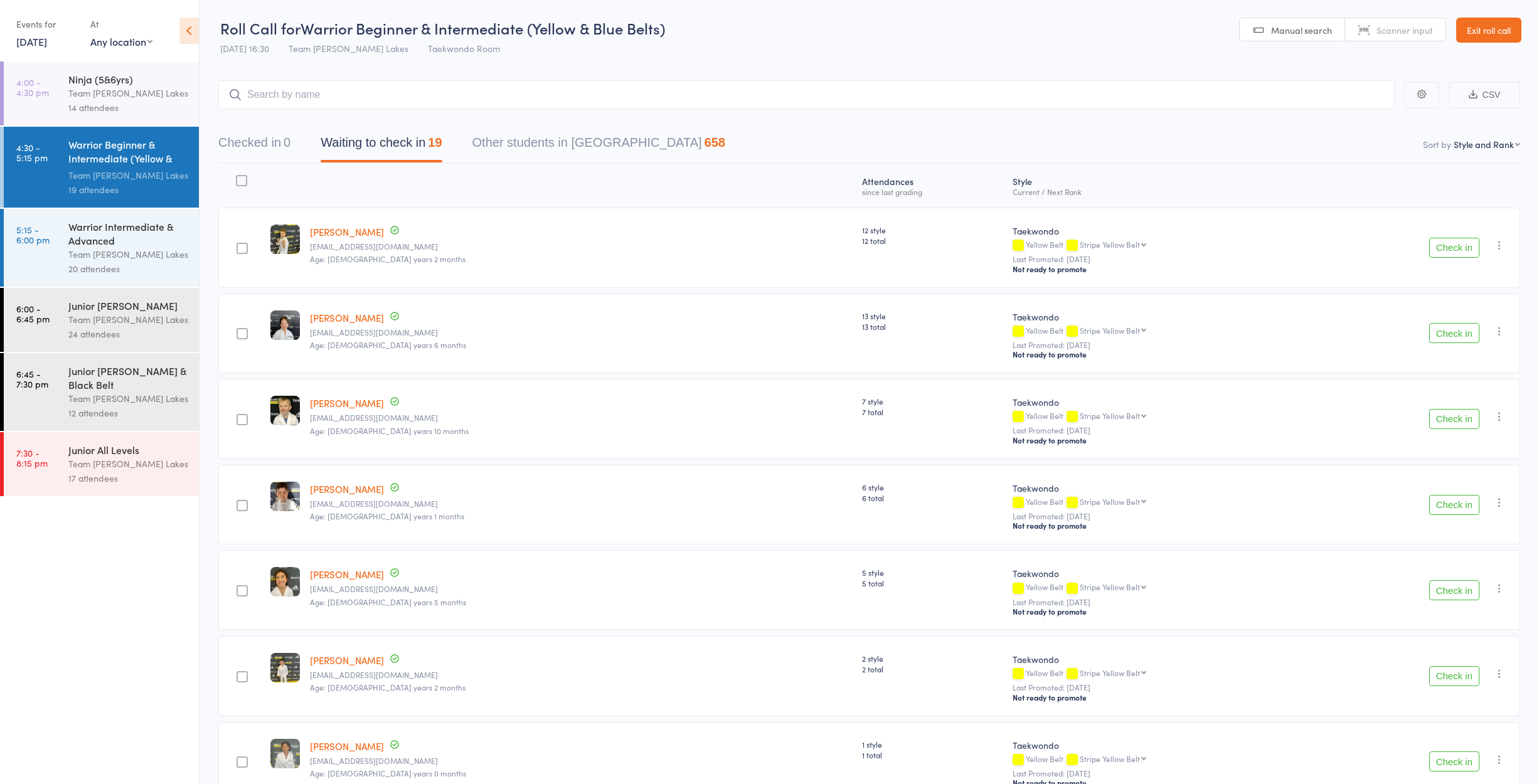
click at [1455, 423] on button "Check in" at bounding box center [1454, 418] width 50 height 20
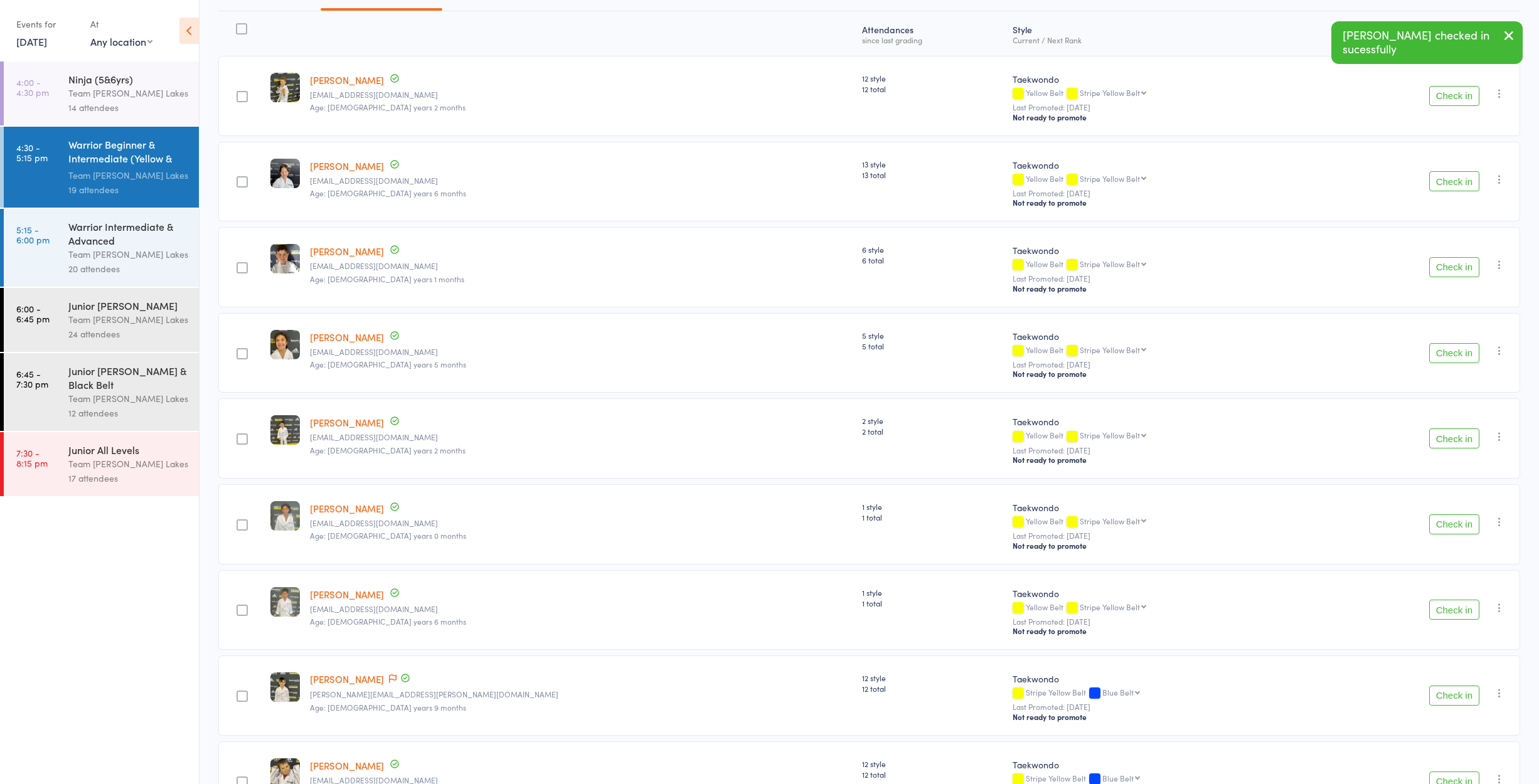
scroll to position [158, 0]
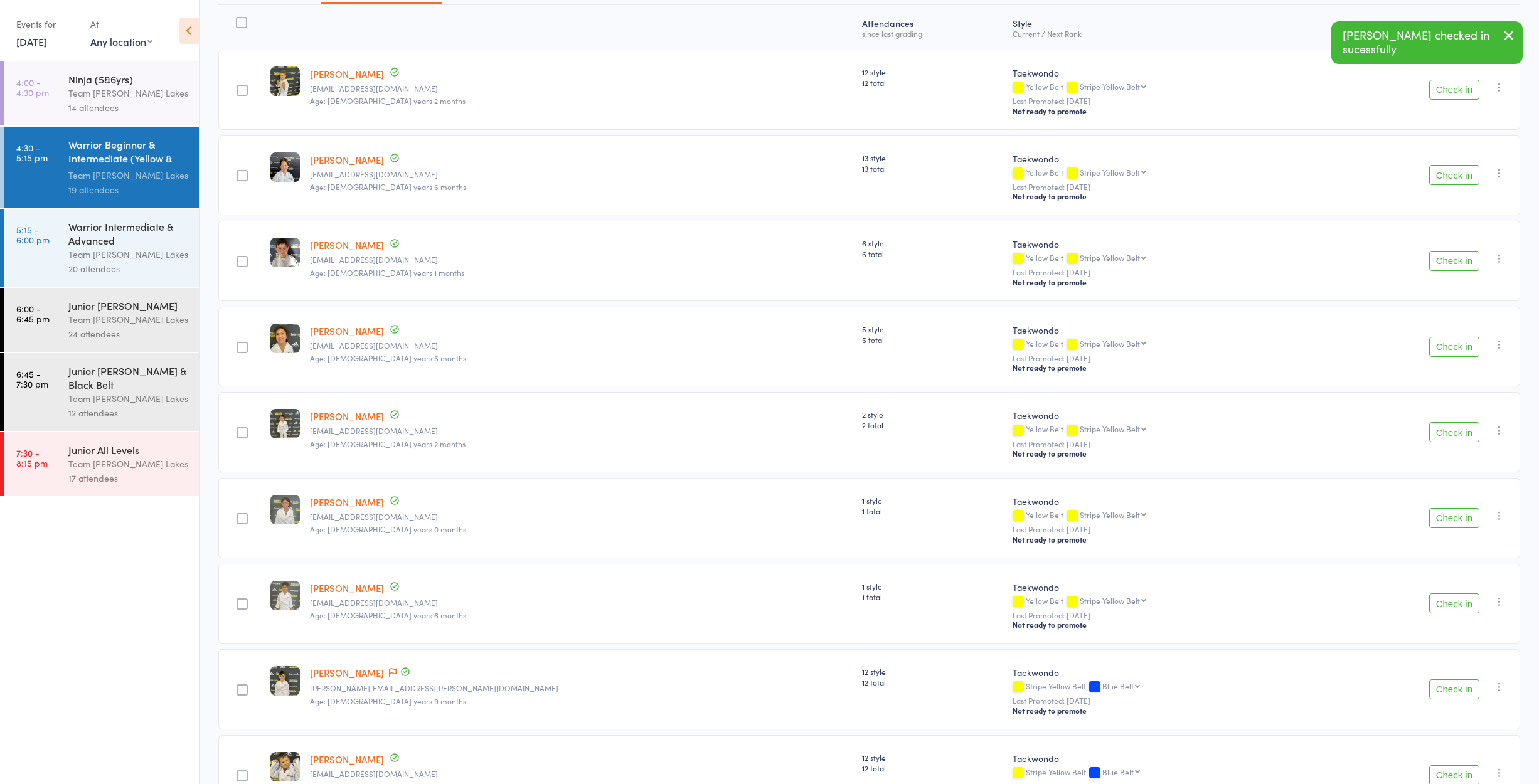
click at [1436, 437] on button "Check in" at bounding box center [1454, 431] width 50 height 20
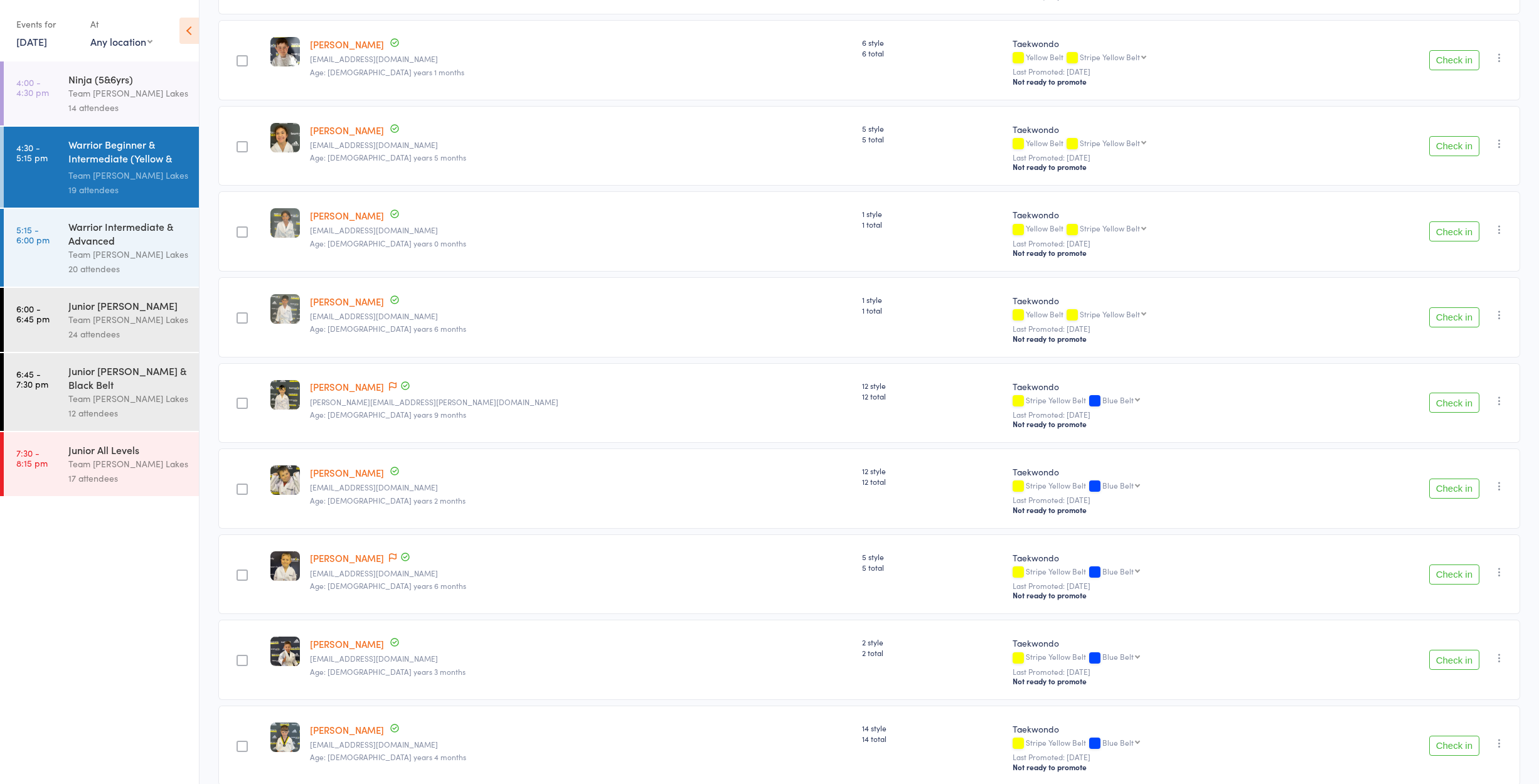
scroll to position [365, 0]
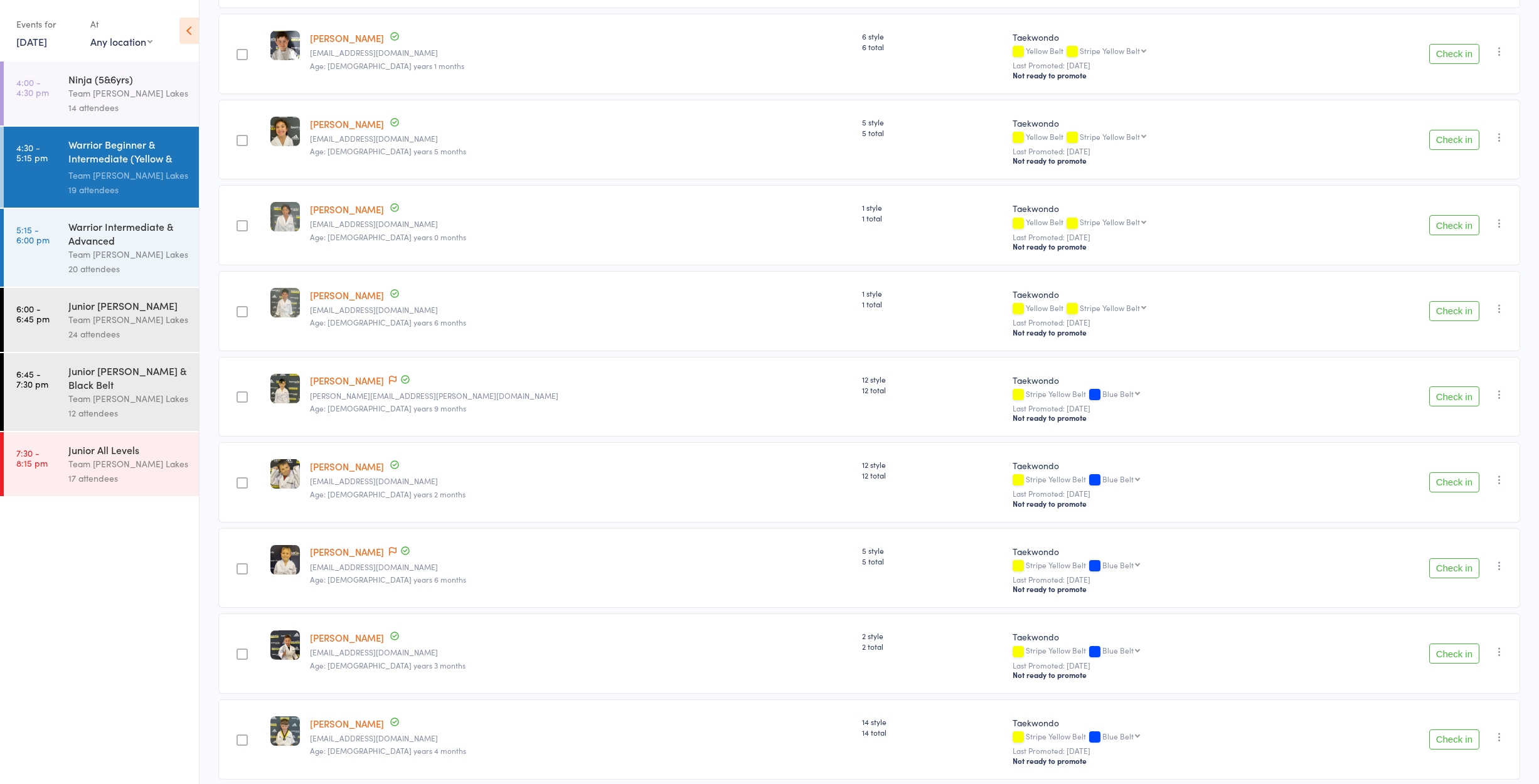
click at [1457, 485] on button "Check in" at bounding box center [1454, 482] width 50 height 20
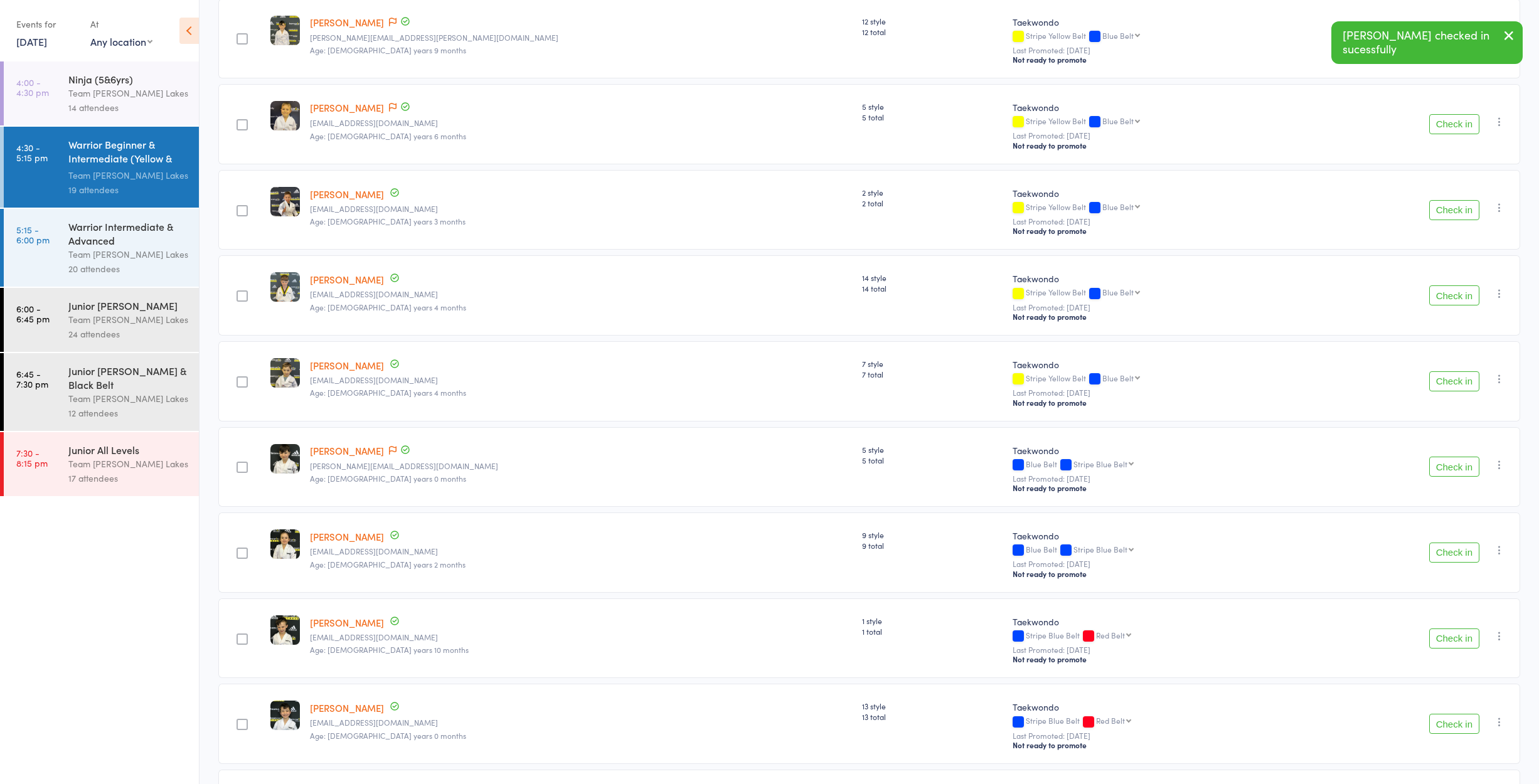
scroll to position [723, 0]
click at [1442, 552] on button "Check in" at bounding box center [1454, 551] width 50 height 20
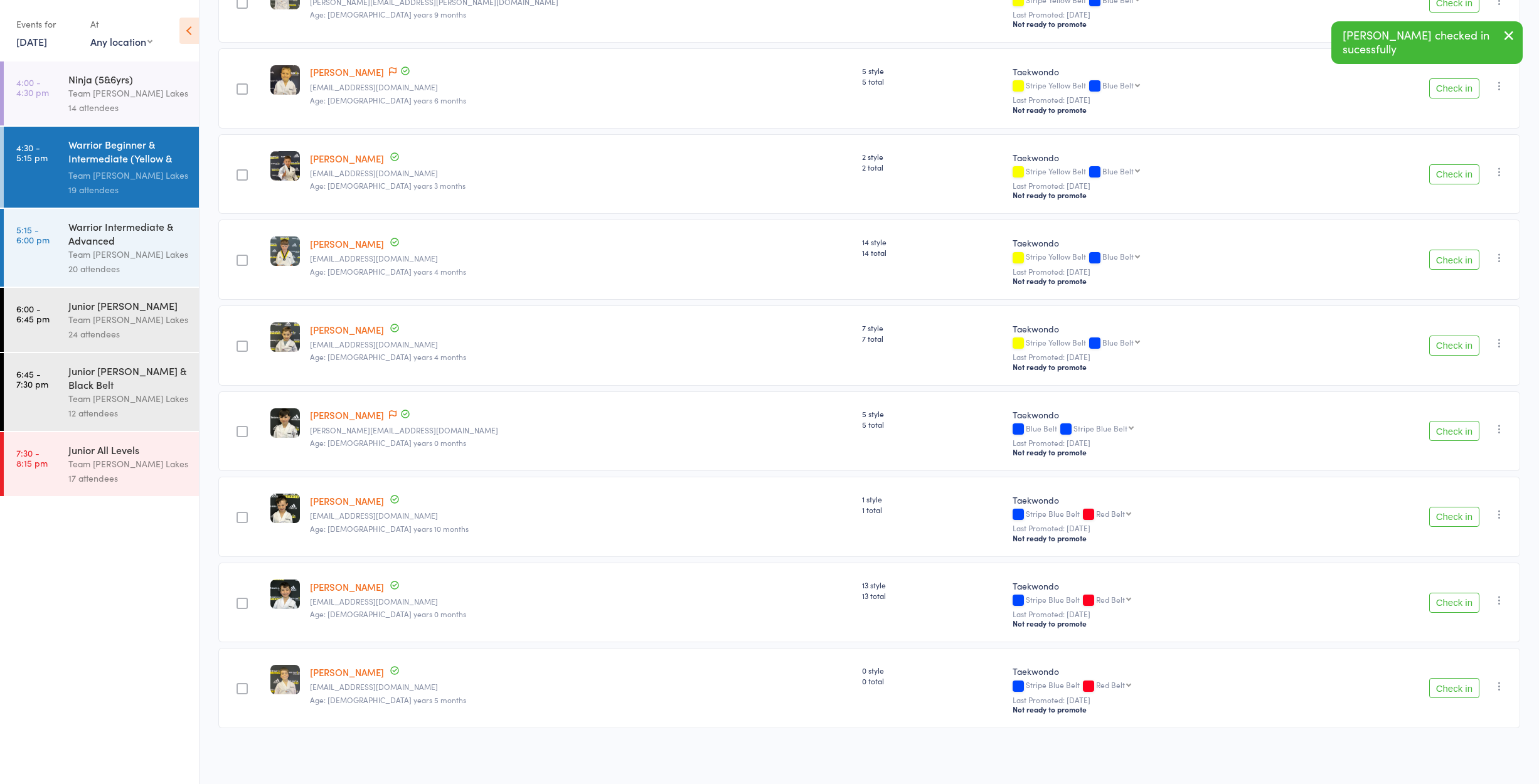
scroll to position [764, 0]
click at [1457, 686] on button "Check in" at bounding box center [1454, 687] width 50 height 20
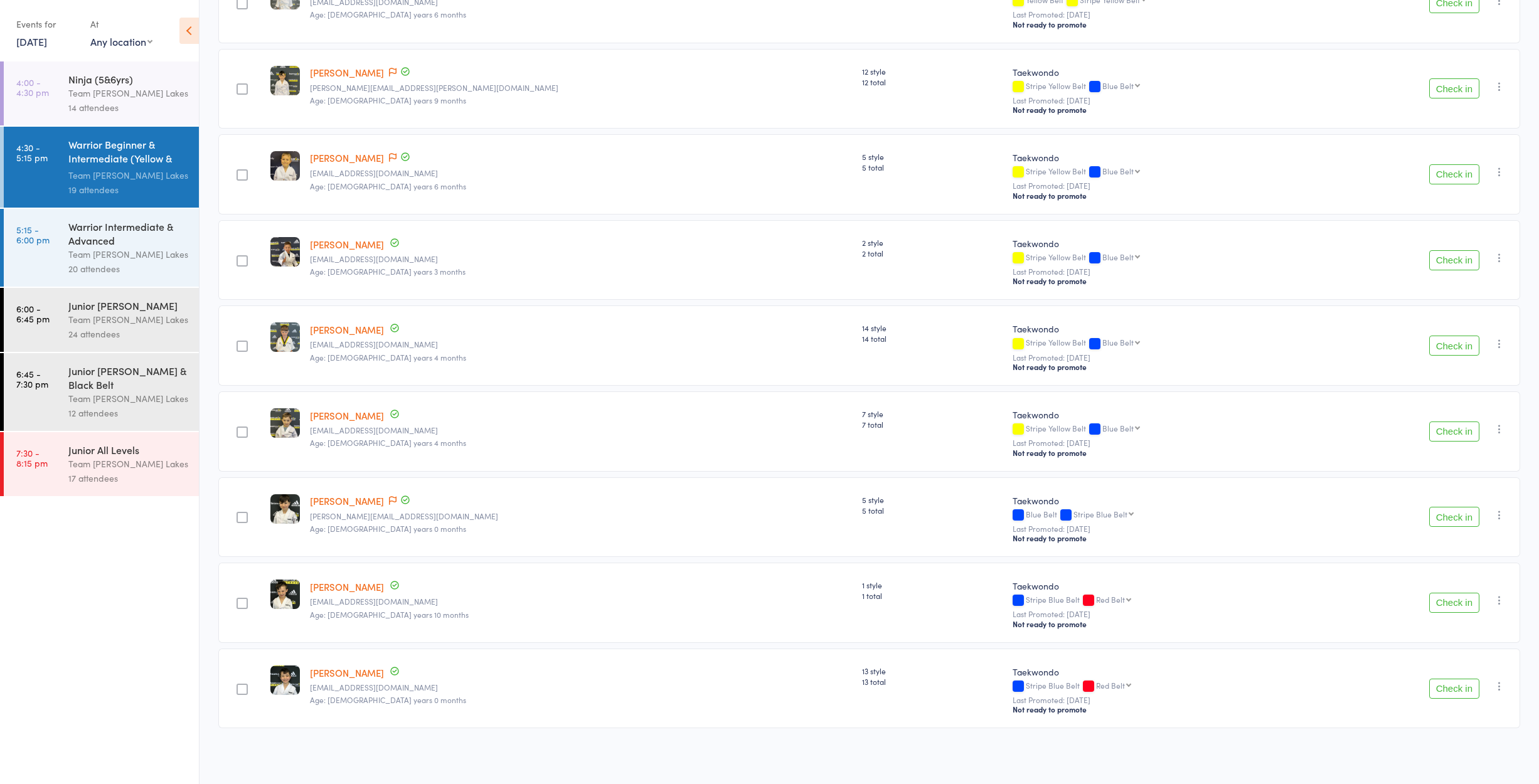
click at [112, 105] on div "14 attendees" at bounding box center [128, 106] width 120 height 14
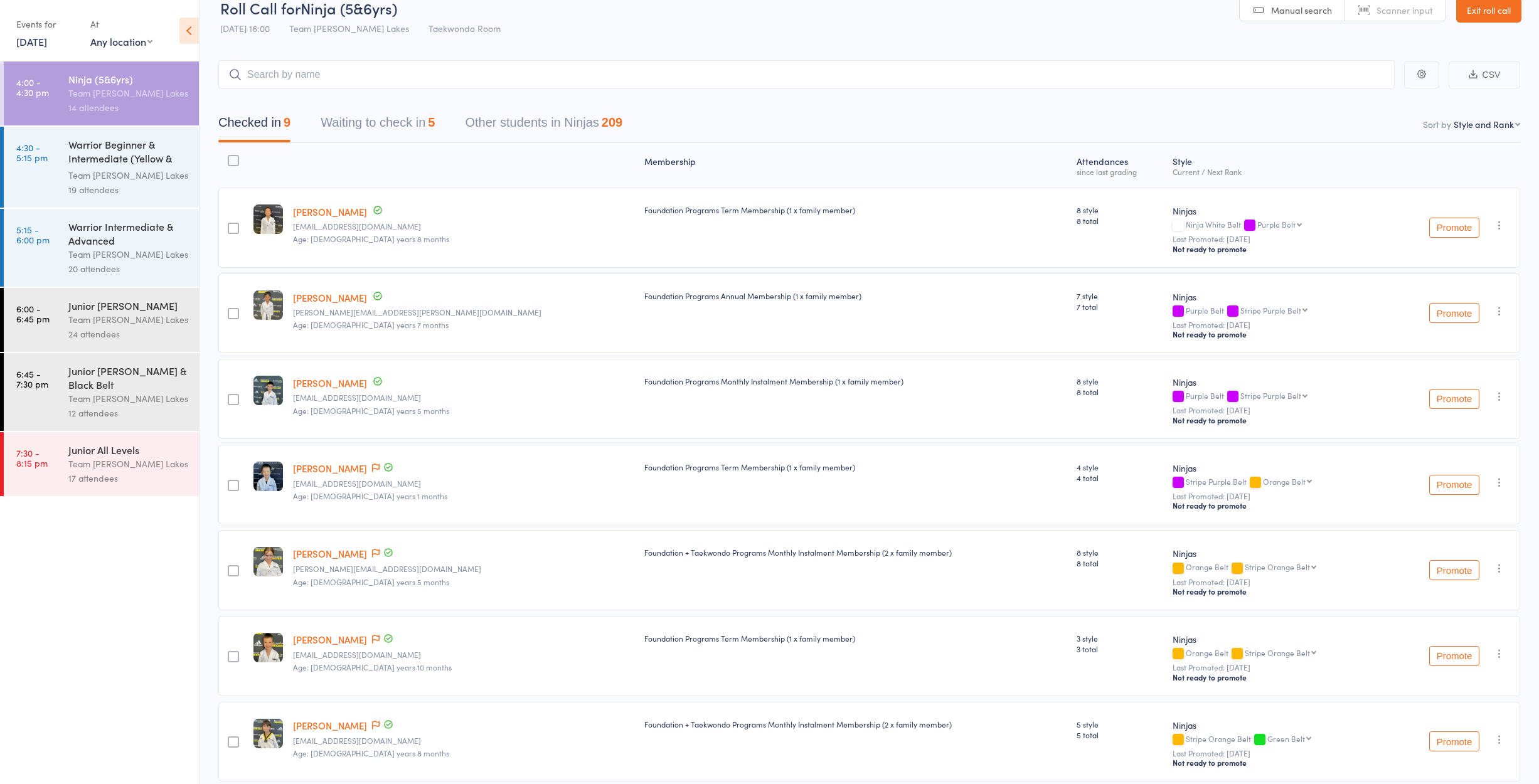
scroll to position [3, 0]
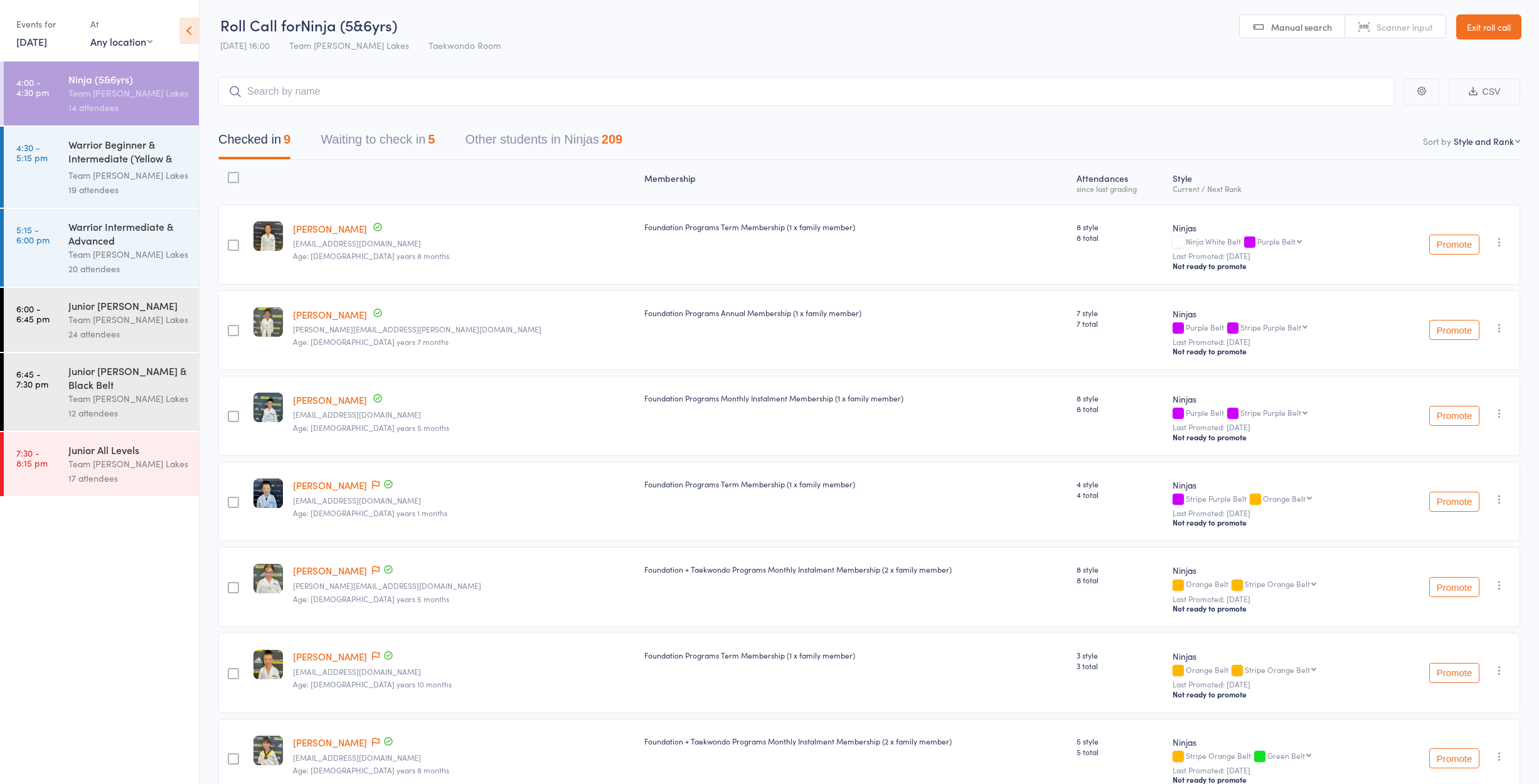
click at [148, 177] on div "Team [PERSON_NAME] Lakes" at bounding box center [128, 175] width 120 height 14
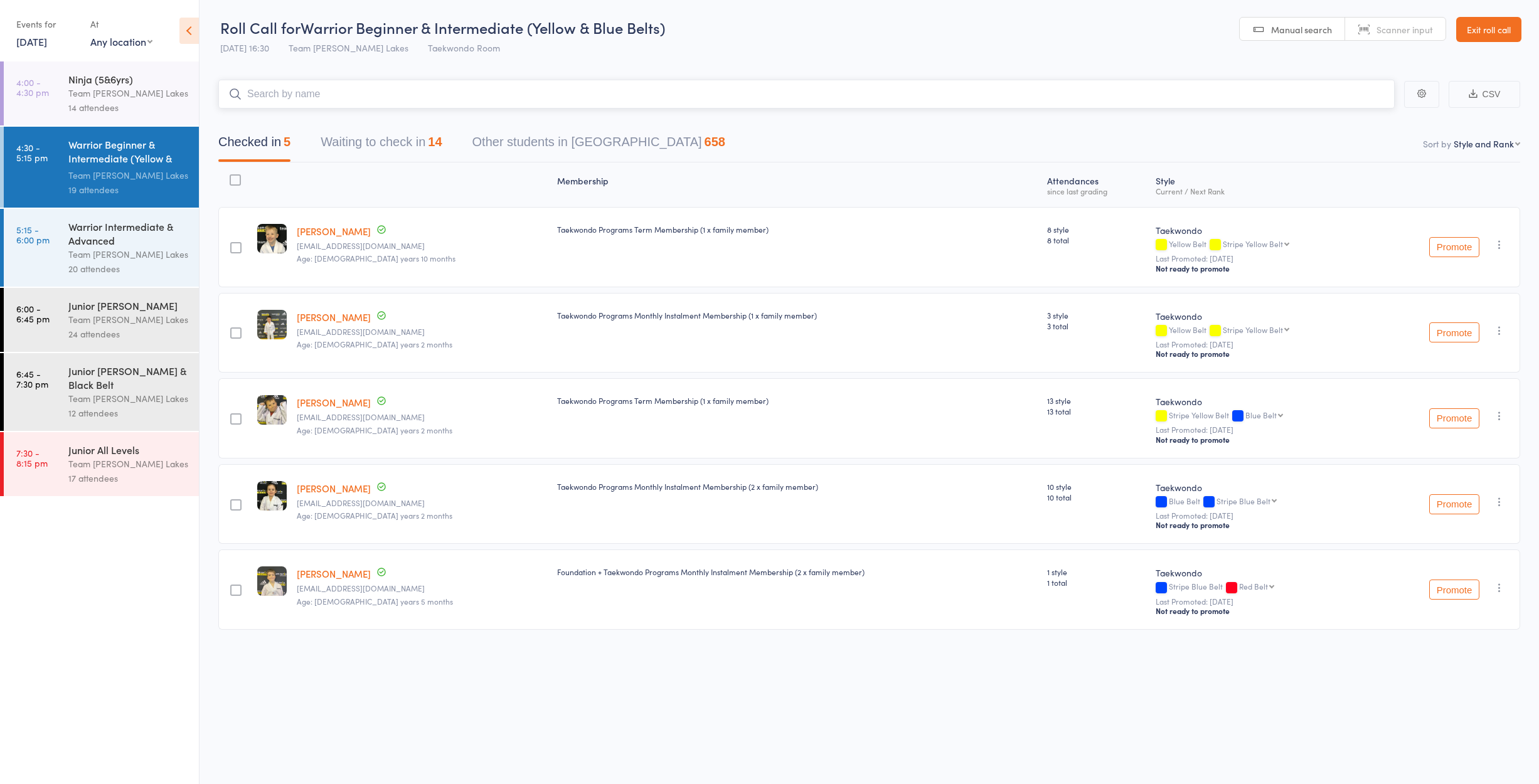
click at [383, 145] on button "Waiting to check in 14" at bounding box center [381, 146] width 121 height 34
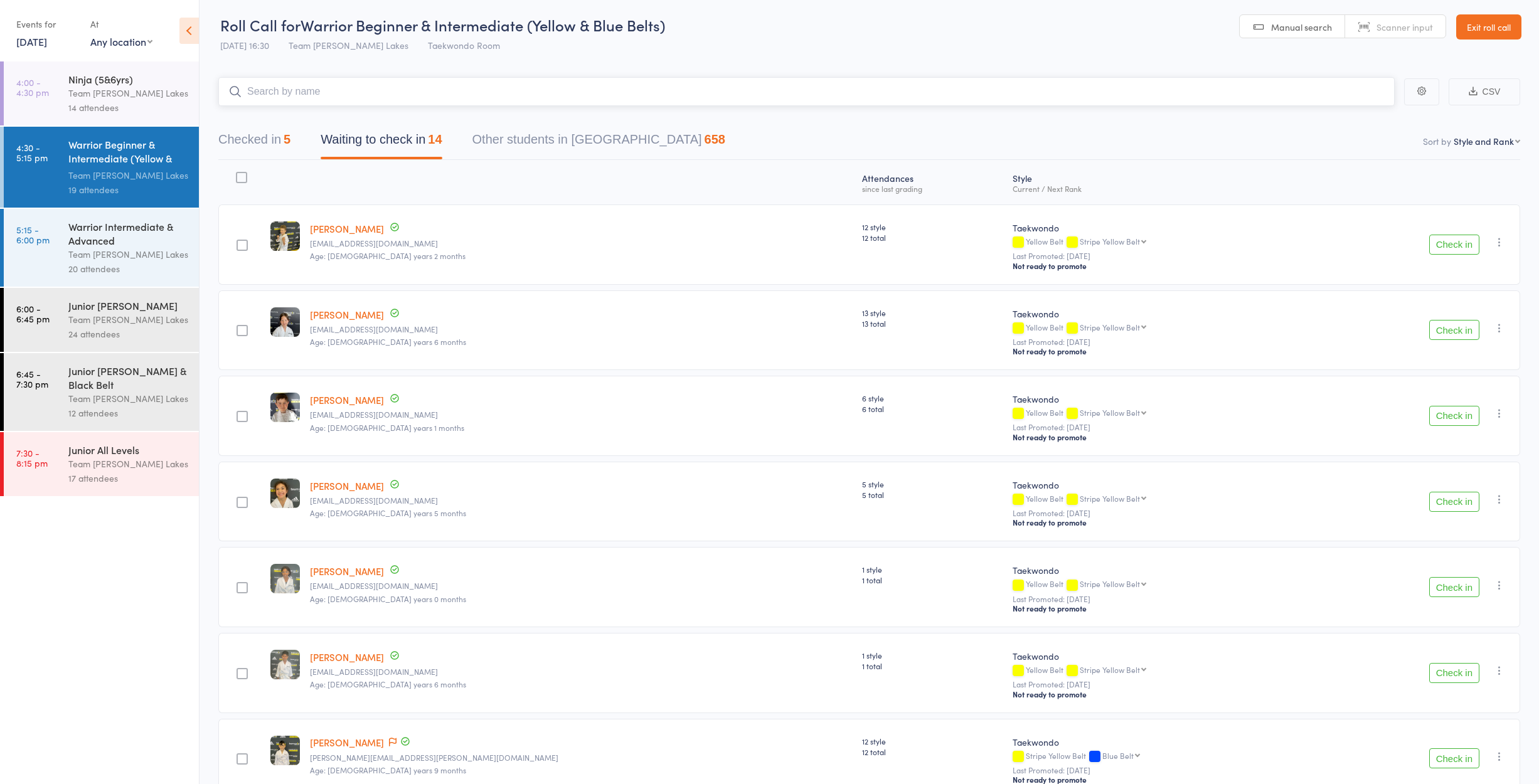
scroll to position [5, 0]
click at [99, 249] on div "Team [PERSON_NAME] Lakes" at bounding box center [128, 254] width 120 height 14
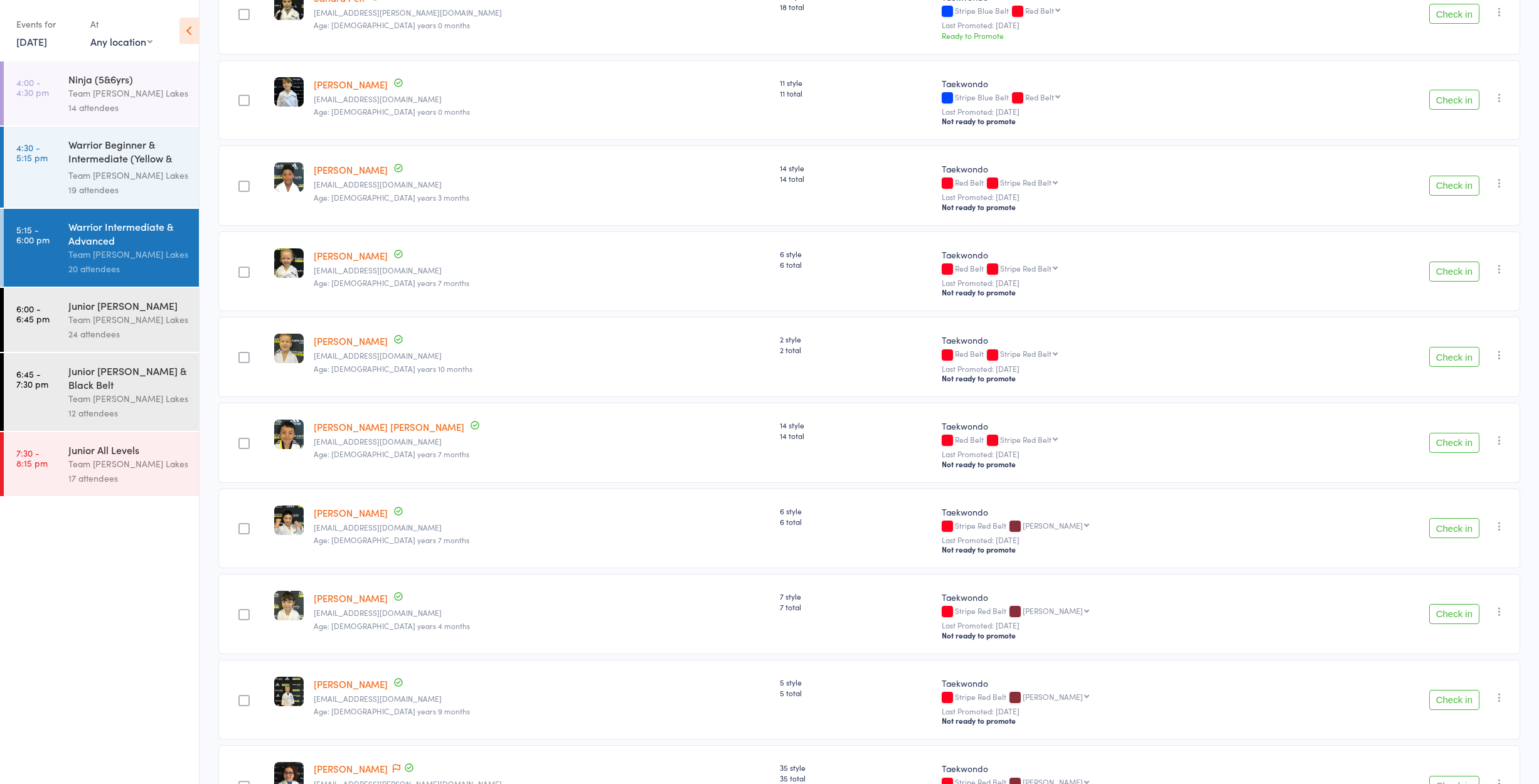
scroll to position [663, 0]
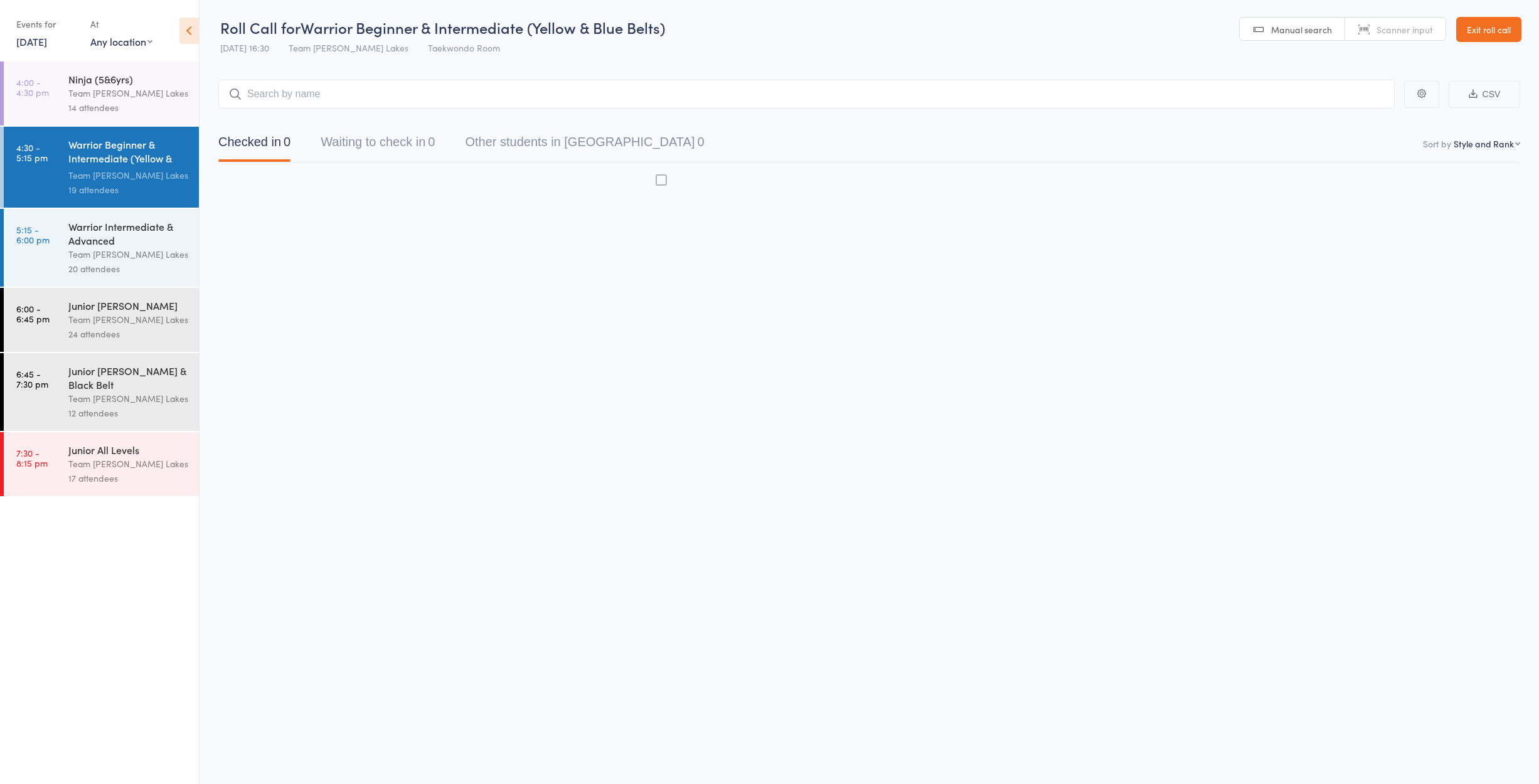
scroll to position [8, 0]
click at [1493, 32] on link "Exit roll call" at bounding box center [1489, 29] width 65 height 25
